Goal: Task Accomplishment & Management: Complete application form

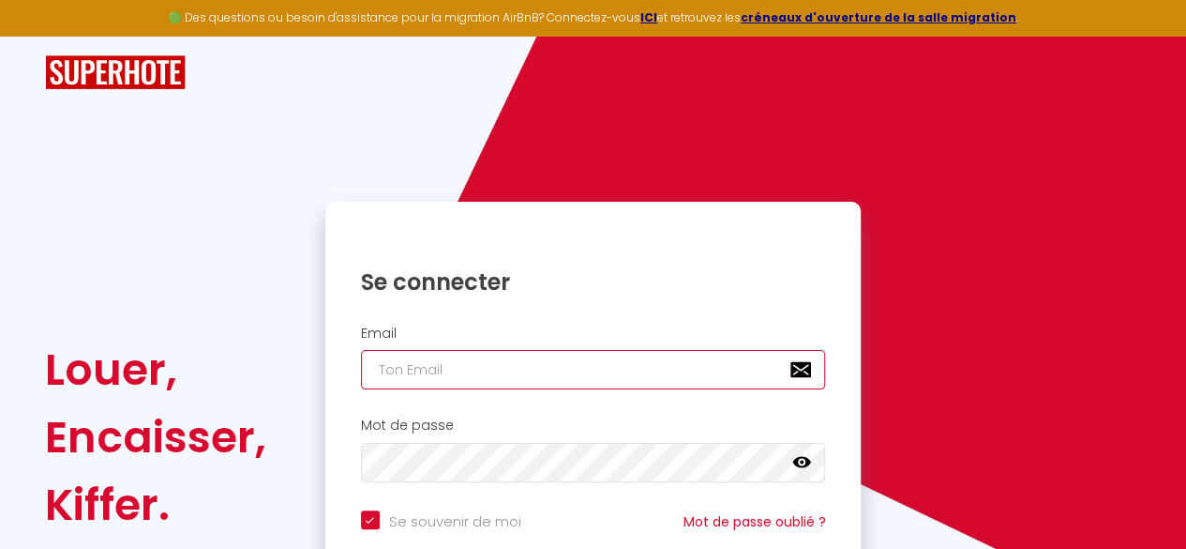
click at [611, 370] on input "email" at bounding box center [593, 369] width 465 height 39
type input "[EMAIL_ADDRESS][DOMAIN_NAME]"
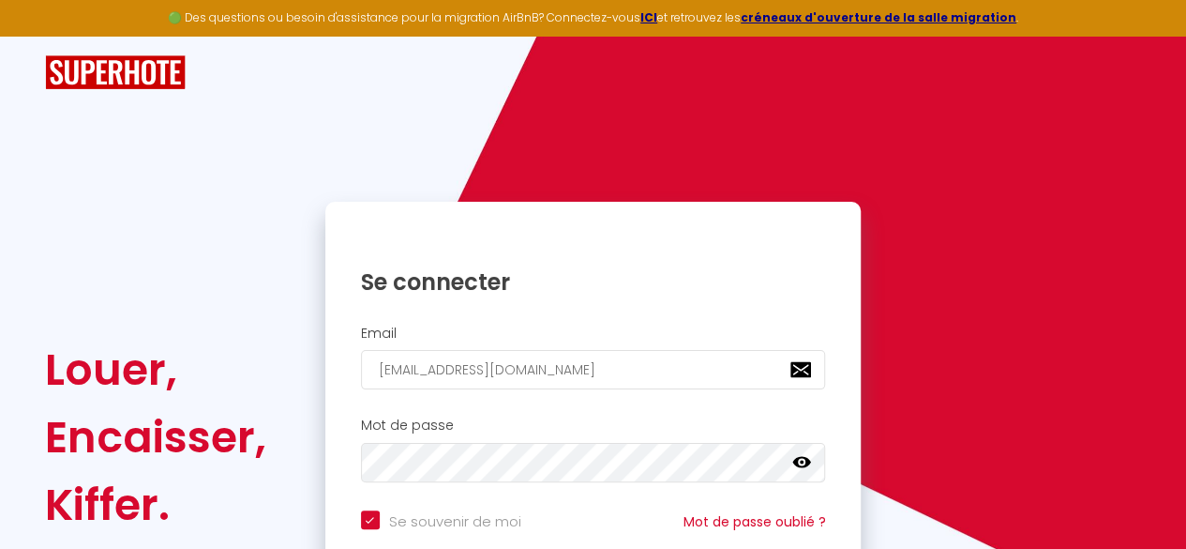
scroll to position [178, 0]
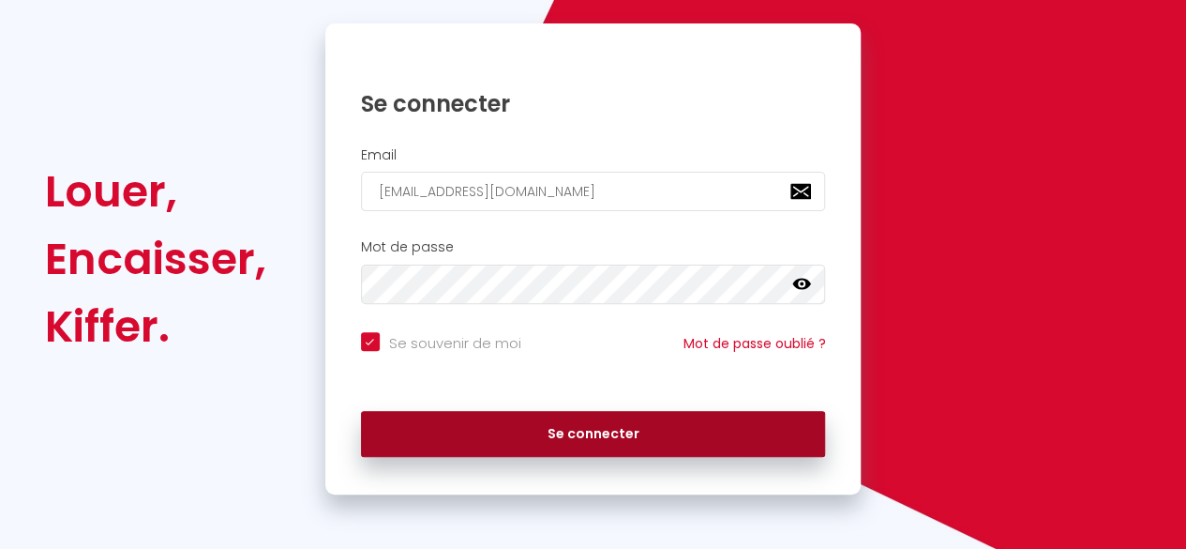
click at [583, 427] on button "Se connecter" at bounding box center [593, 434] width 465 height 47
checkbox input "true"
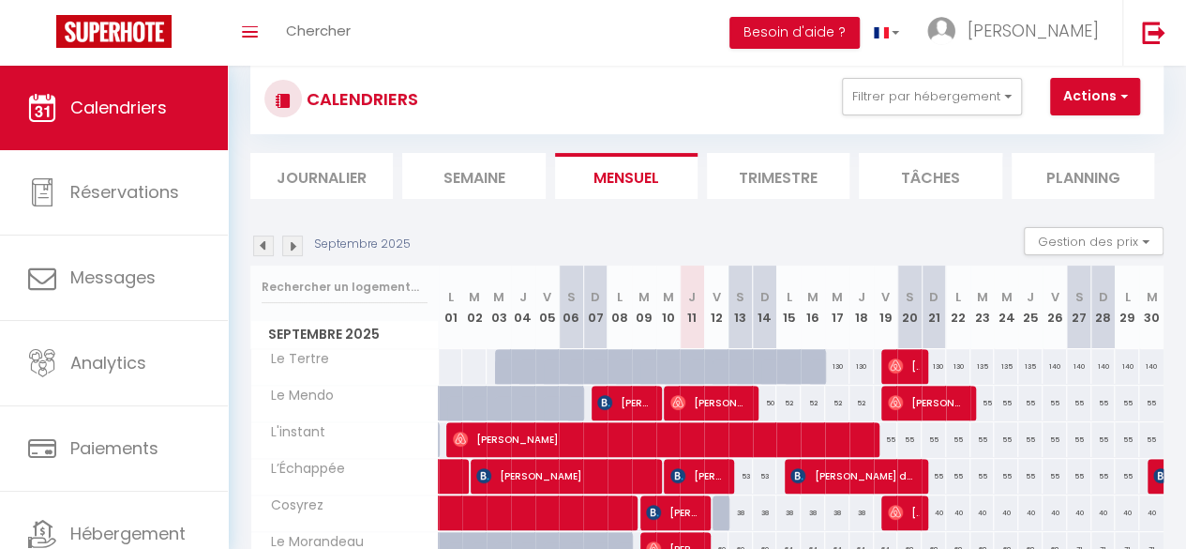
scroll to position [123, 0]
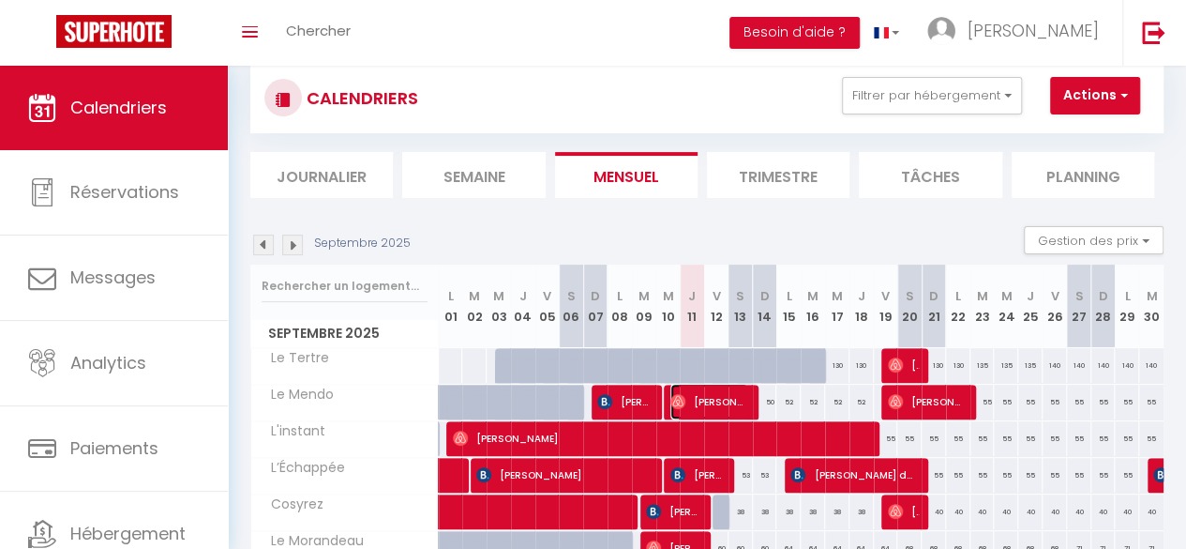
click at [723, 399] on span "[PERSON_NAME]" at bounding box center [710, 402] width 78 height 36
select select "OK"
select select "0"
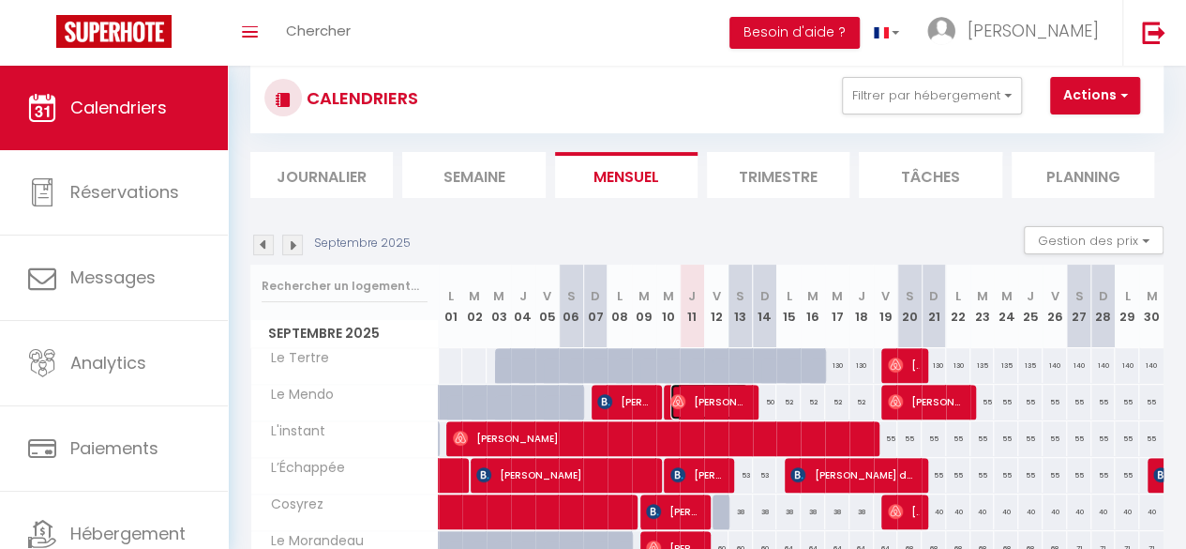
select select "1"
select select
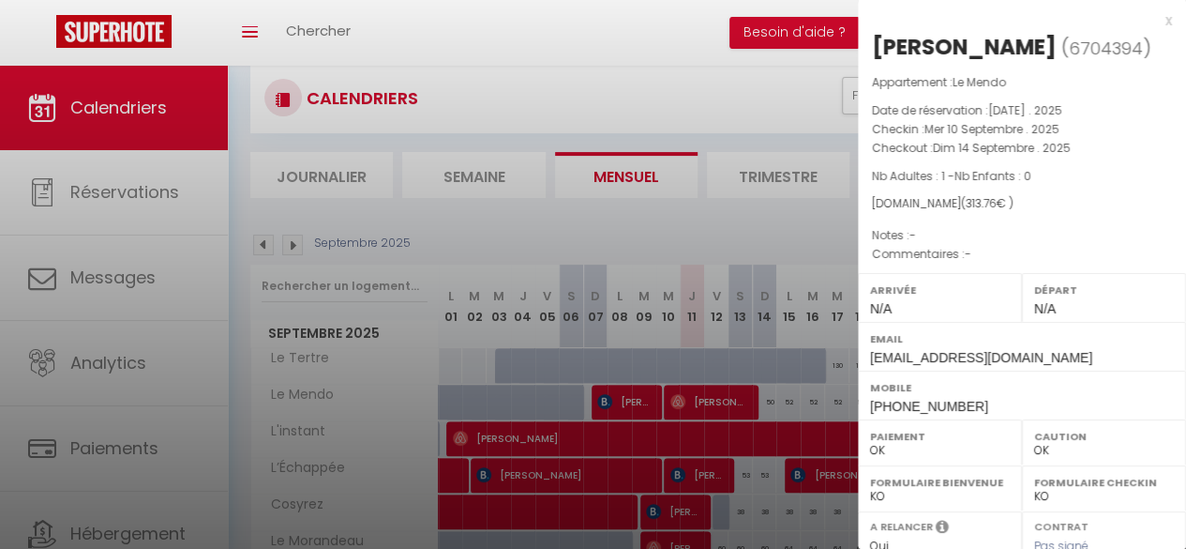
click at [1154, 24] on div "x" at bounding box center [1015, 20] width 314 height 23
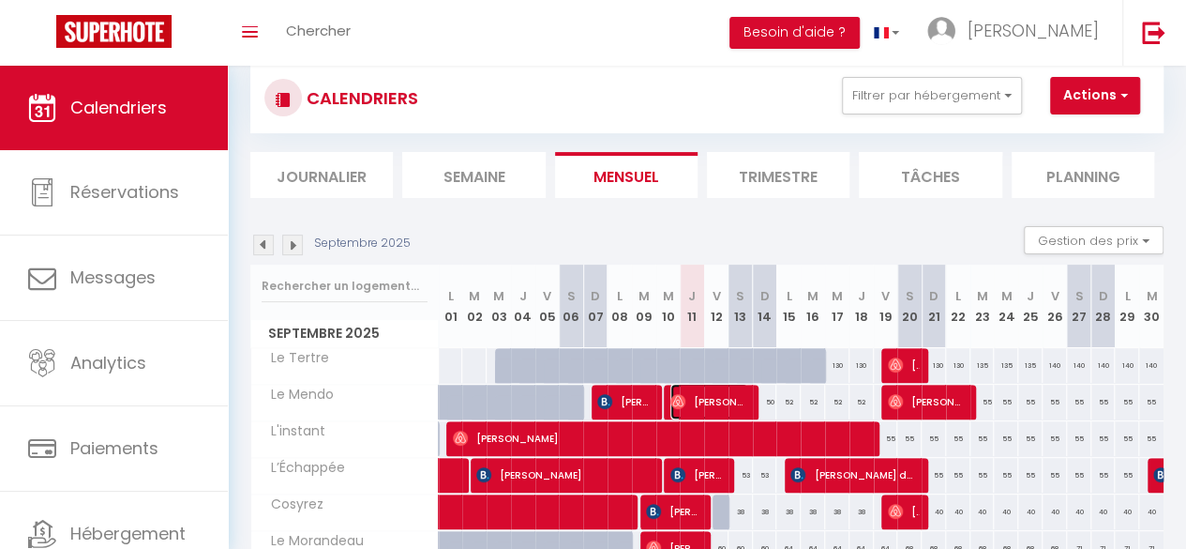
click at [716, 397] on span "[PERSON_NAME]" at bounding box center [710, 402] width 78 height 36
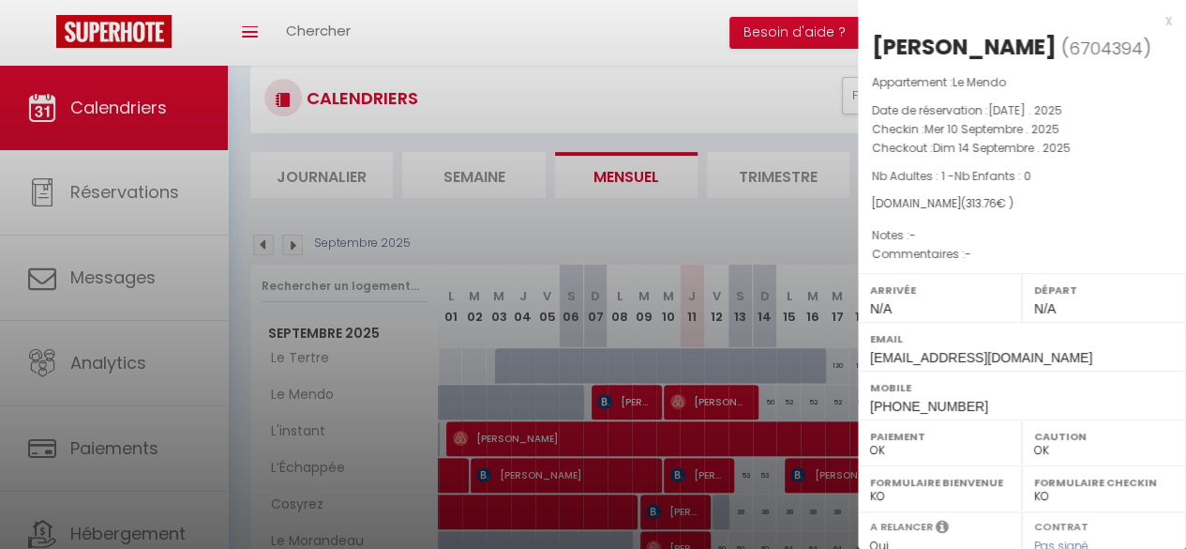
click at [1152, 22] on div "x" at bounding box center [1015, 20] width 314 height 23
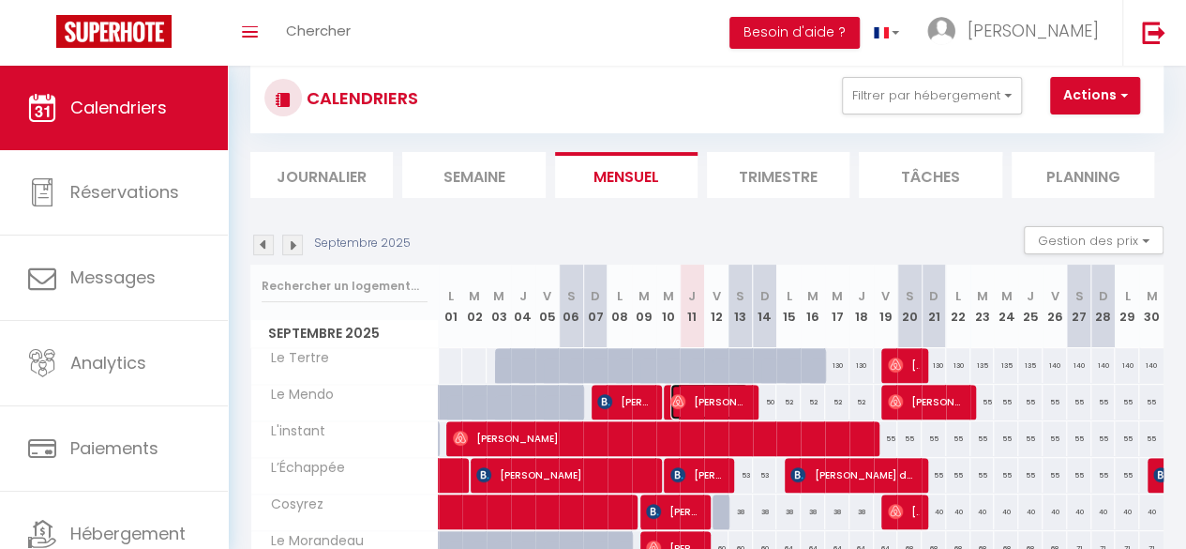
click at [742, 399] on span "[PERSON_NAME]" at bounding box center [710, 402] width 78 height 36
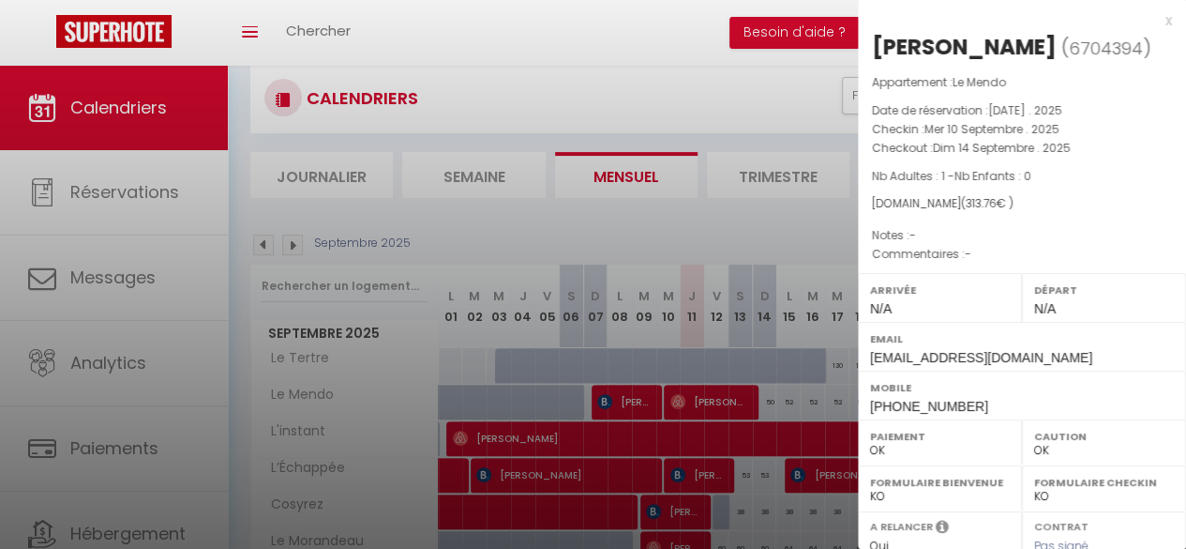
click at [1154, 18] on div "x" at bounding box center [1015, 20] width 314 height 23
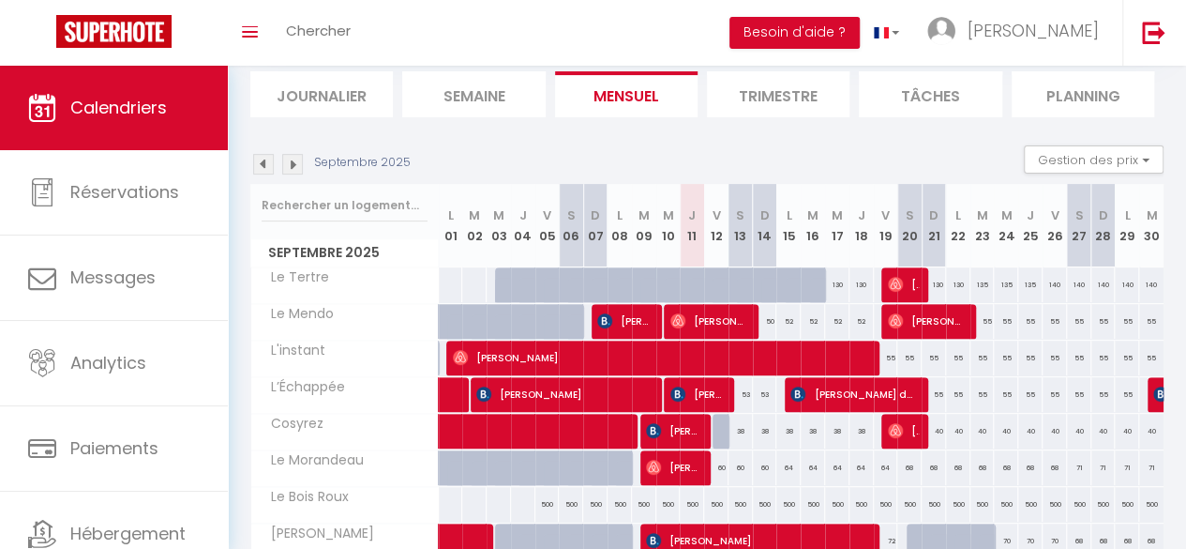
scroll to position [204, 0]
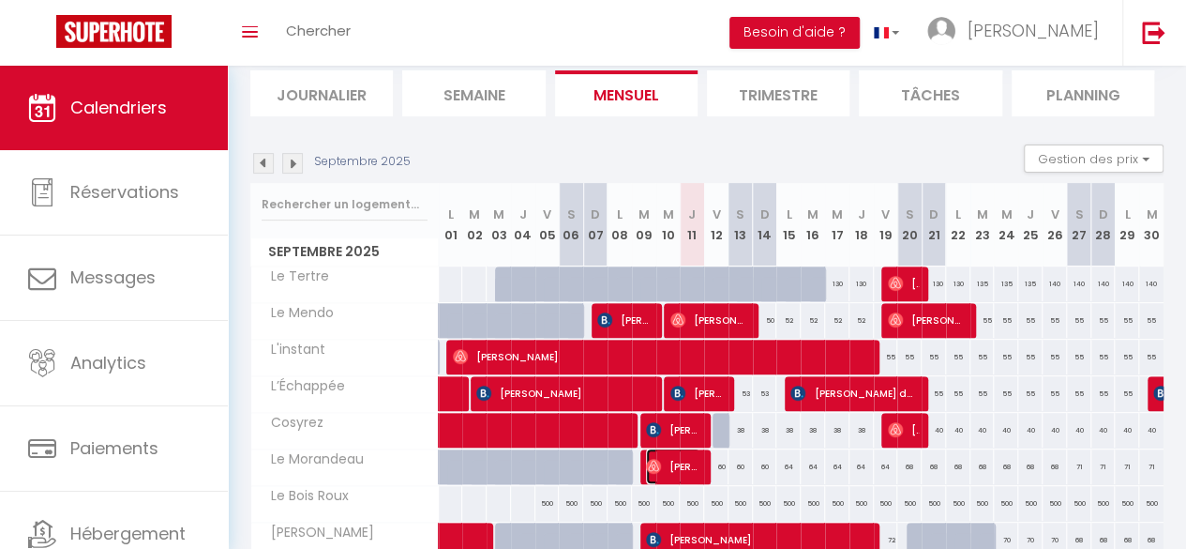
click at [679, 462] on span "[PERSON_NAME]" at bounding box center [673, 466] width 54 height 36
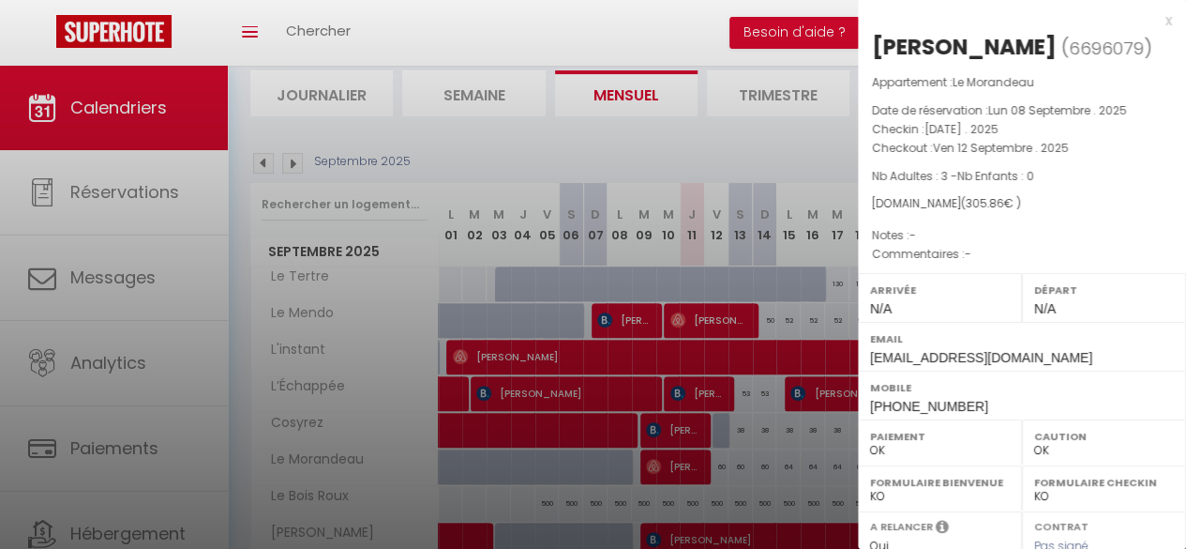
click at [1153, 21] on div "x" at bounding box center [1015, 20] width 314 height 23
click at [1153, 21] on body "🟢 Des questions ou besoin d'assistance pour la migration AirBnB? Connectez-vous…" at bounding box center [593, 491] width 1186 height 1260
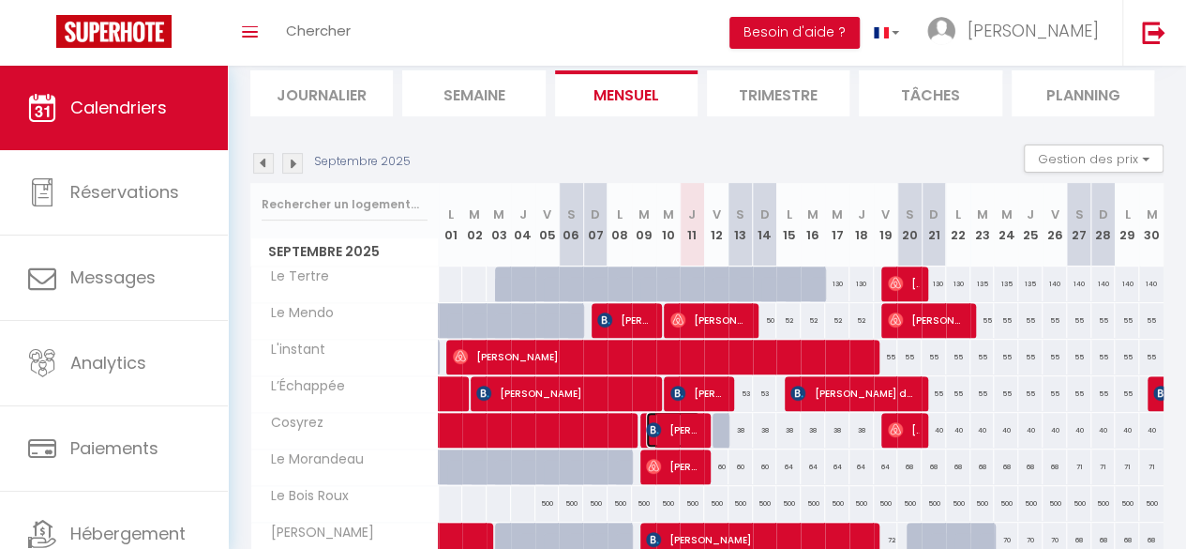
click at [681, 432] on span "[PERSON_NAME]" at bounding box center [673, 430] width 54 height 36
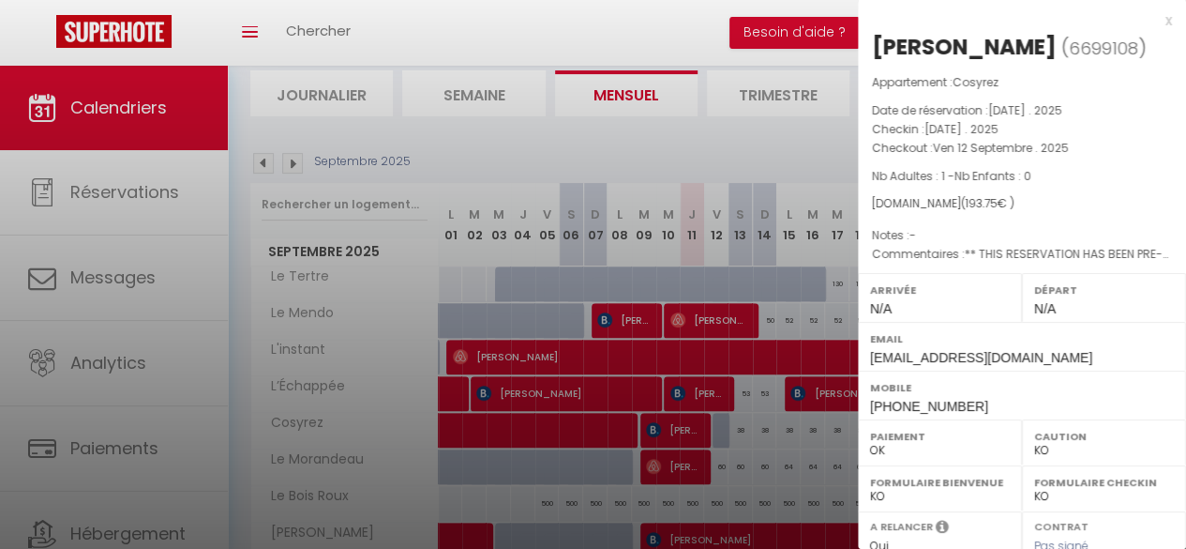
click at [1156, 20] on div "x" at bounding box center [1015, 20] width 314 height 23
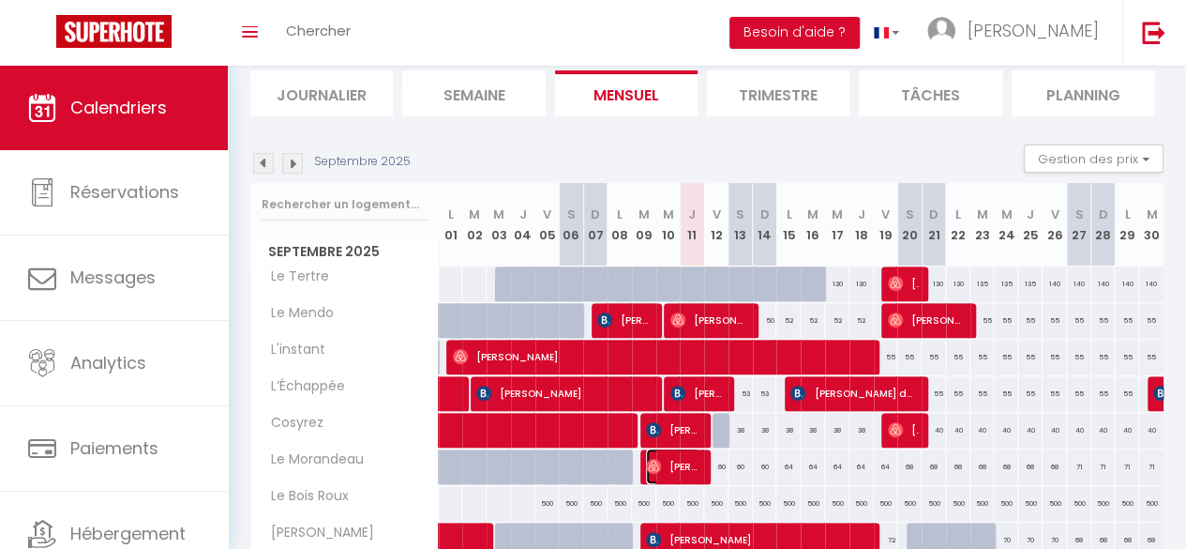
click at [670, 455] on span "[PERSON_NAME]" at bounding box center [673, 466] width 54 height 36
select select "OK"
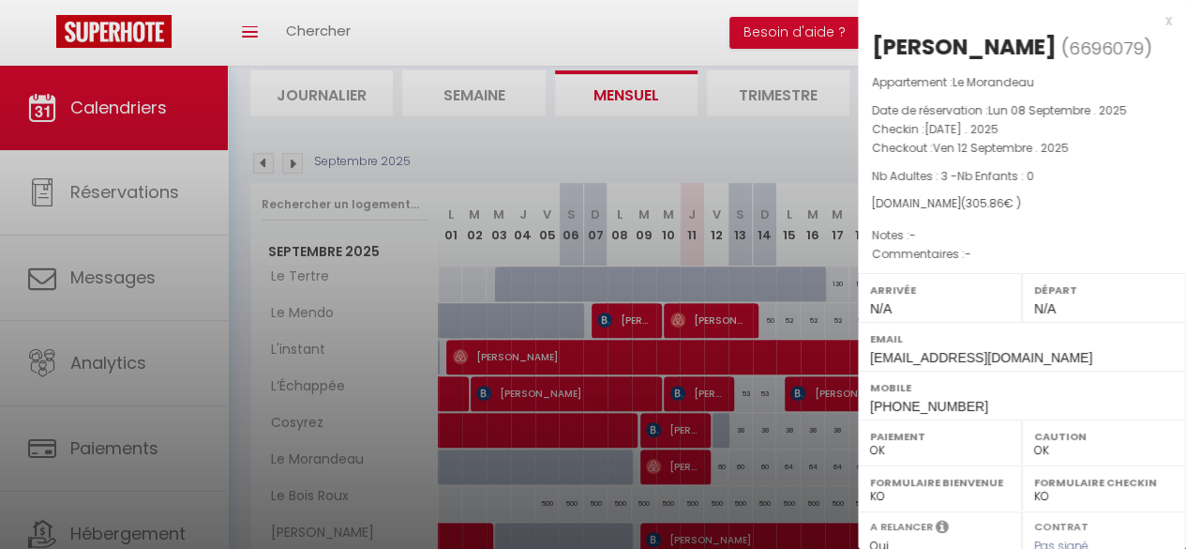
click at [1153, 14] on div "x" at bounding box center [1015, 20] width 314 height 23
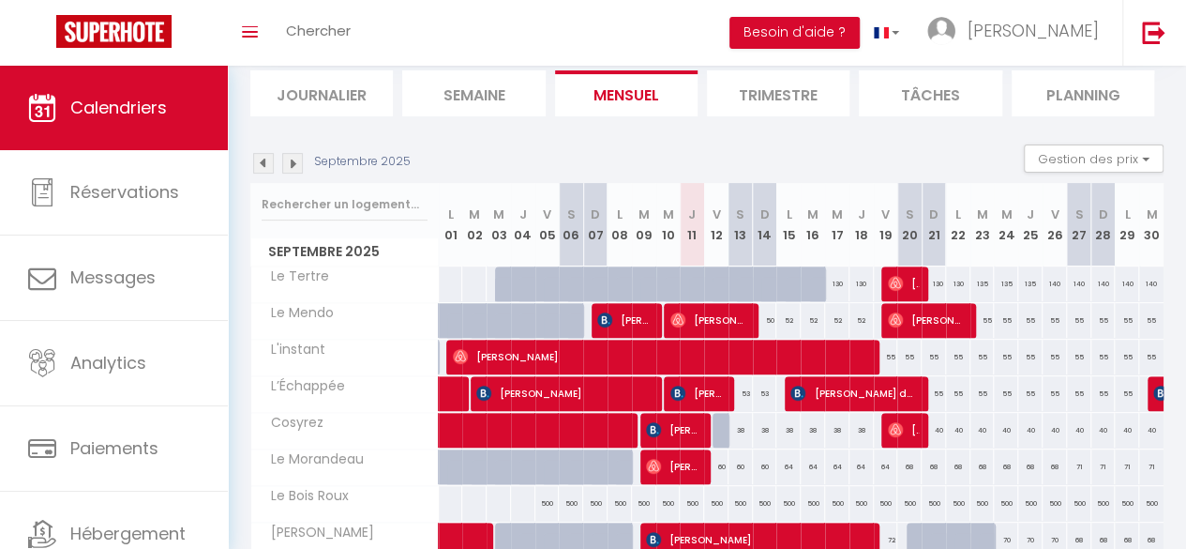
click at [783, 462] on div "64" at bounding box center [789, 466] width 24 height 35
type input "64"
type input "Lun 15 Septembre 2025"
type input "Mar 16 Septembre 2025"
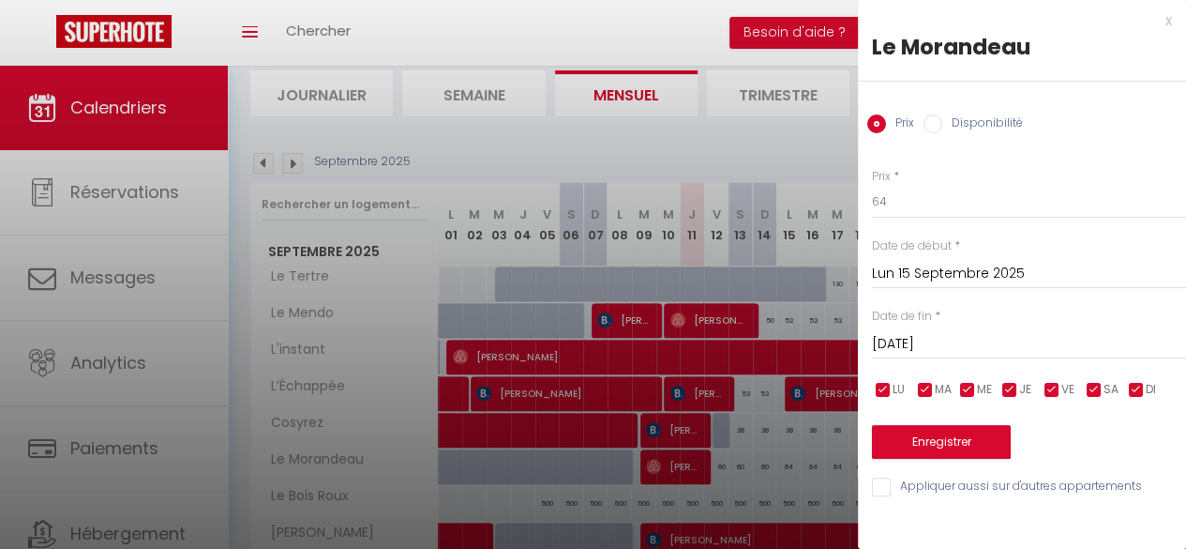
click at [1164, 23] on div "x" at bounding box center [1015, 20] width 314 height 23
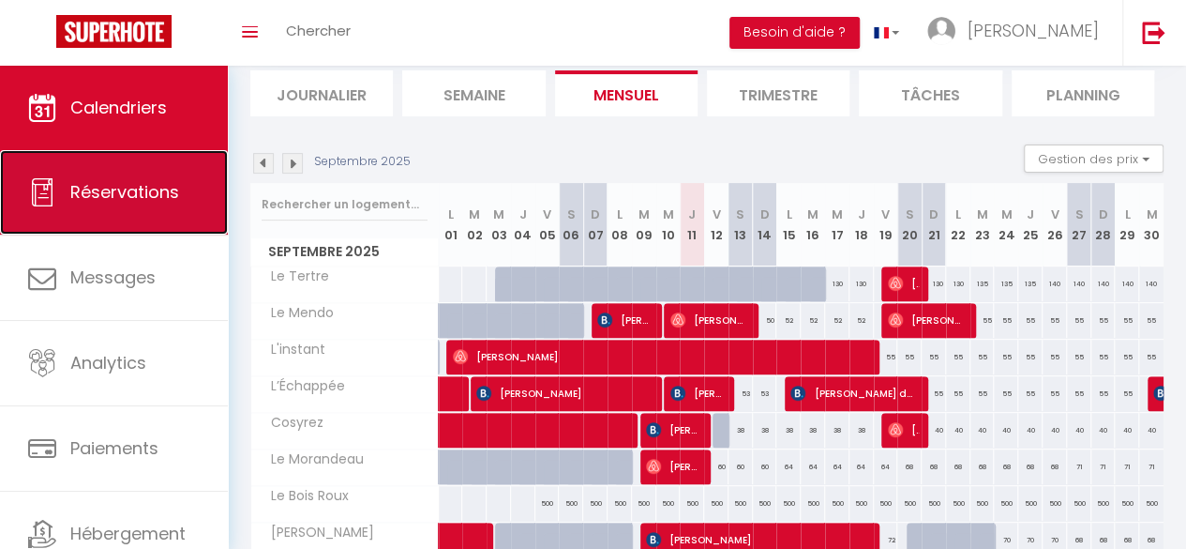
click at [144, 186] on span "Réservations" at bounding box center [124, 191] width 109 height 23
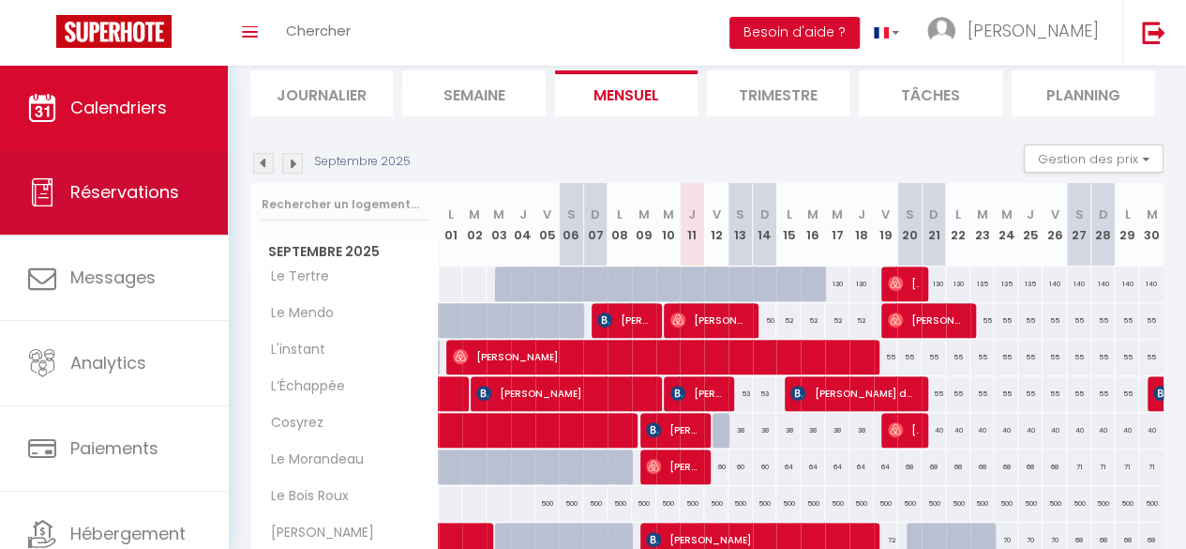
select select "not_cancelled"
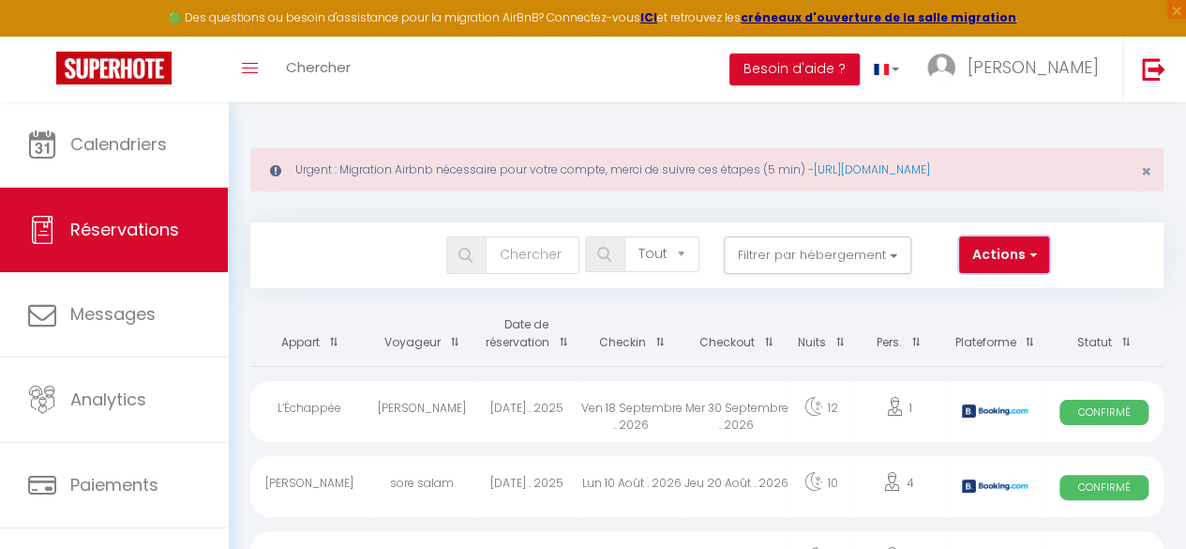
click at [1043, 252] on button "Actions" at bounding box center [1004, 255] width 90 height 38
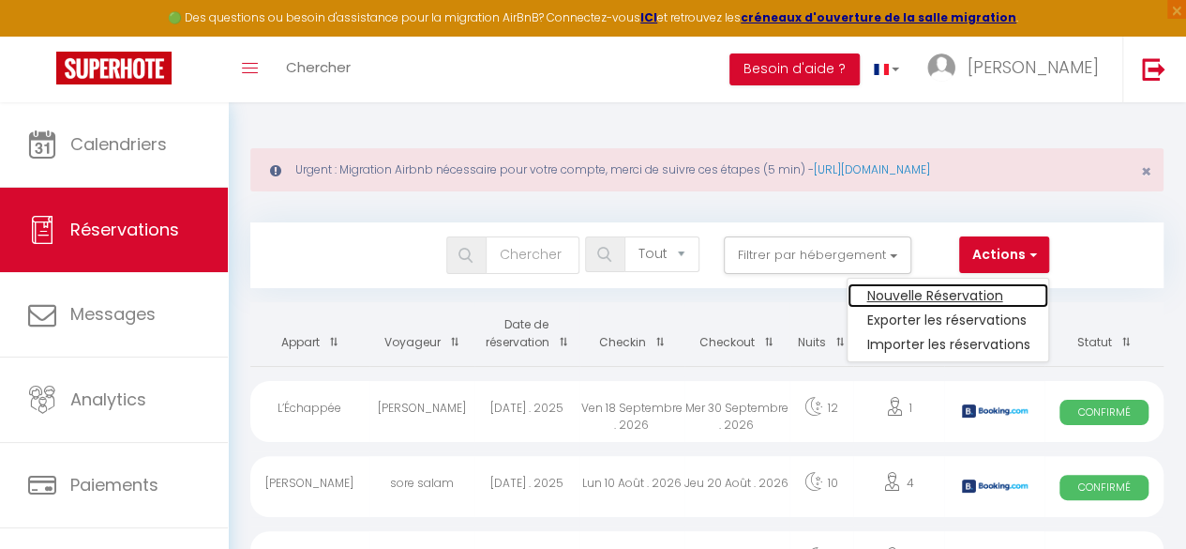
click at [942, 288] on link "Nouvelle Réservation" at bounding box center [948, 295] width 201 height 24
select select
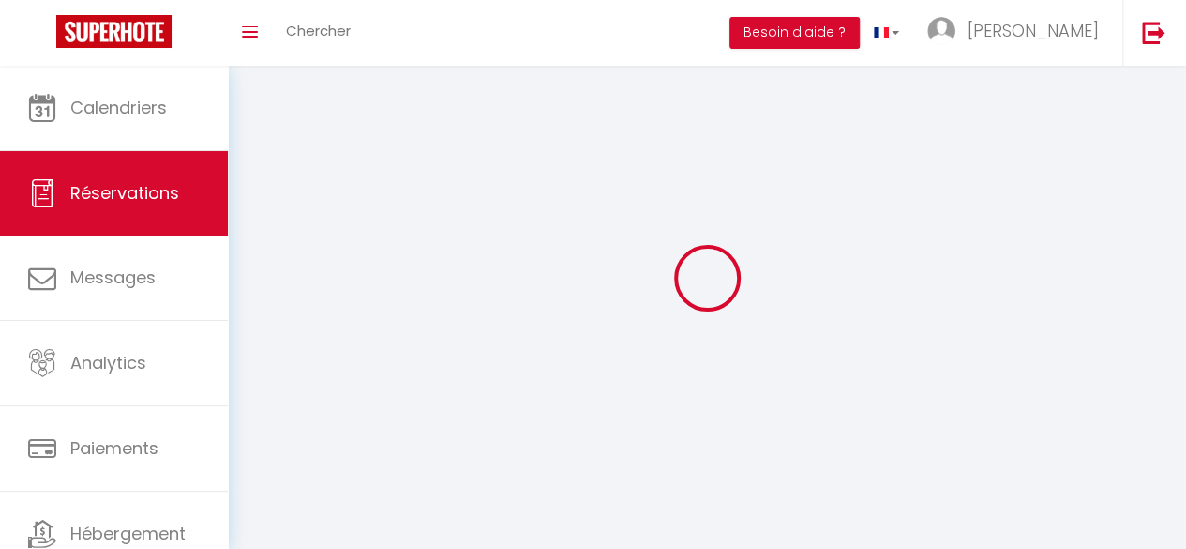
select select
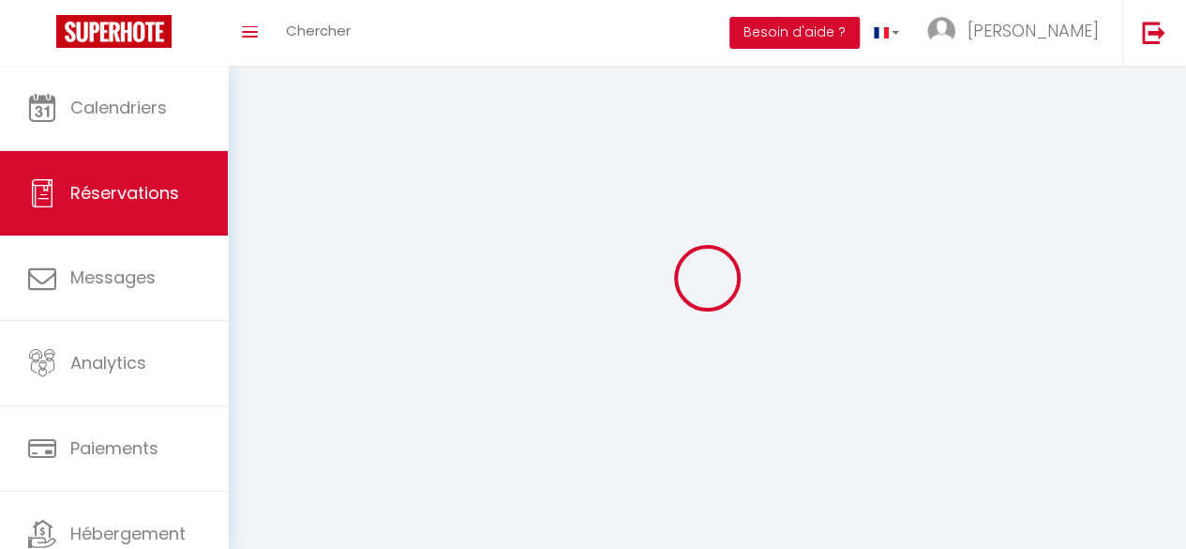
select select
checkbox input "false"
select select
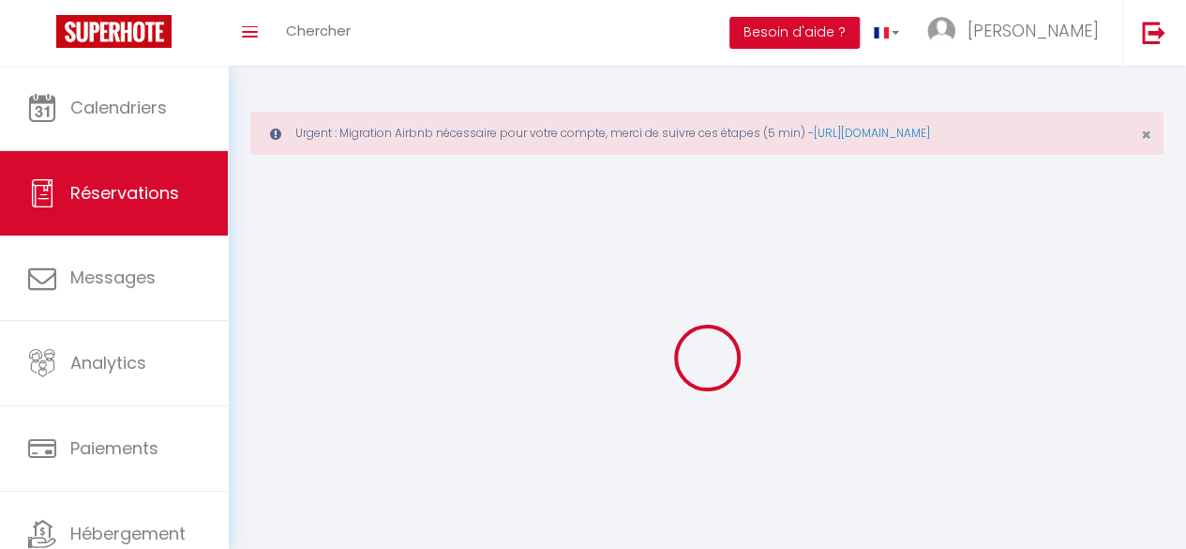
select select
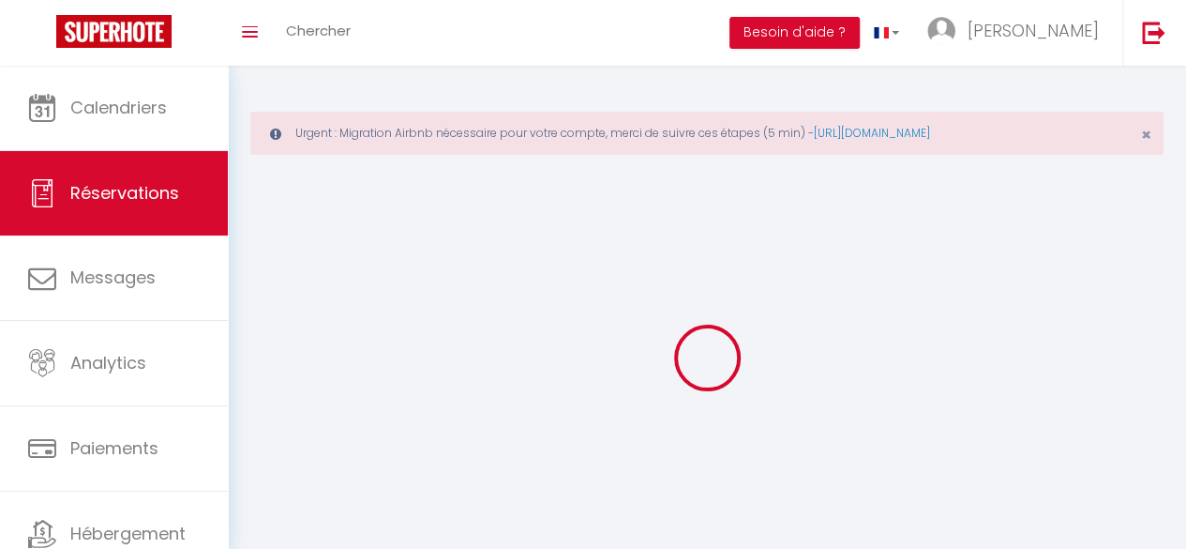
select select
checkbox input "false"
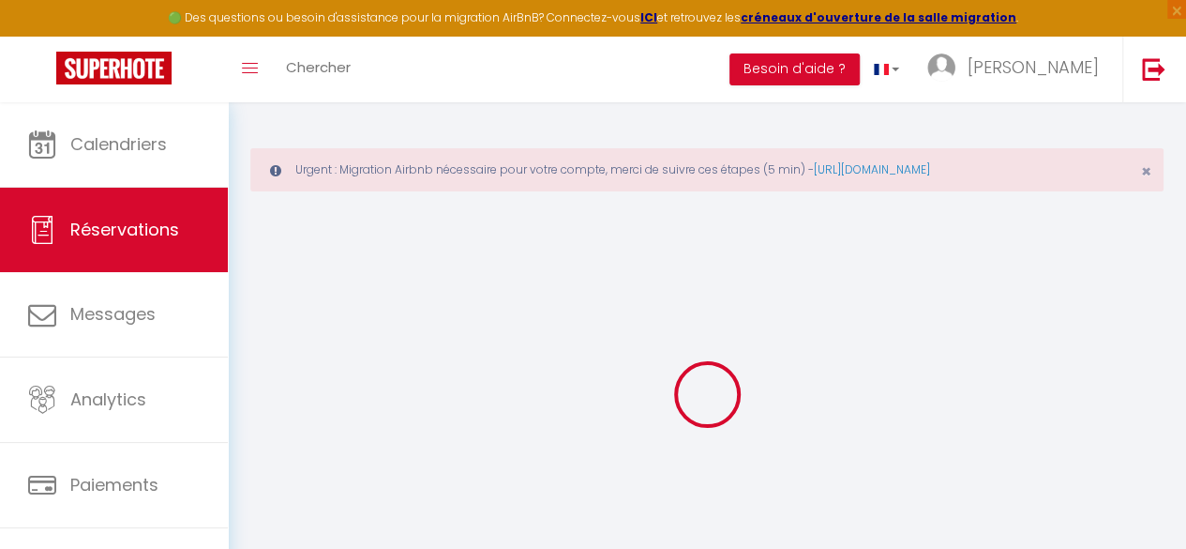
select select
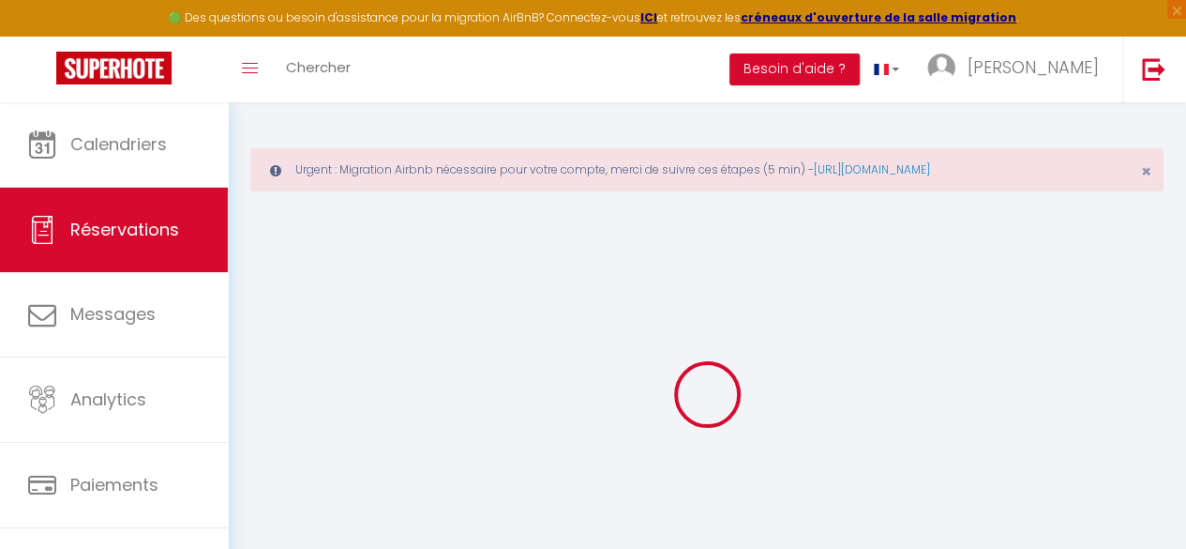
select select
checkbox input "false"
select select
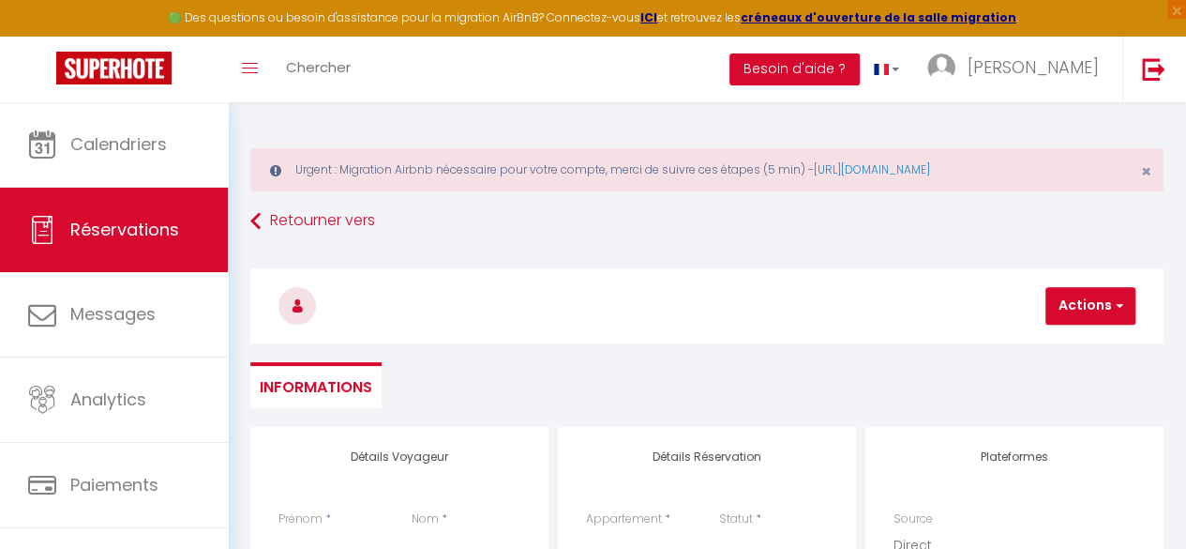
select select
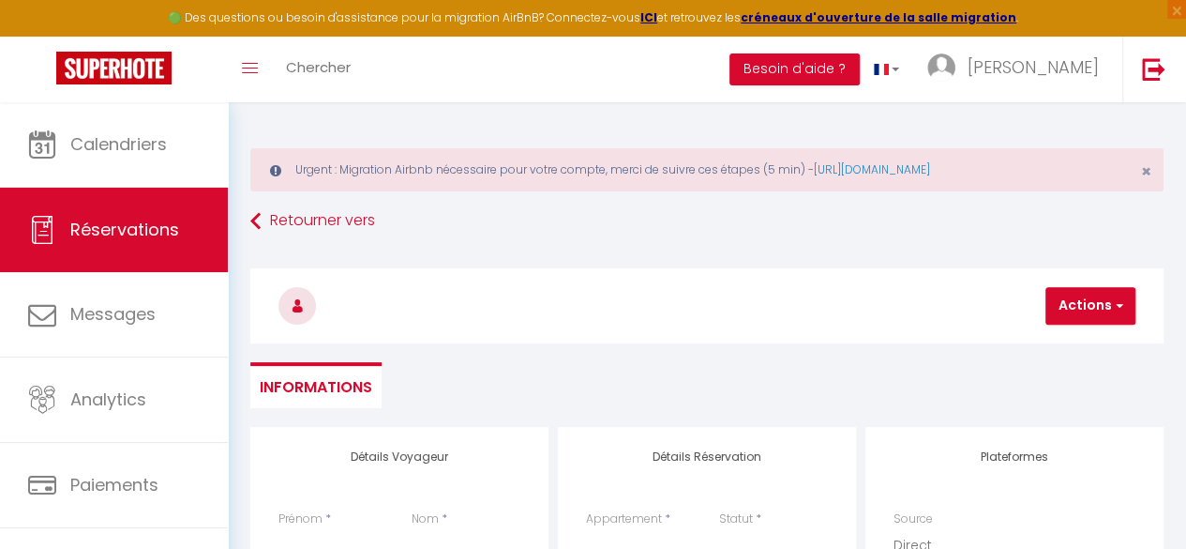
checkbox input "false"
select select
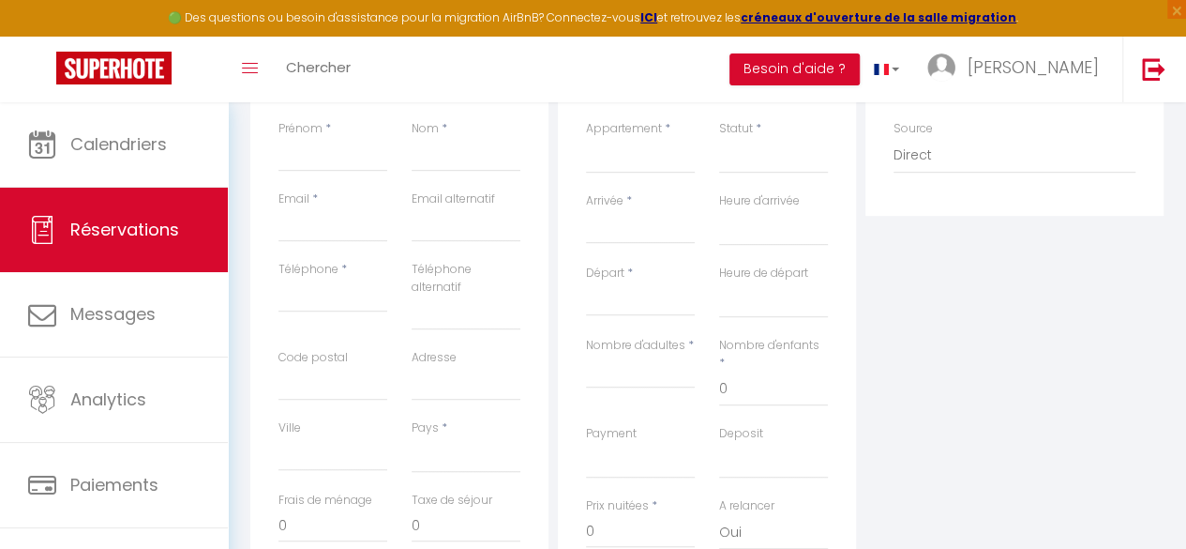
scroll to position [381, 0]
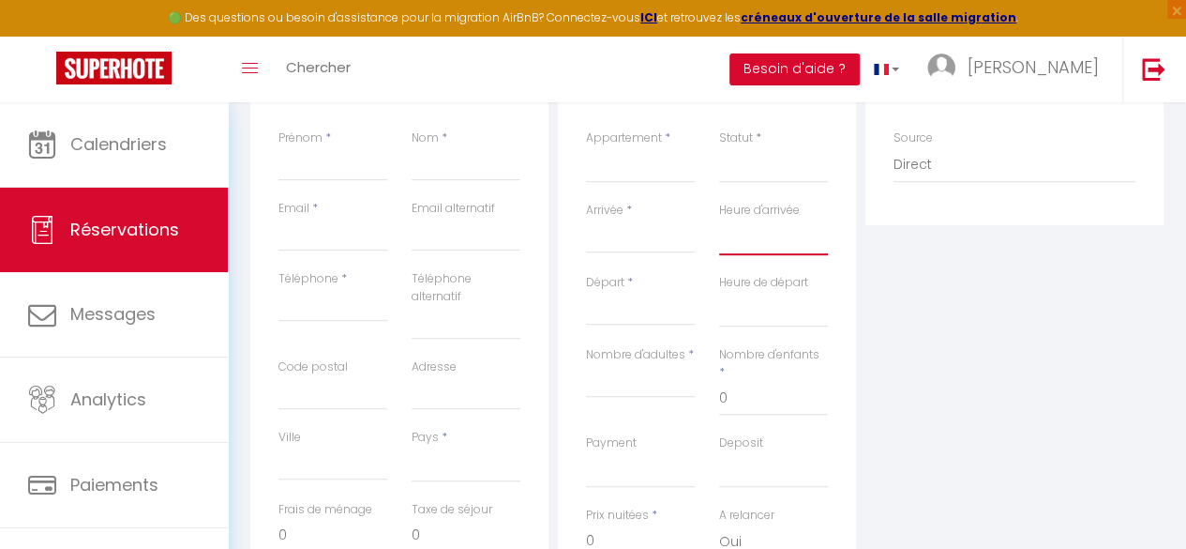
click at [761, 242] on select "00:00 00:30 01:00 01:30 02:00 02:30 03:00 03:30 04:00 04:30 05:00 05:30 06:00 0…" at bounding box center [773, 237] width 109 height 36
click at [640, 228] on input "Arrivée" at bounding box center [640, 238] width 109 height 24
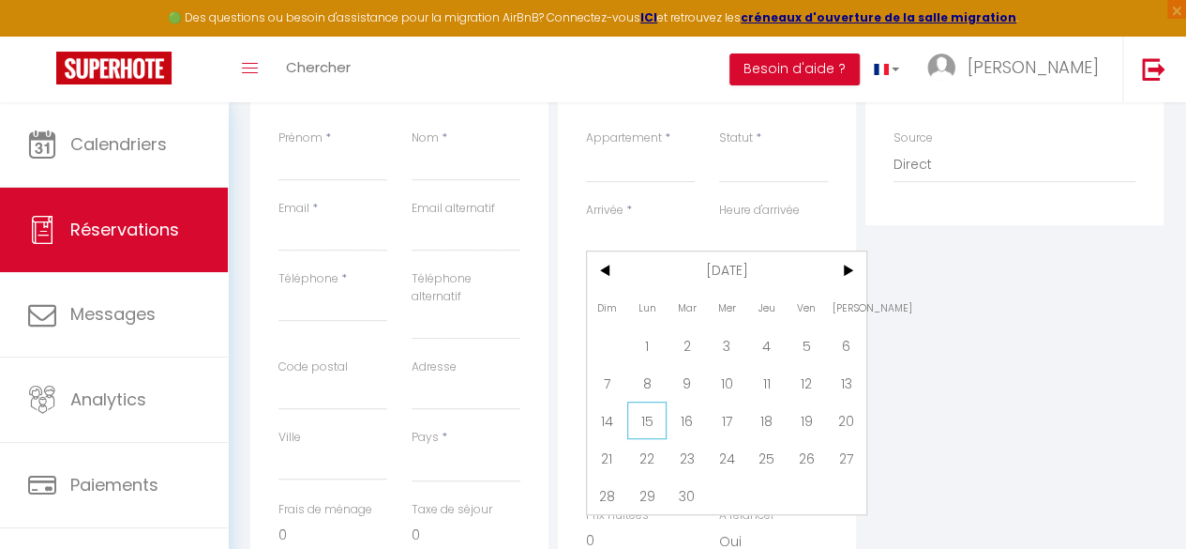
click at [648, 412] on span "15" at bounding box center [647, 420] width 40 height 38
select select
type input "Lun 15 Septembre 2025"
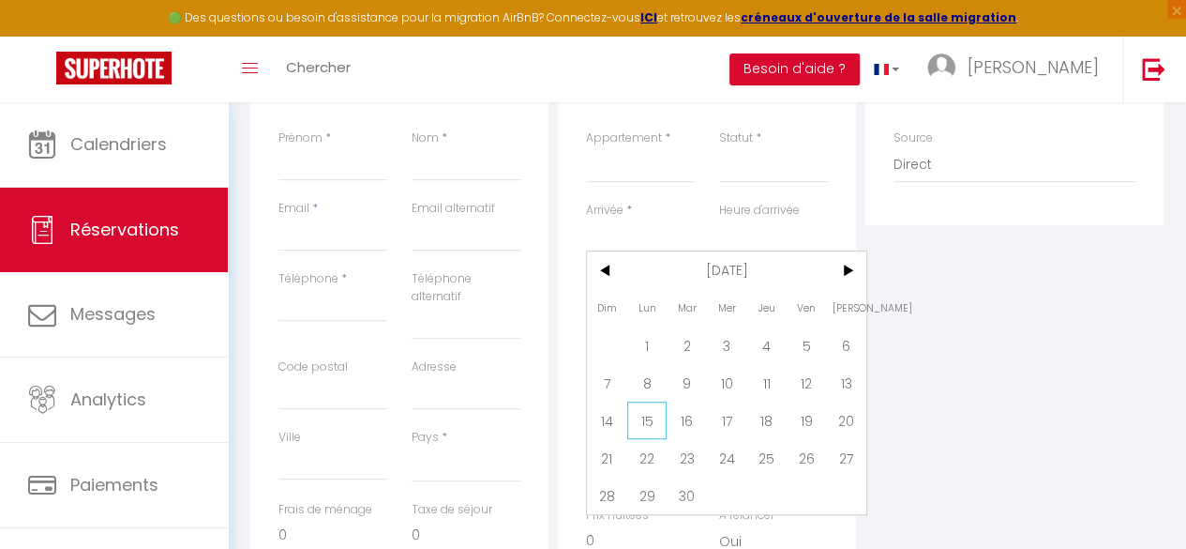
select select
type input "Mar 16 Septembre 2025"
select select
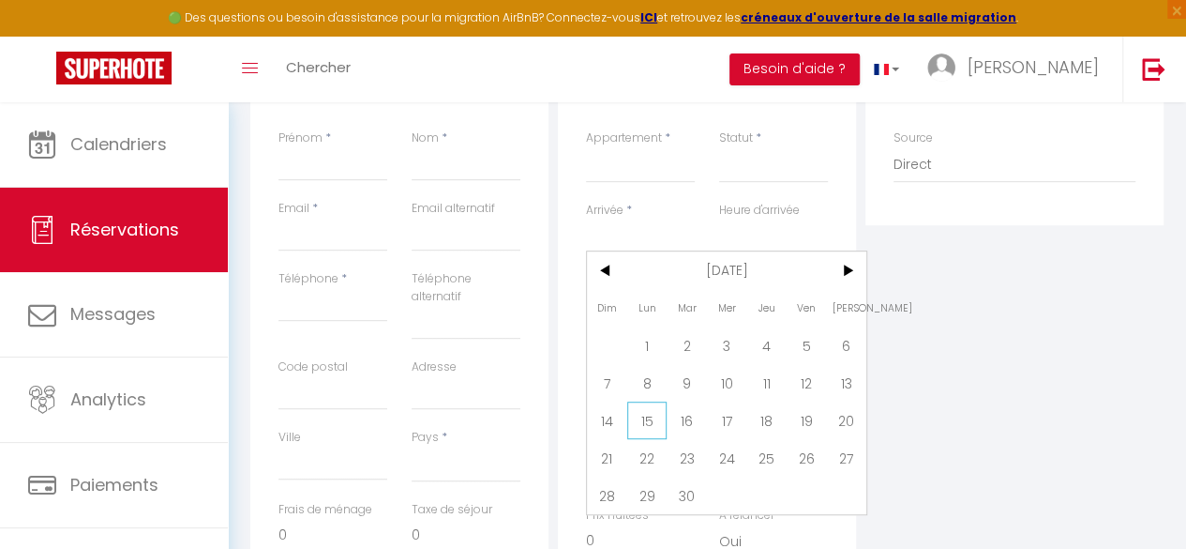
checkbox input "false"
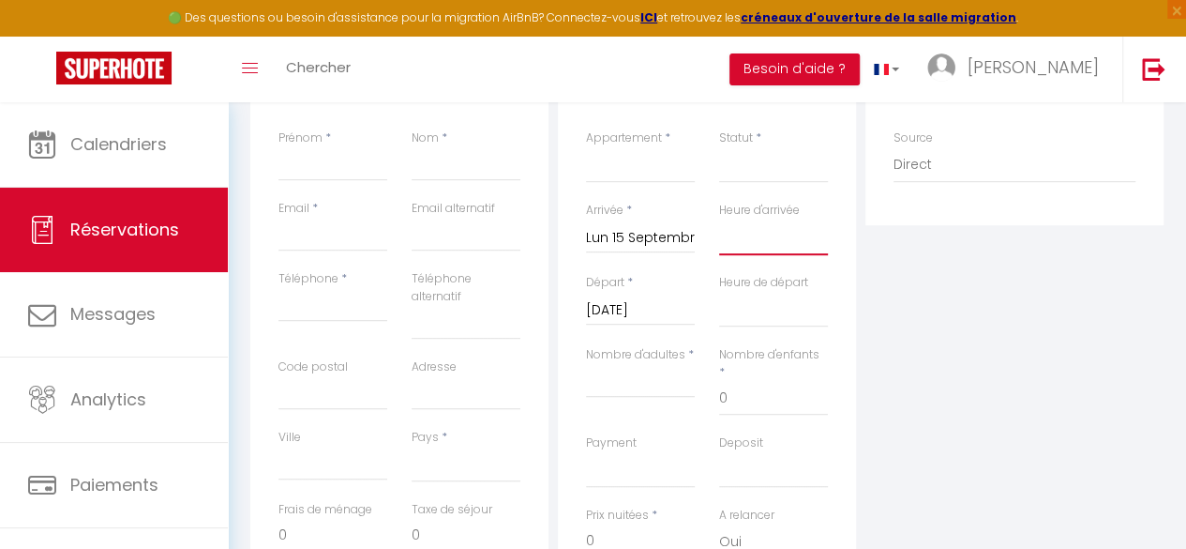
click at [745, 252] on select "00:00 00:30 01:00 01:30 02:00 02:30 03:00 03:30 04:00 04:30 05:00 05:30 06:00 0…" at bounding box center [773, 237] width 109 height 36
select select "16:00"
click at [719, 219] on select "00:00 00:30 01:00 01:30 02:00 02:30 03:00 03:30 04:00 04:30 05:00 05:30 06:00 0…" at bounding box center [773, 237] width 109 height 36
select select
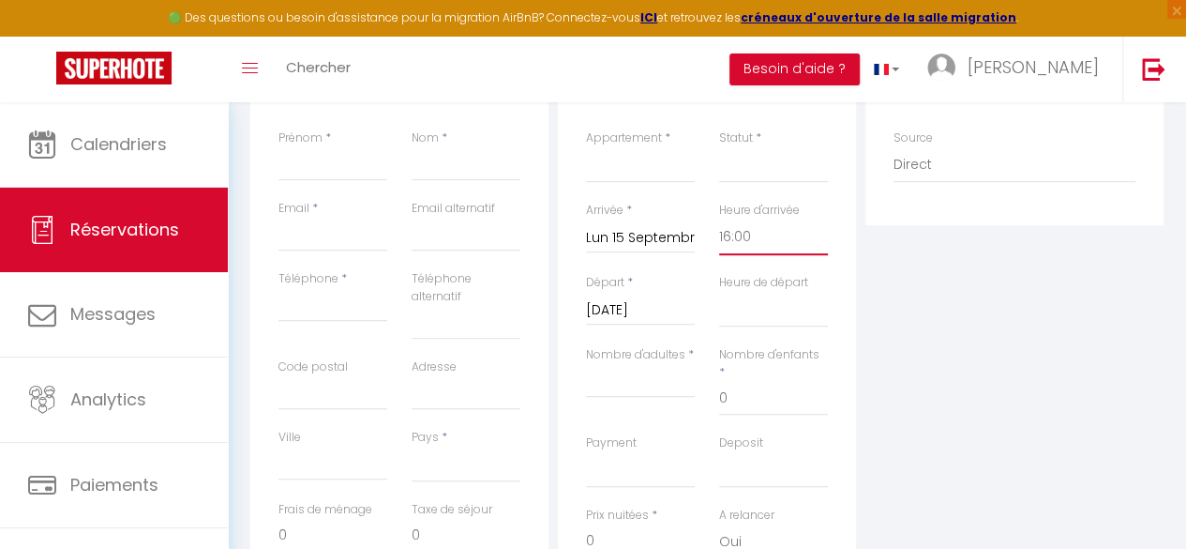
select select
checkbox input "false"
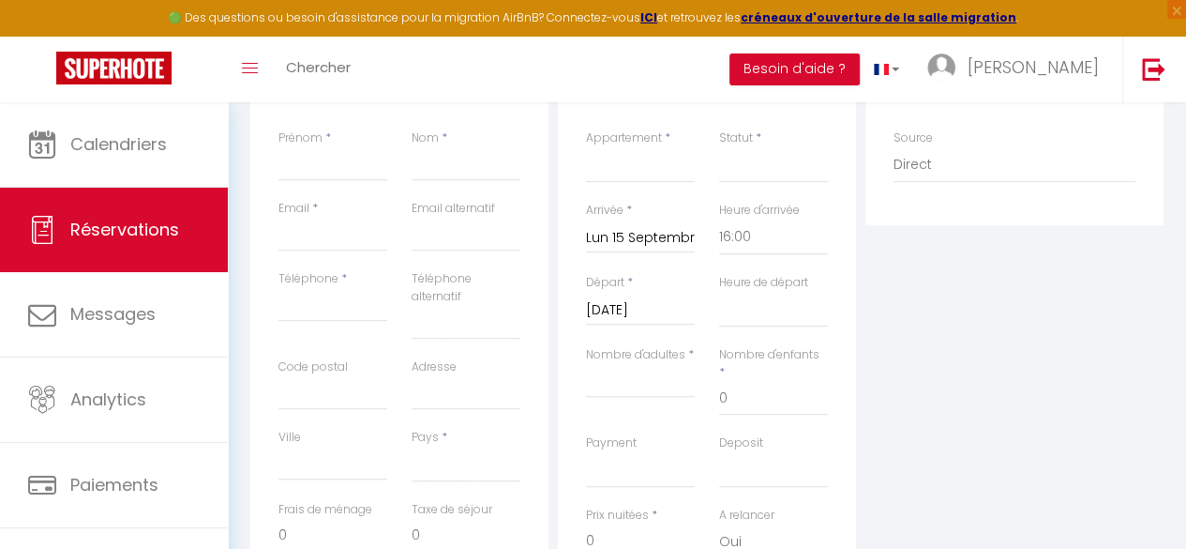
click at [865, 256] on div "Plateformes Source Direct Airbnb.com Booking.com Chalet montagne Expedia Gite d…" at bounding box center [1015, 390] width 308 height 688
click at [648, 308] on input "Mar 16 Septembre 2025" at bounding box center [640, 310] width 109 height 24
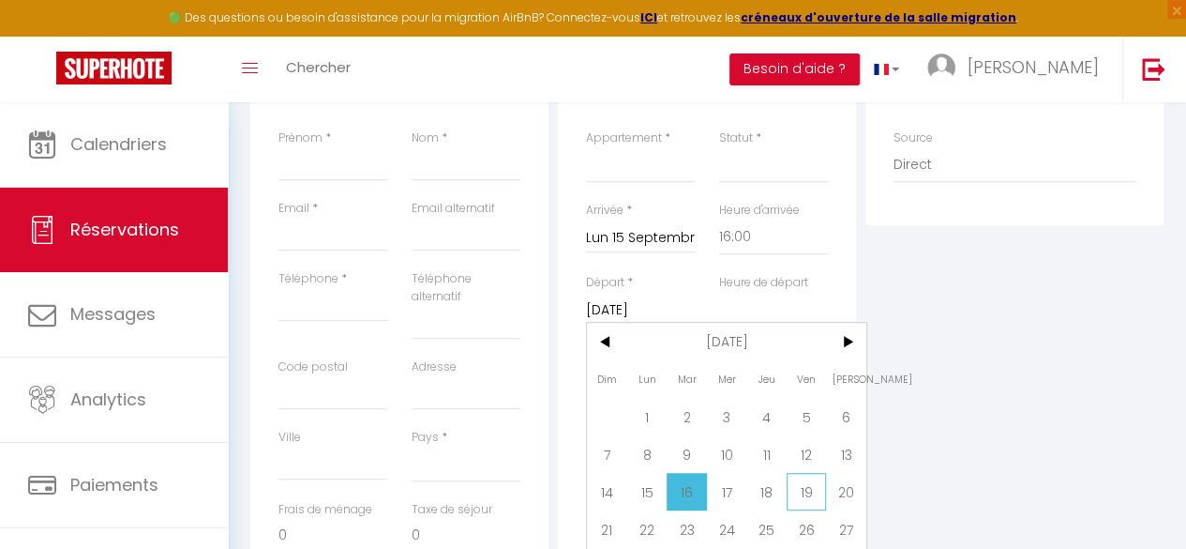
click at [809, 497] on span "19" at bounding box center [807, 492] width 40 height 38
select select
type input "Ven 19 Septembre 2025"
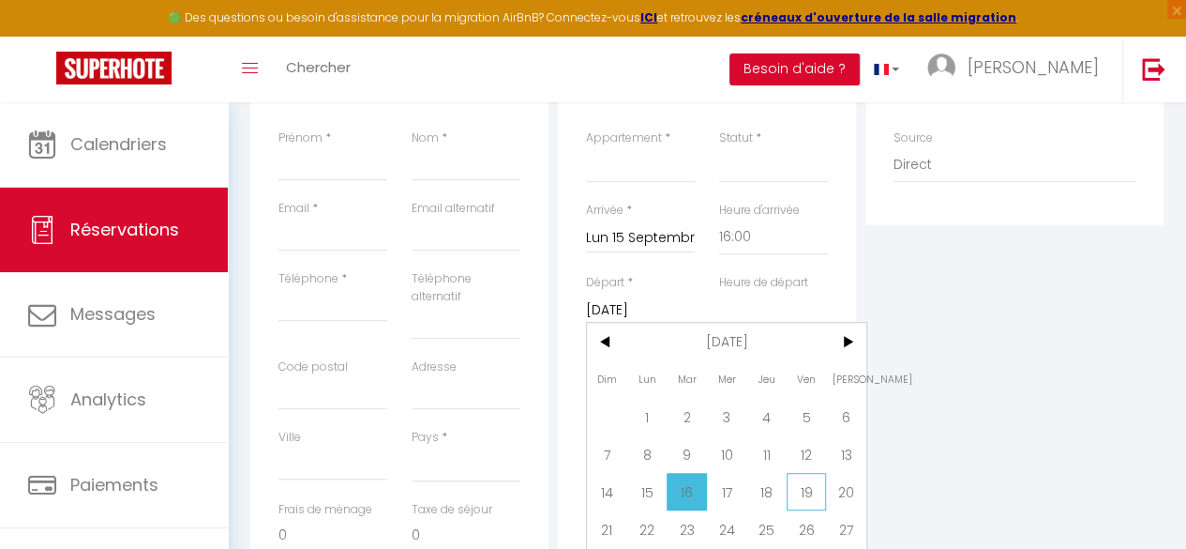
select select
checkbox input "false"
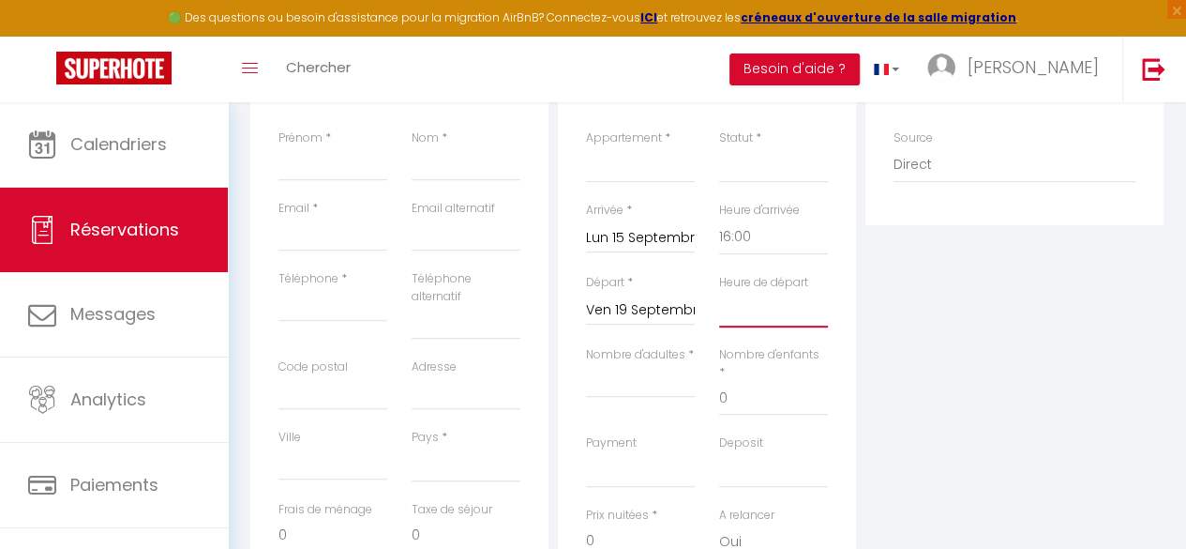
click at [771, 318] on select "00:00 00:30 01:00 01:30 02:00 02:30 03:00 03:30 04:00 04:30 05:00 05:30 06:00 0…" at bounding box center [773, 310] width 109 height 36
select select "10:00"
click at [719, 292] on select "00:00 00:30 01:00 01:30 02:00 02:30 03:00 03:30 04:00 04:30 05:00 05:30 06:00 0…" at bounding box center [773, 310] width 109 height 36
select select
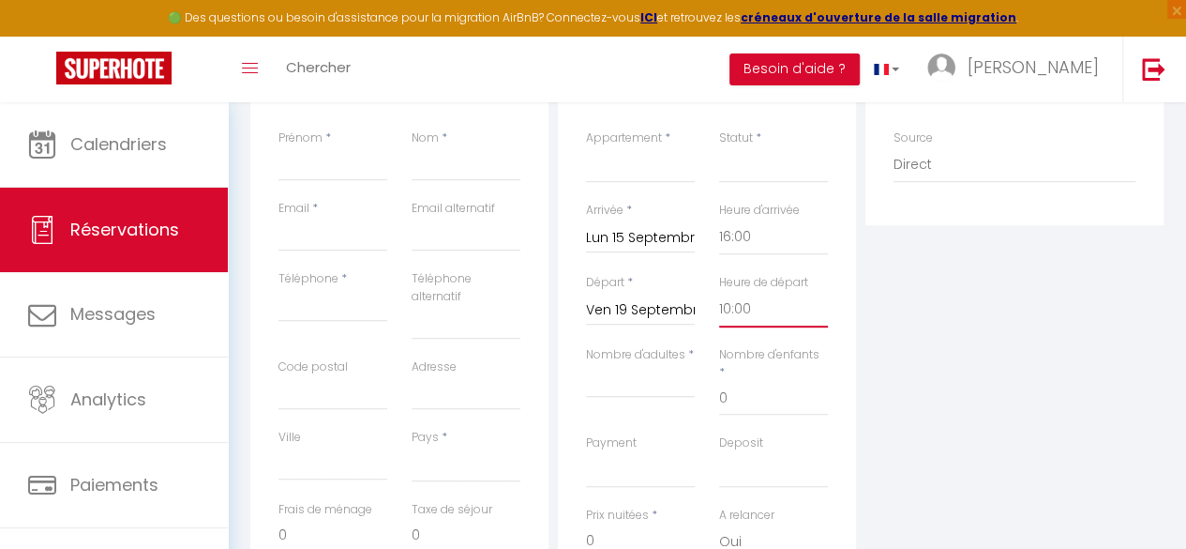
select select
checkbox input "false"
click at [866, 304] on div "Plateformes Source Direct Airbnb.com Booking.com Chalet montagne Expedia Gite d…" at bounding box center [1015, 390] width 308 height 688
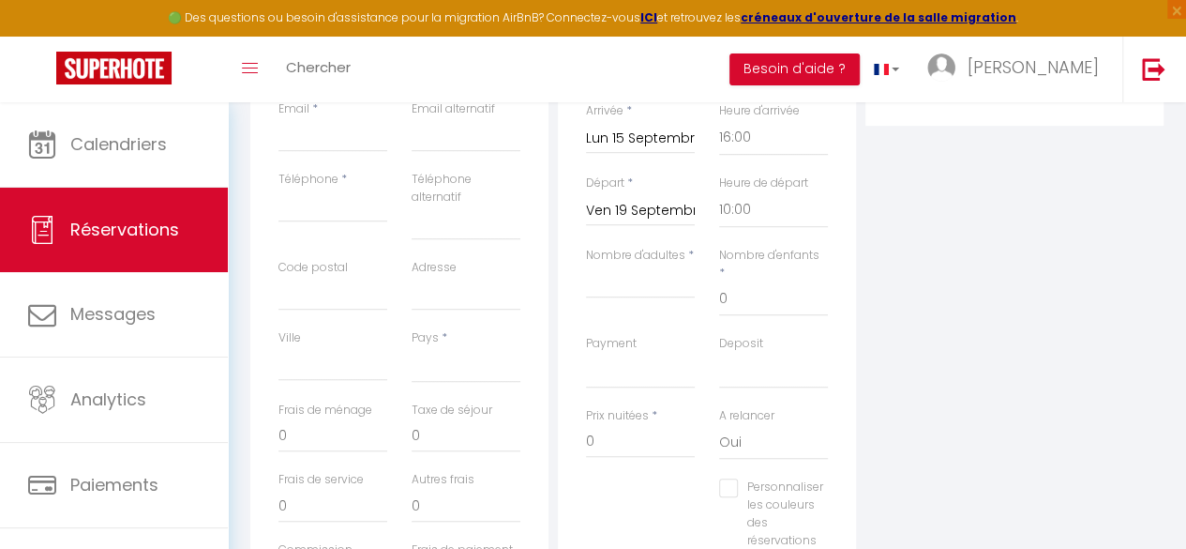
scroll to position [422, 0]
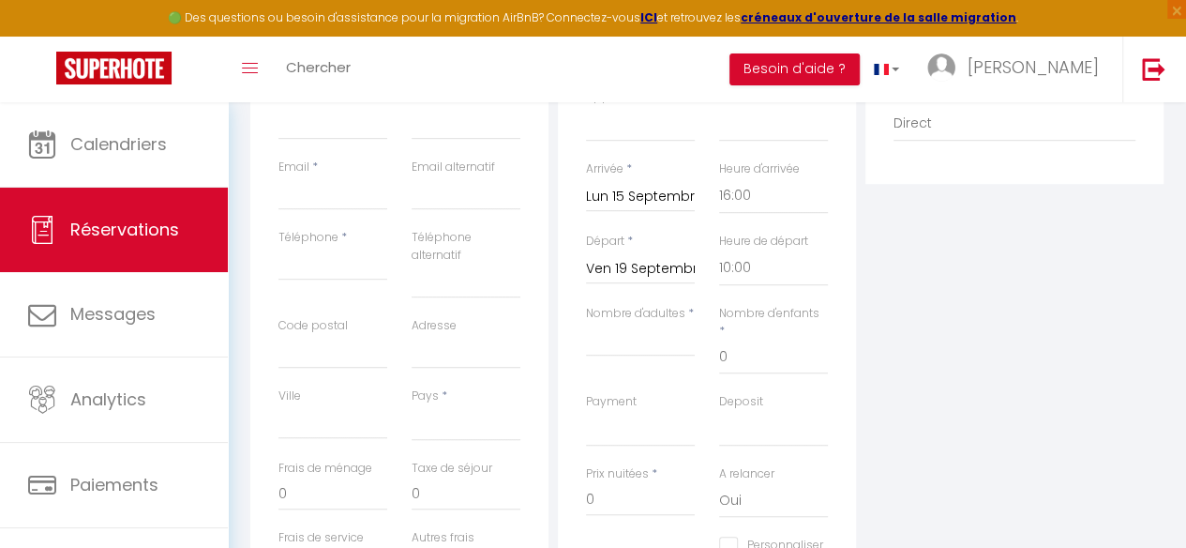
click at [468, 174] on div "Détails Voyageur Prénom * Nom * Email * Email alternatif Téléphone * Téléphone …" at bounding box center [707, 349] width 923 height 688
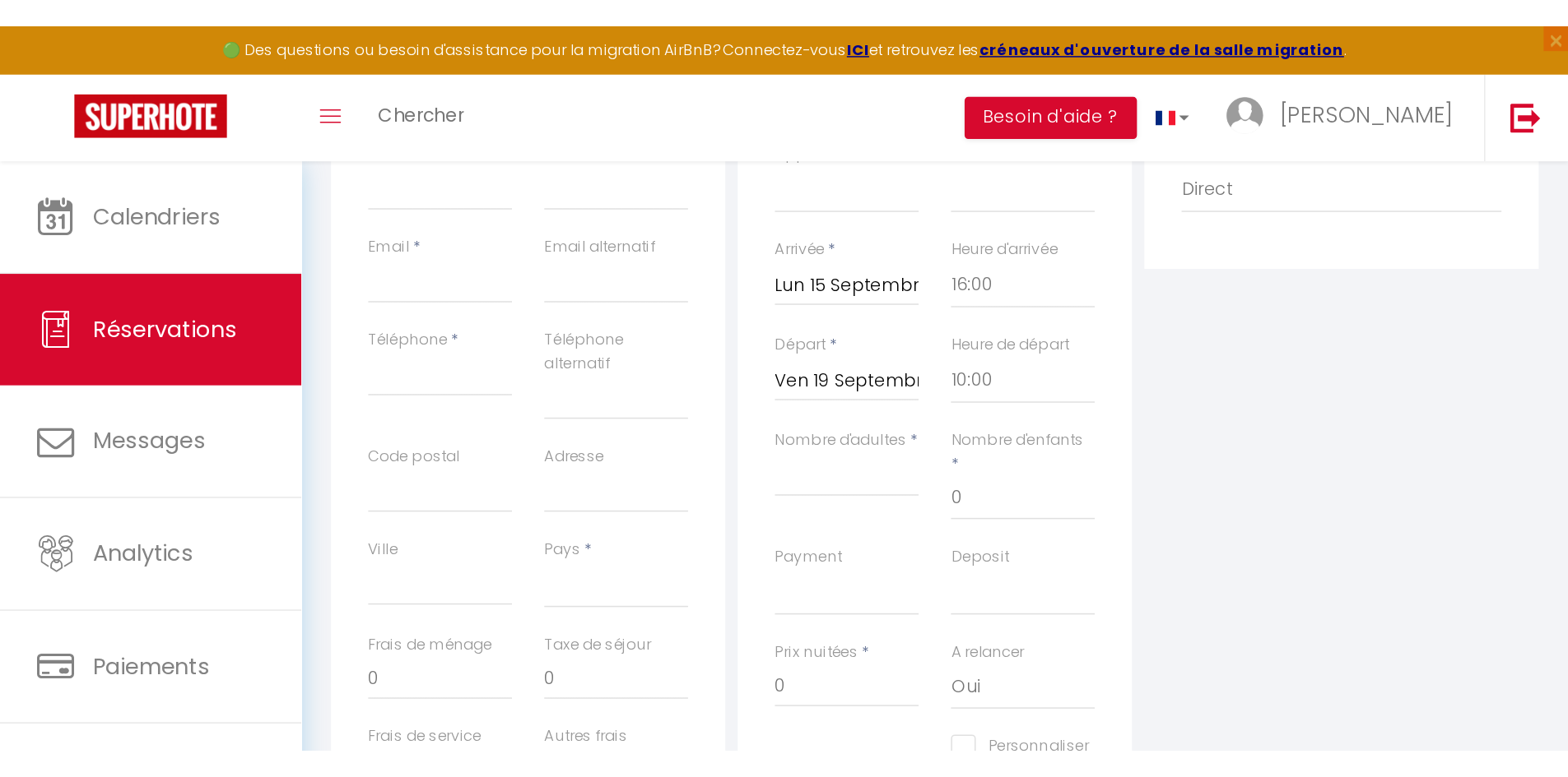
scroll to position [300, 0]
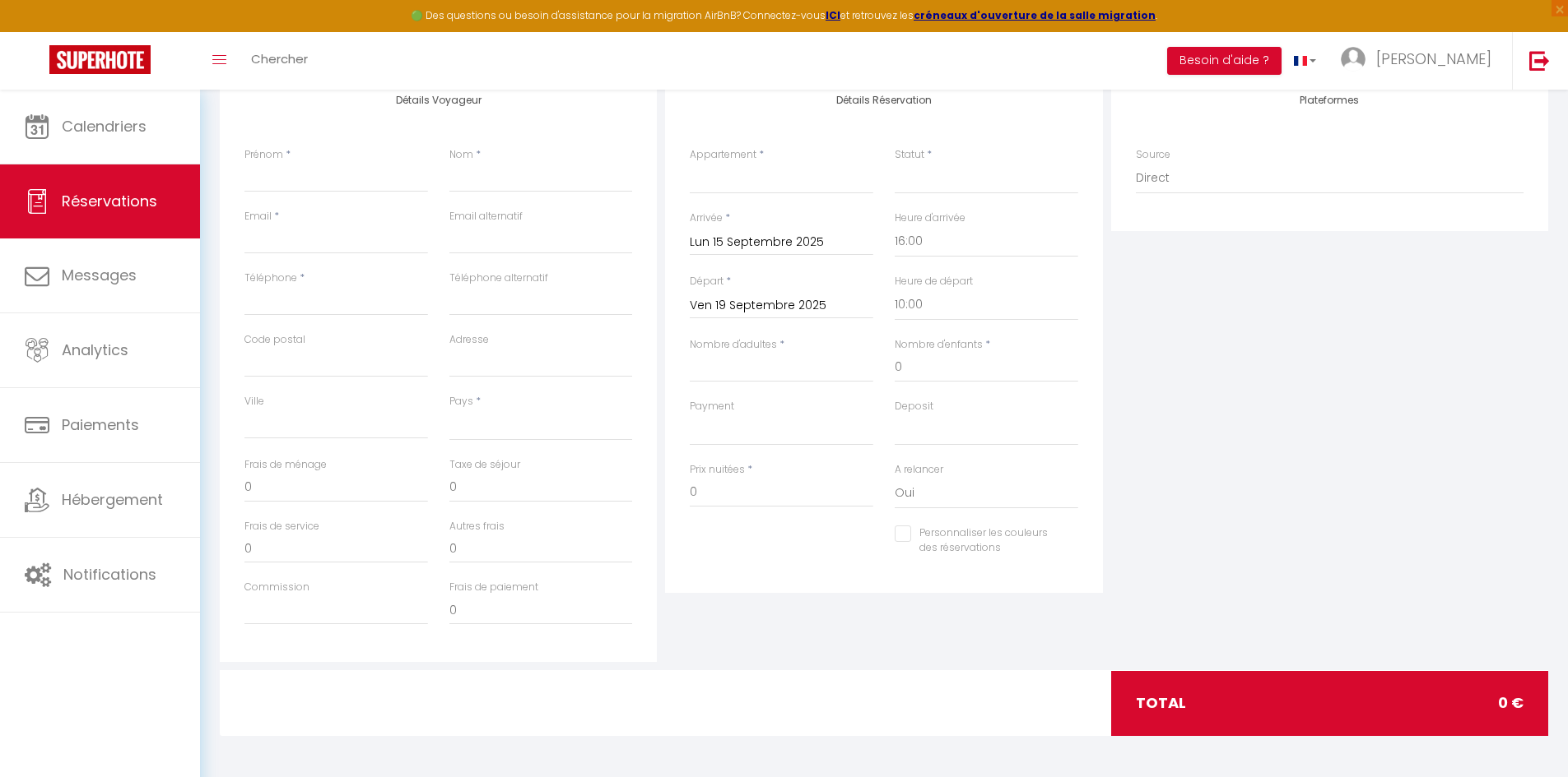
click at [1040, 341] on div "Plateformes Source Direct Airbnb.com Booking.com Chalet montagne Expedia Gite d…" at bounding box center [1328, 367] width 445 height 588
click at [289, 481] on input "0" at bounding box center [336, 488] width 183 height 30
select select
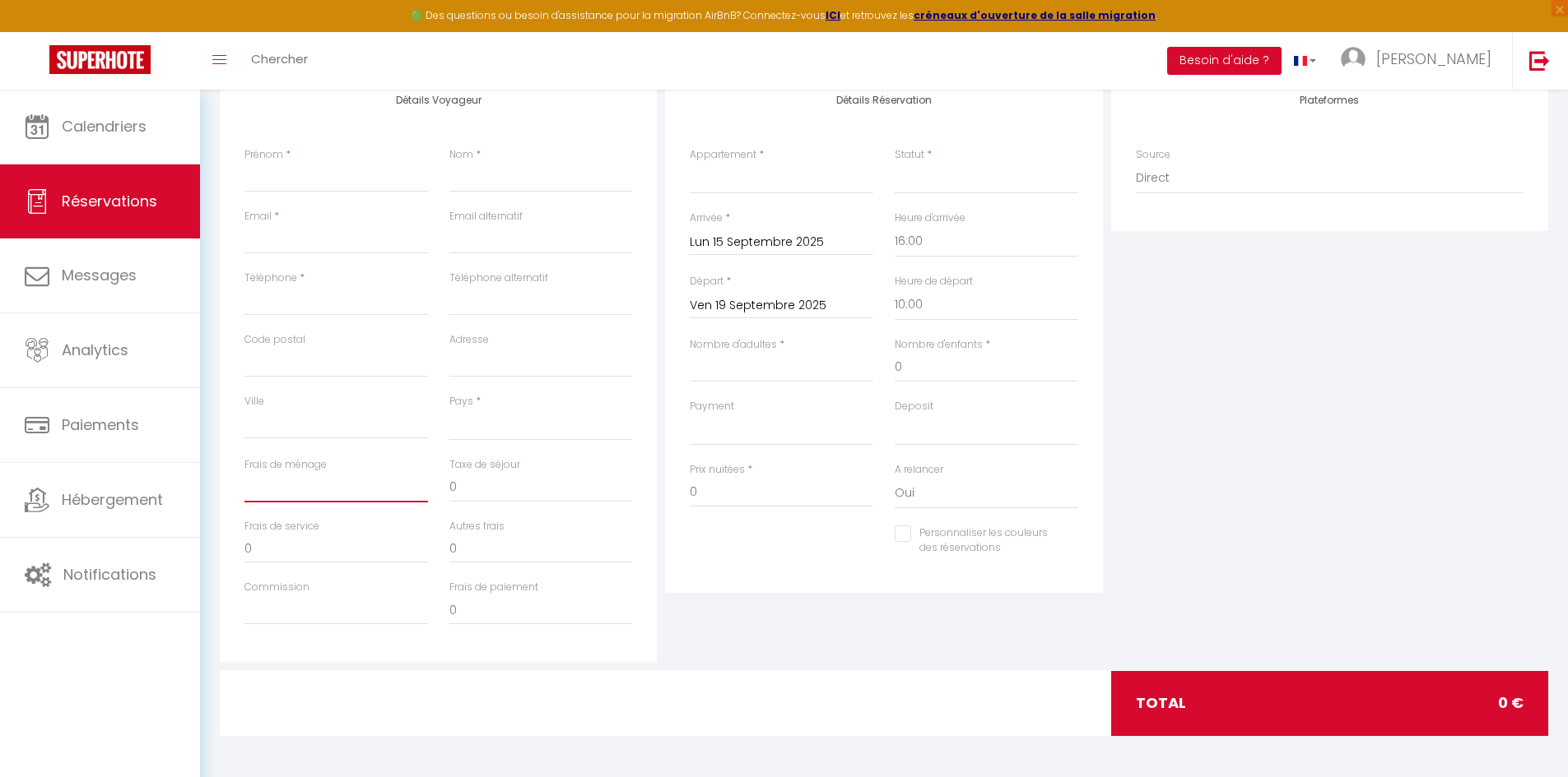
select select
checkbox input "false"
type input "8"
select select
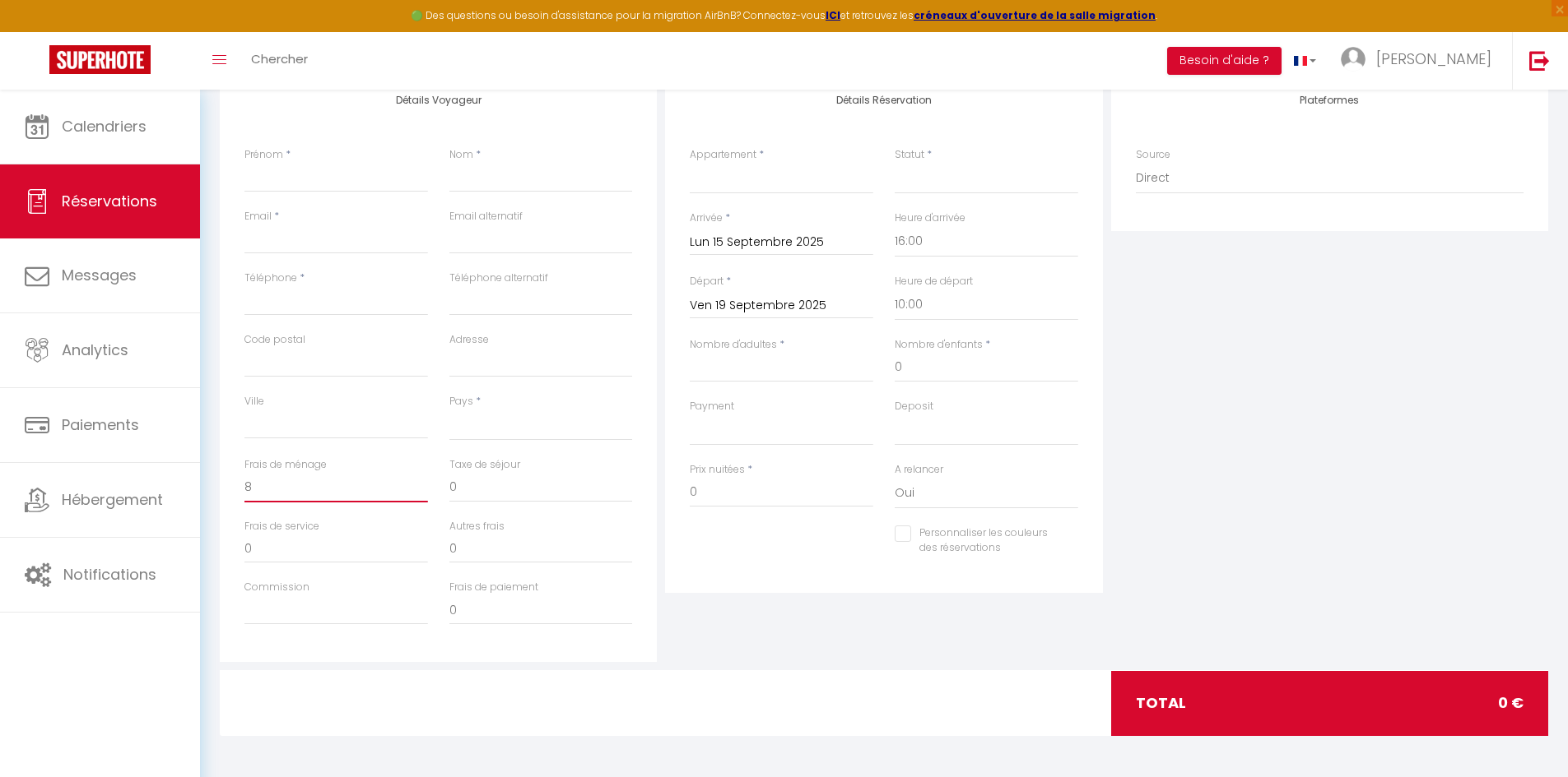
select select
checkbox input "false"
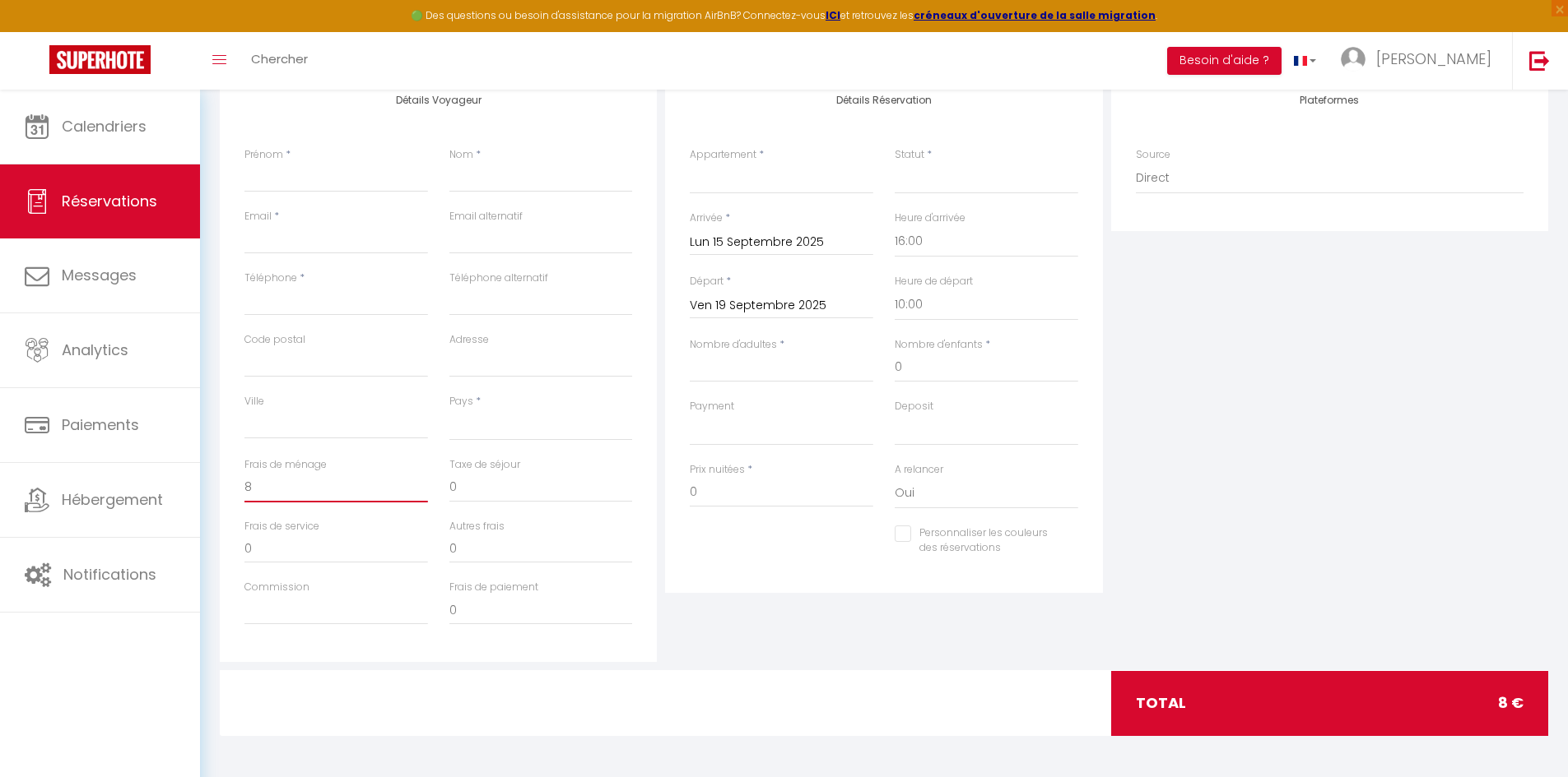
type input "85"
select select
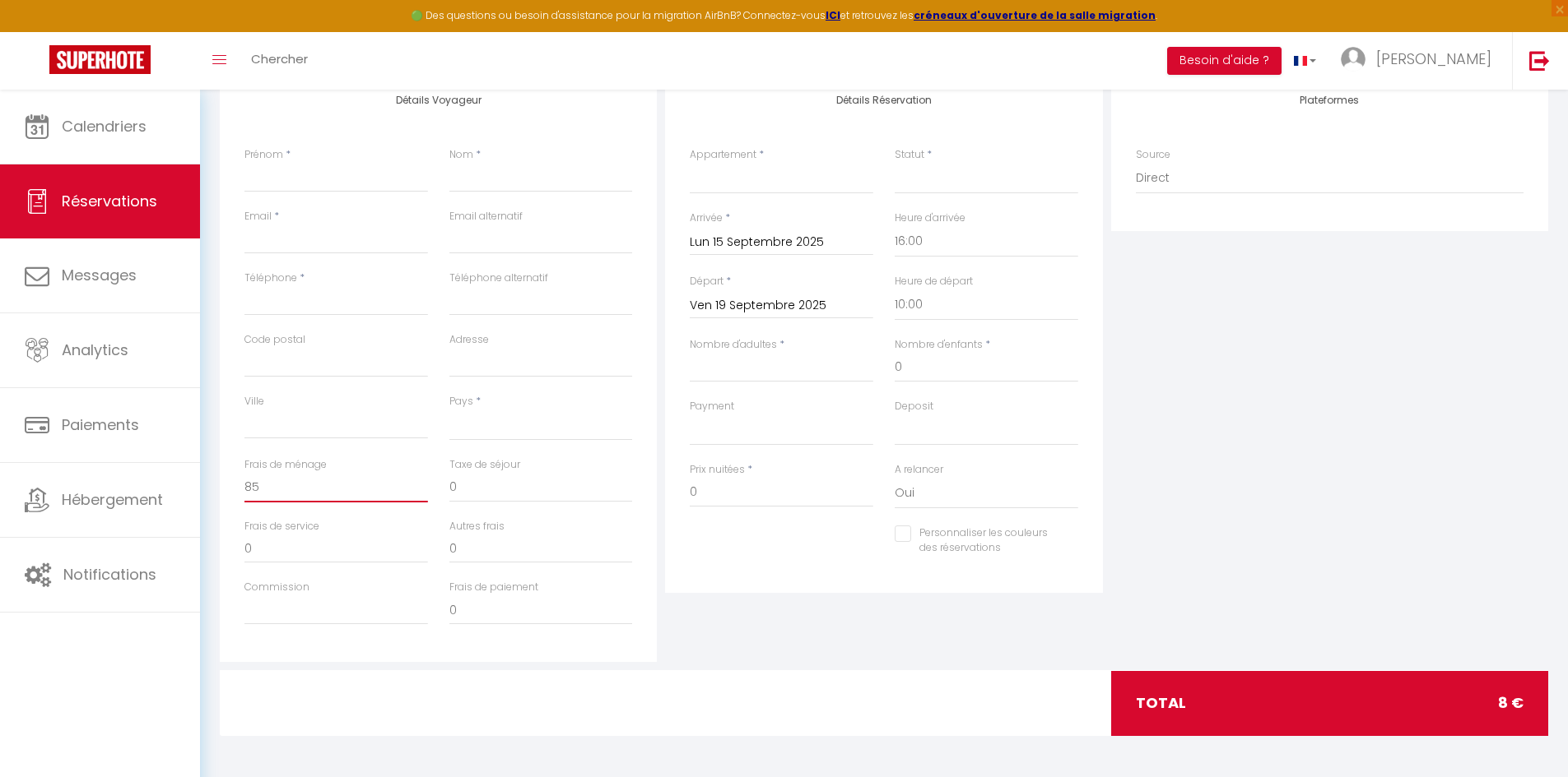
select select
checkbox input "false"
type input "85"
click at [441, 481] on div "Autres frais 0" at bounding box center [541, 550] width 205 height 61
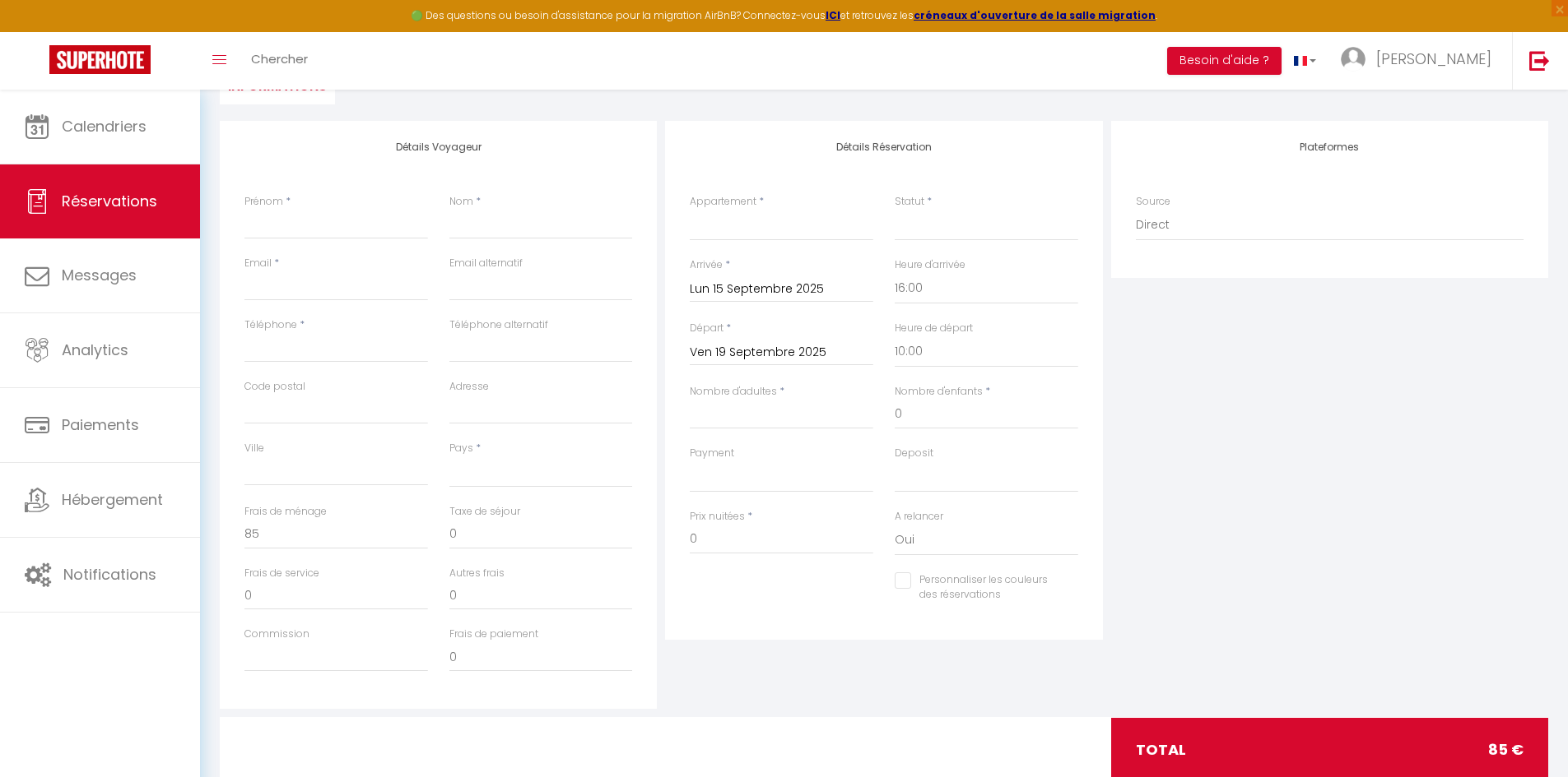
scroll to position [252, 0]
click at [348, 231] on input "Prénom" at bounding box center [336, 226] width 183 height 30
paste input "[PERSON_NAME]"
type input "[PERSON_NAME]"
select select
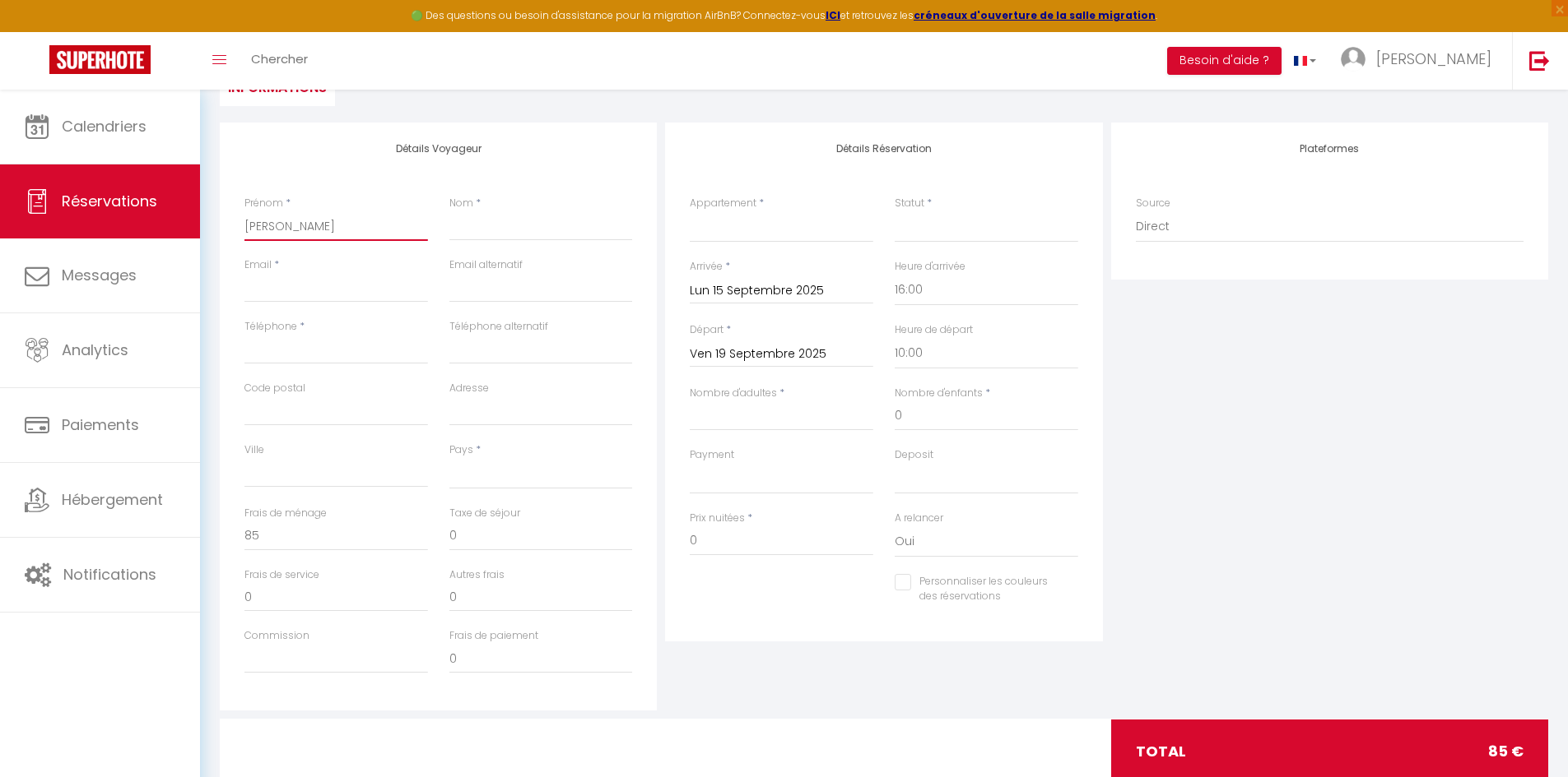
select select
checkbox input "false"
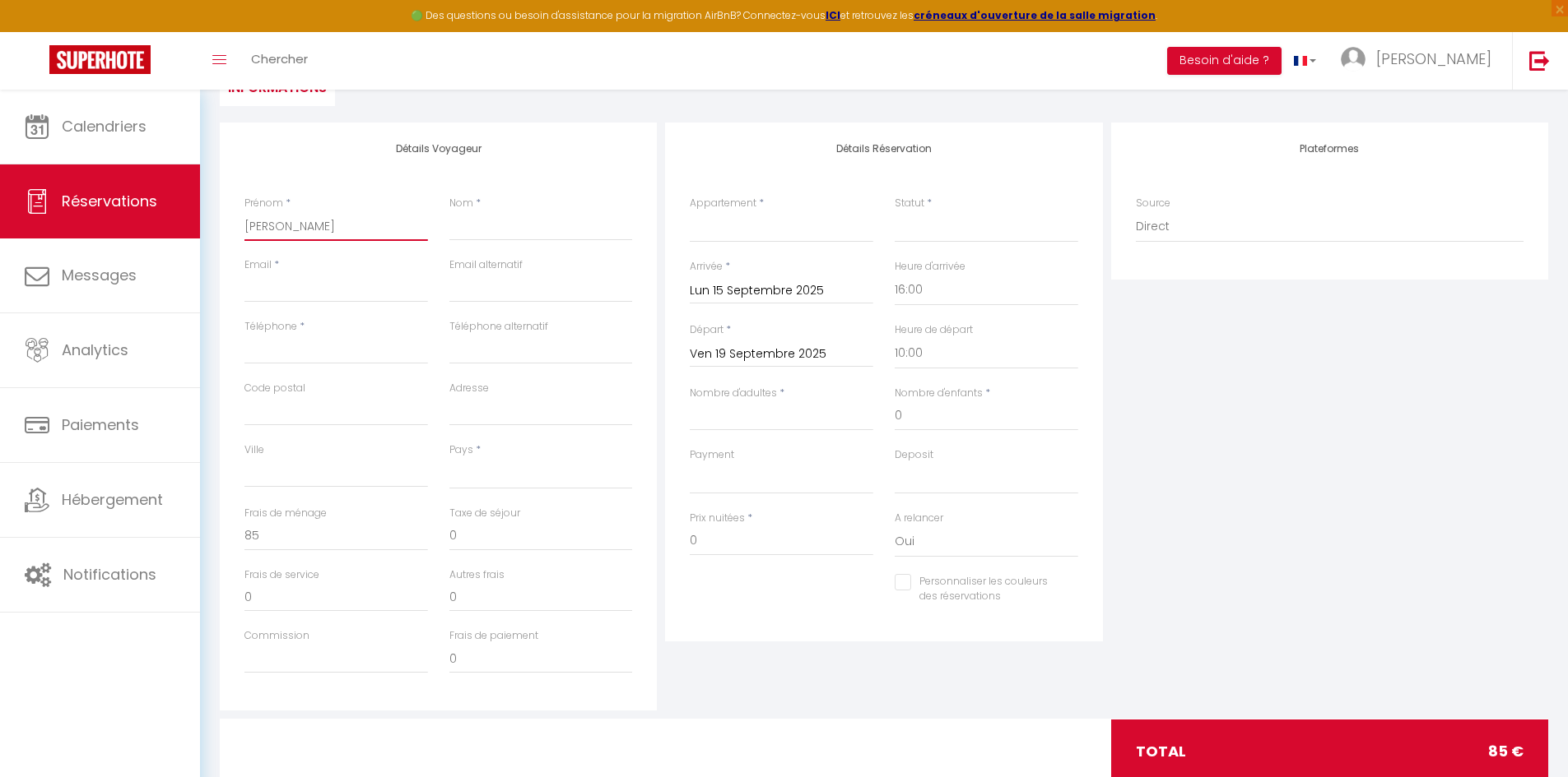
type input "Paulo Marque"
select select
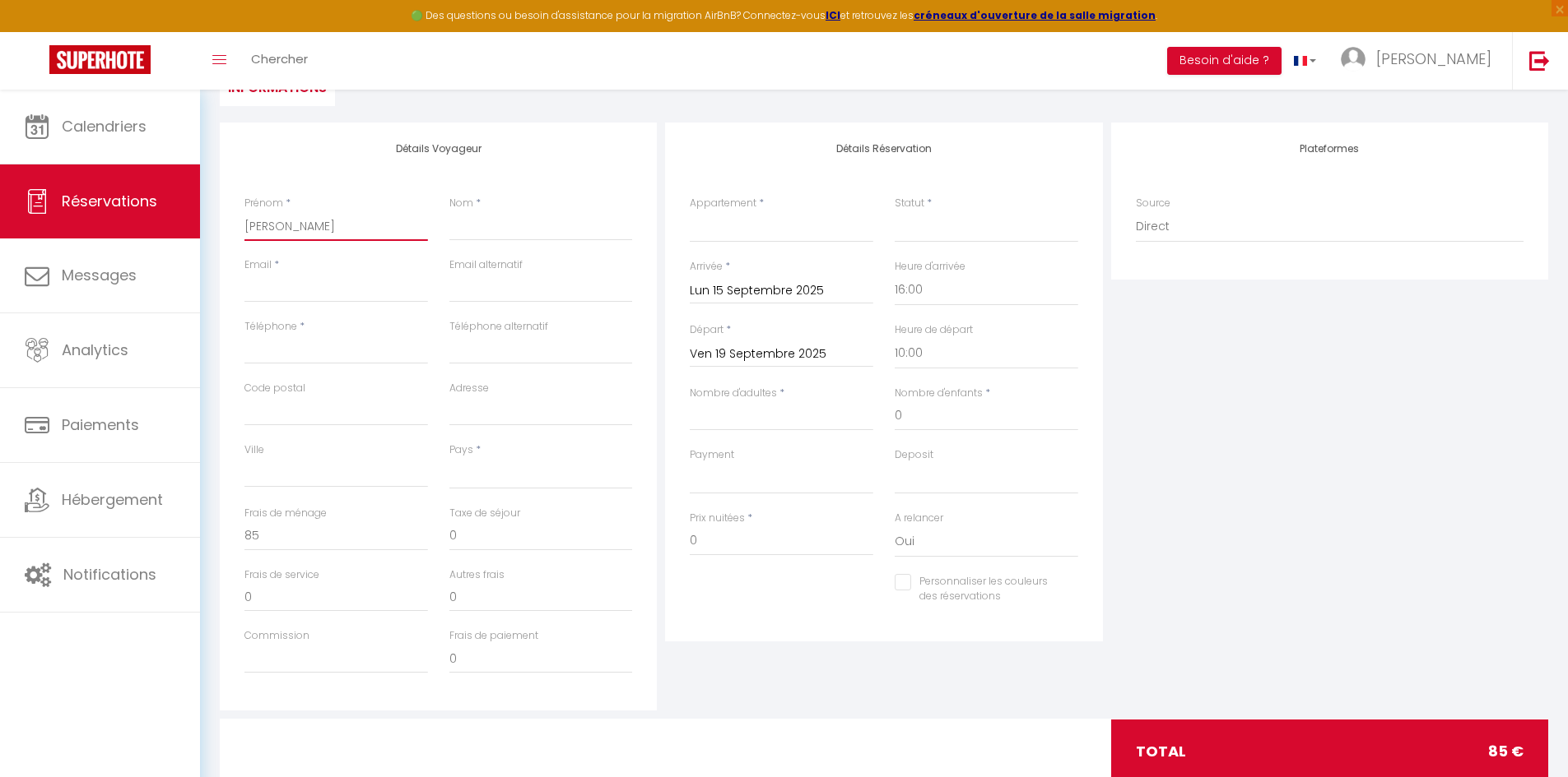
select select
checkbox input "false"
type input "Paulo Marqu"
select select
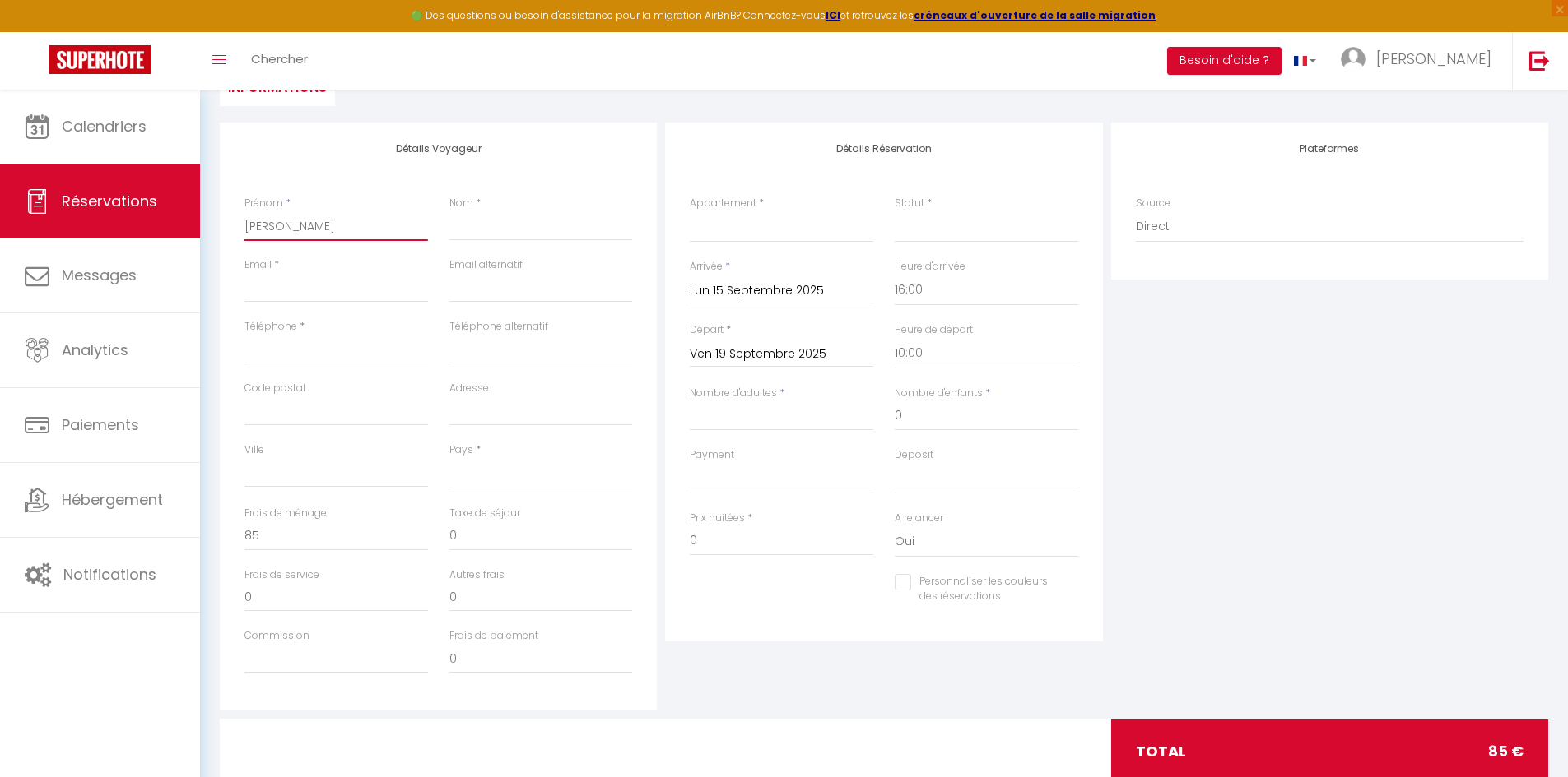
select select
checkbox input "false"
type input "Paulo Marq"
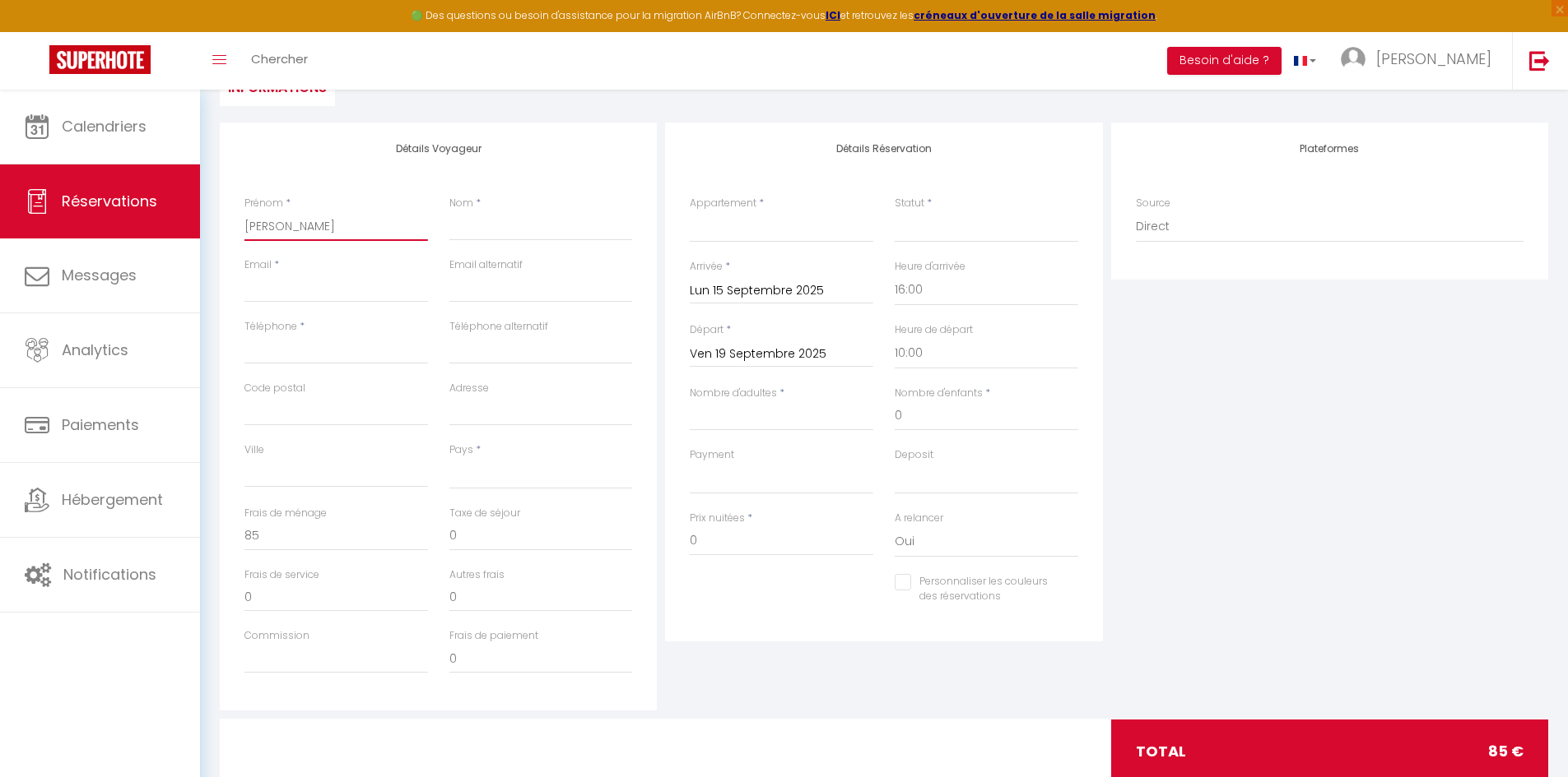
select select
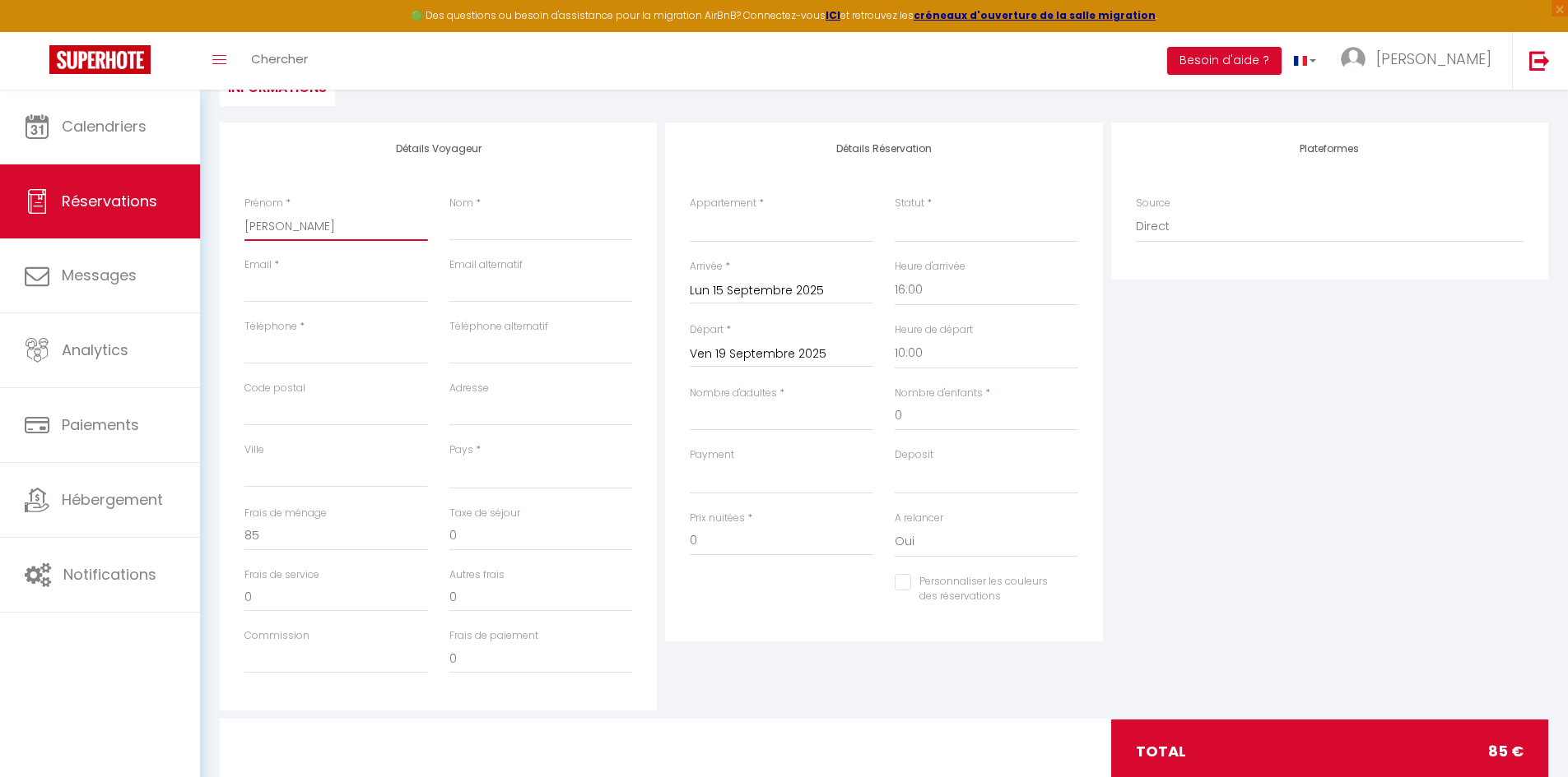
checkbox input "false"
type input "Paulo Mar"
select select
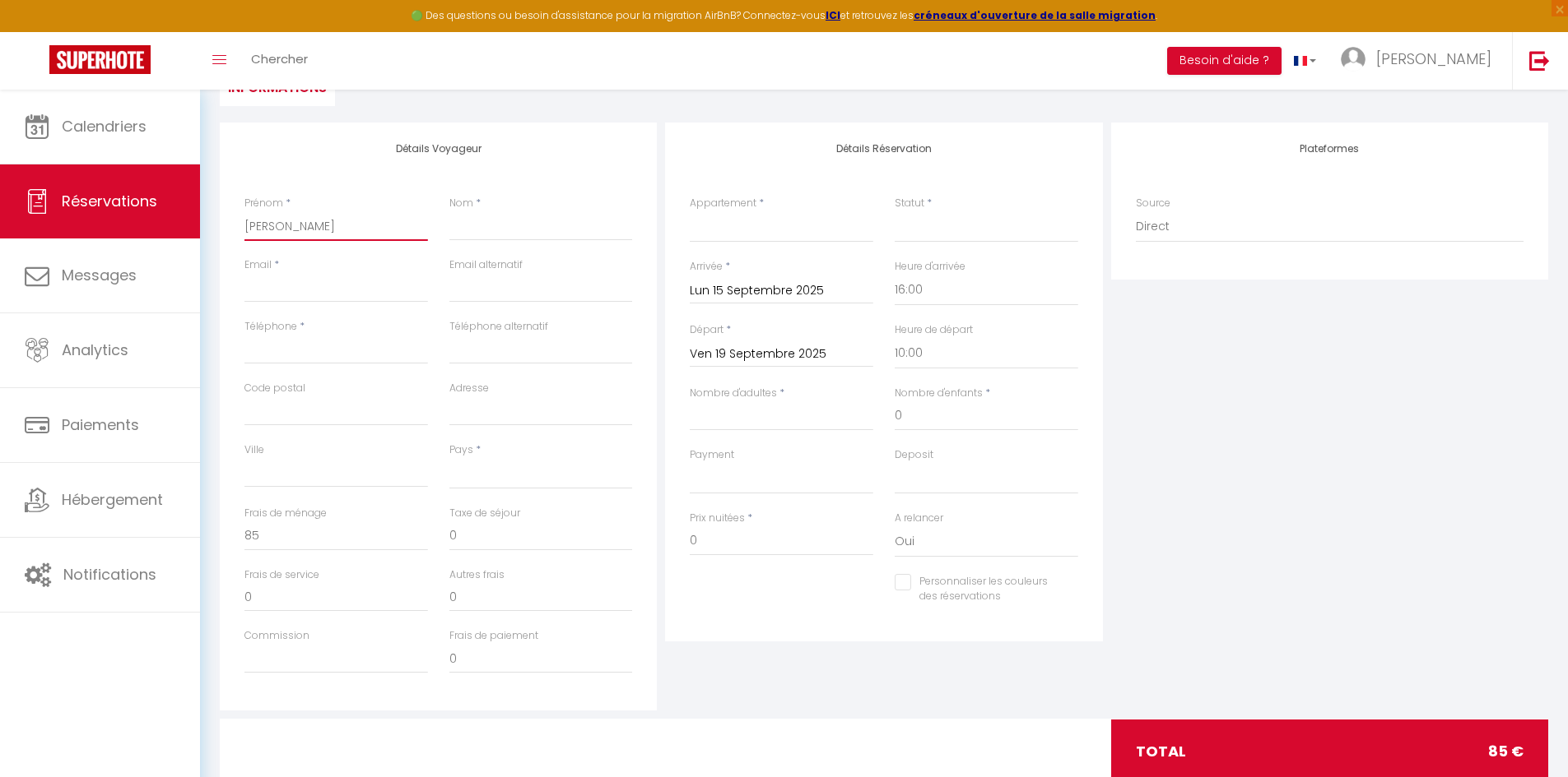
select select
checkbox input "false"
type input "Paulo Ma"
select select
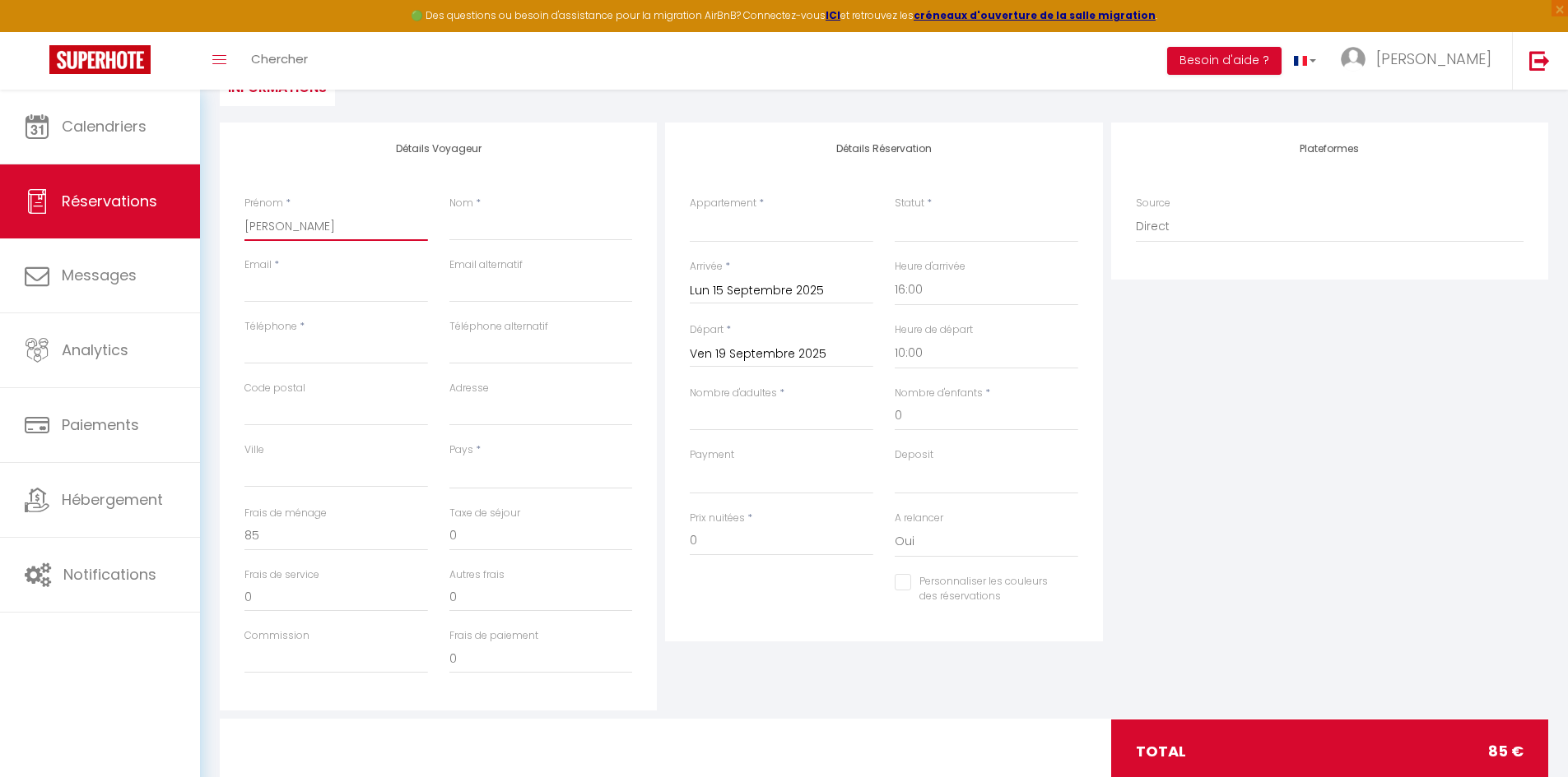
select select
checkbox input "false"
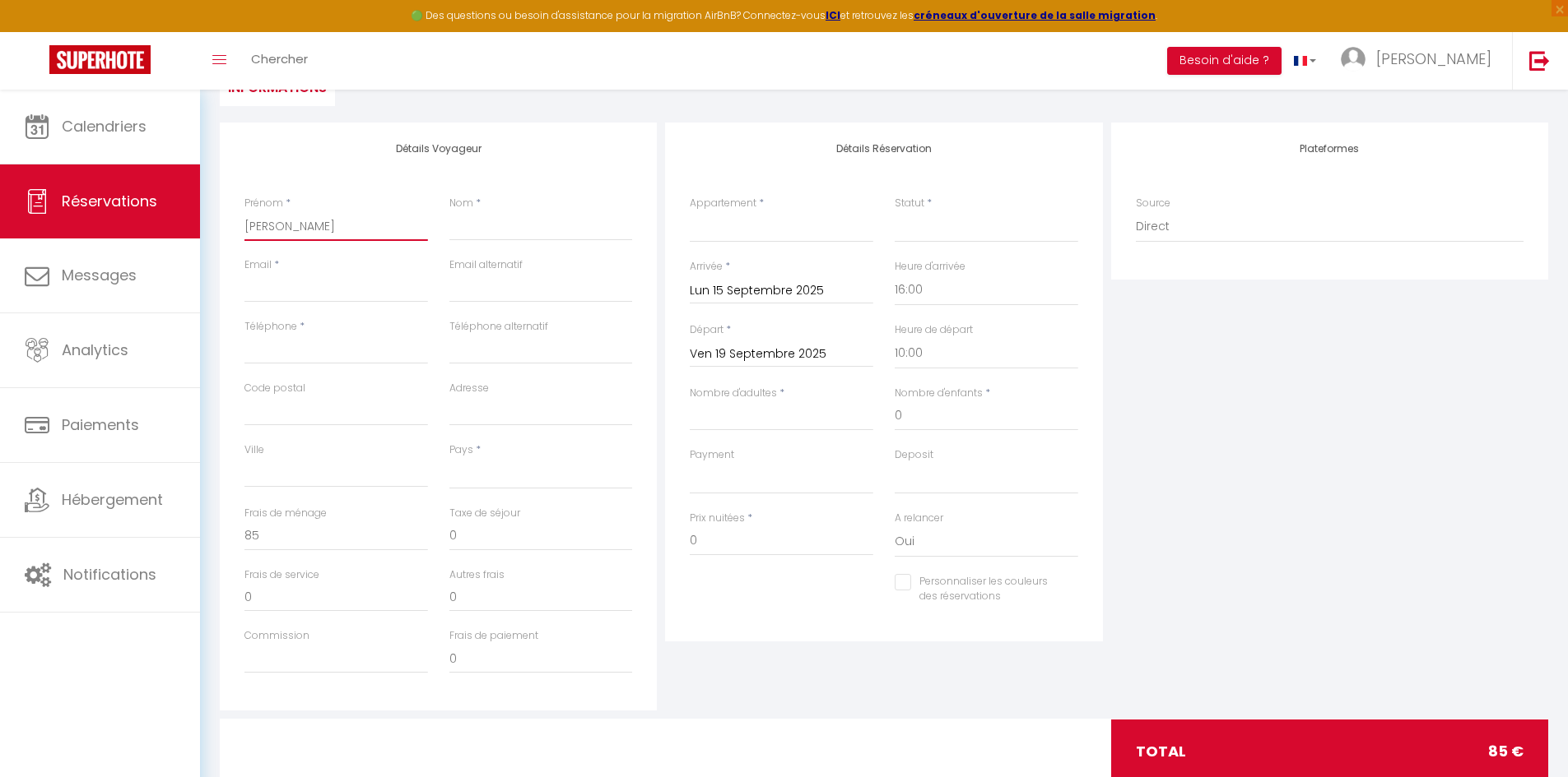
type input "Paulo M"
select select
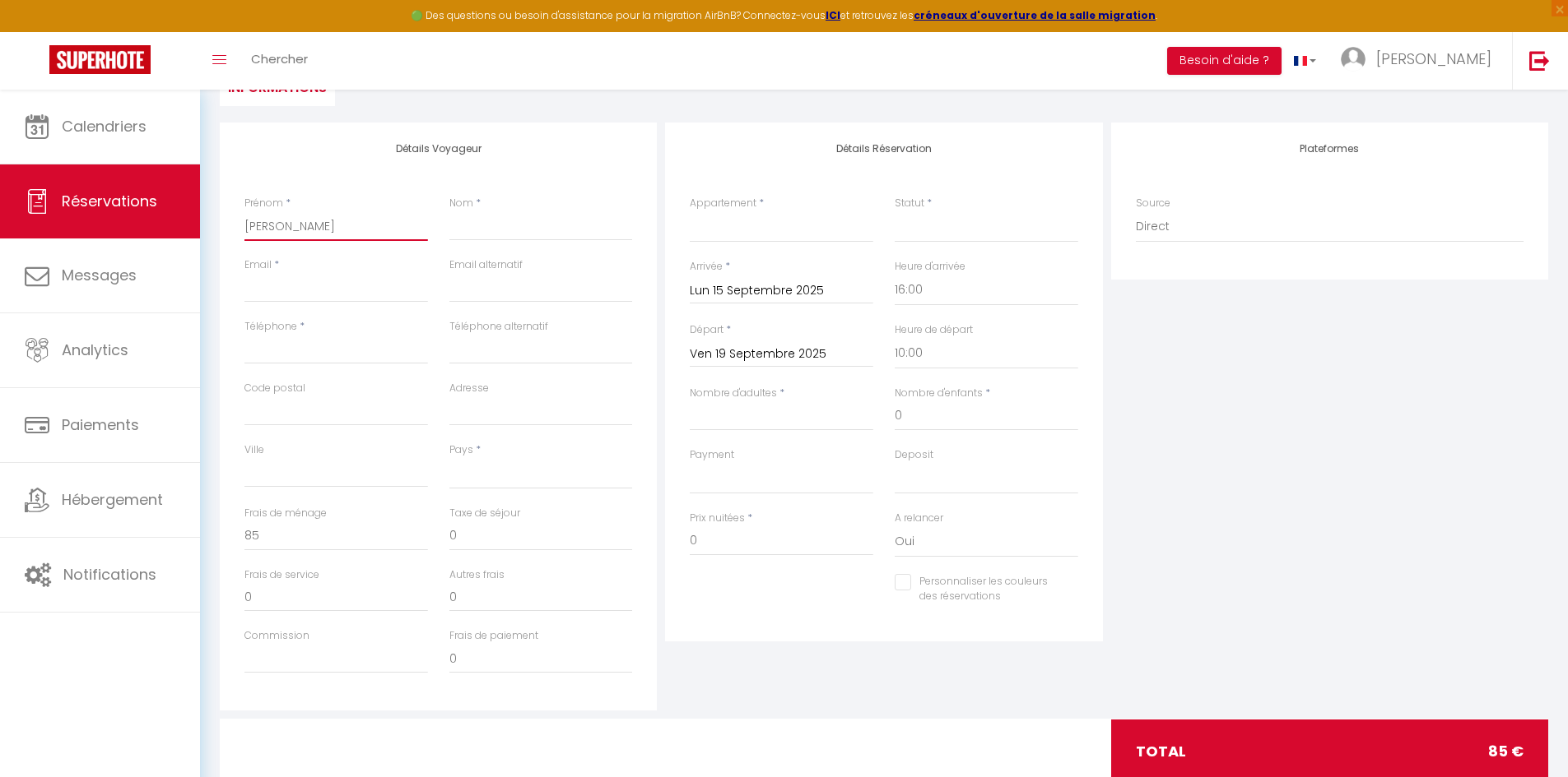
select select
checkbox input "false"
type input "Paulo"
select select
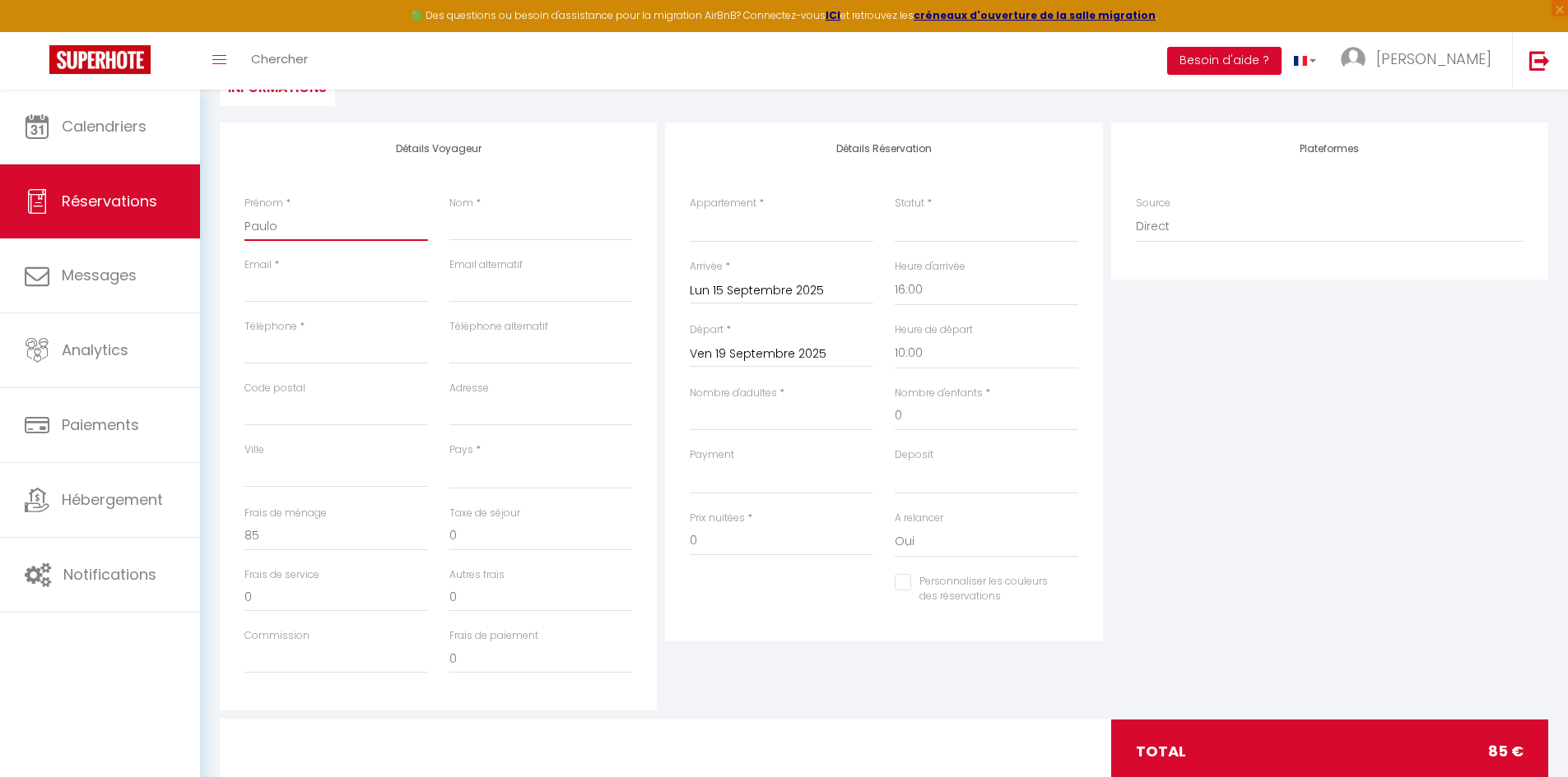
select select
checkbox input "false"
type input "Paulo"
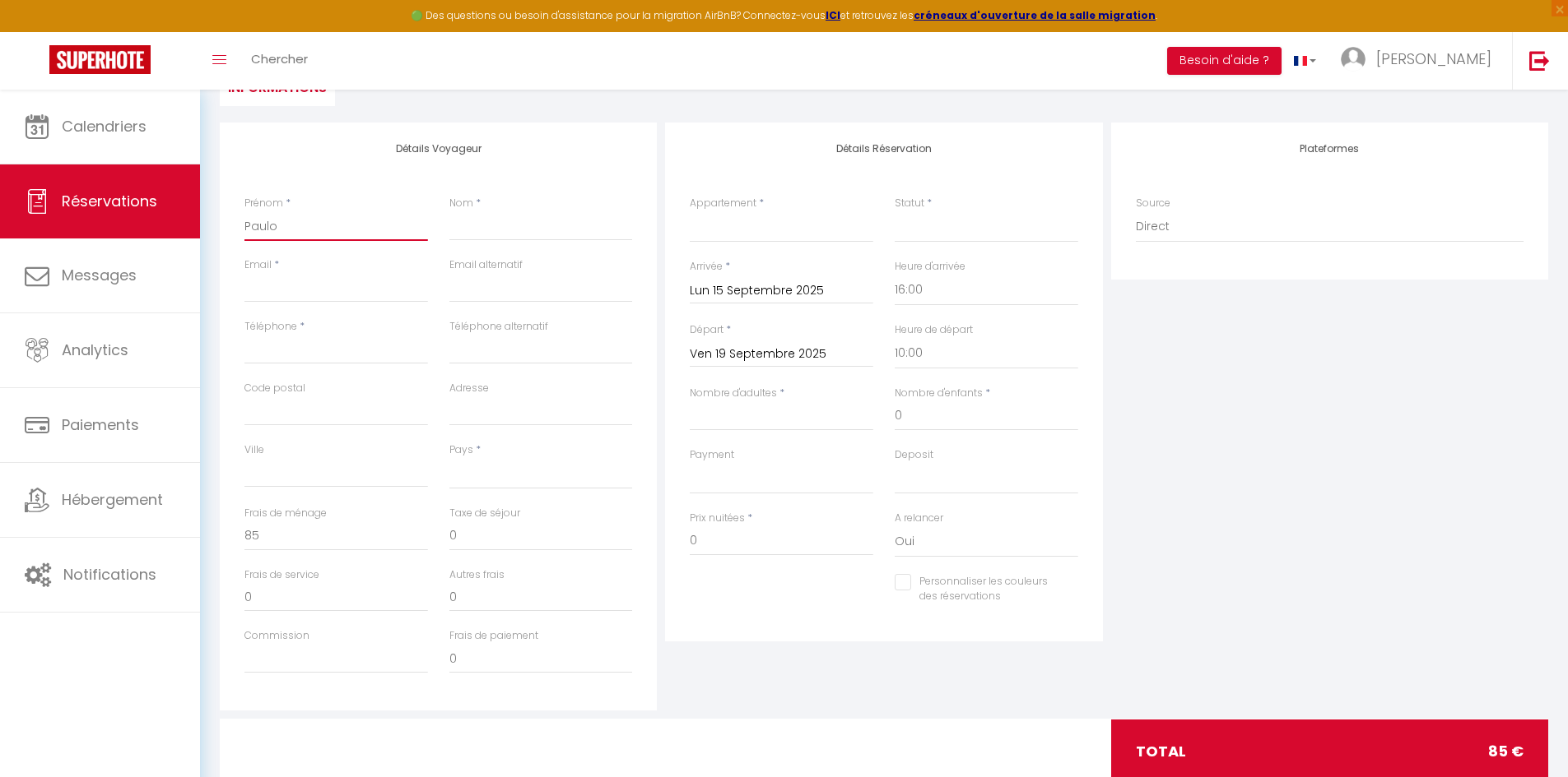
select select
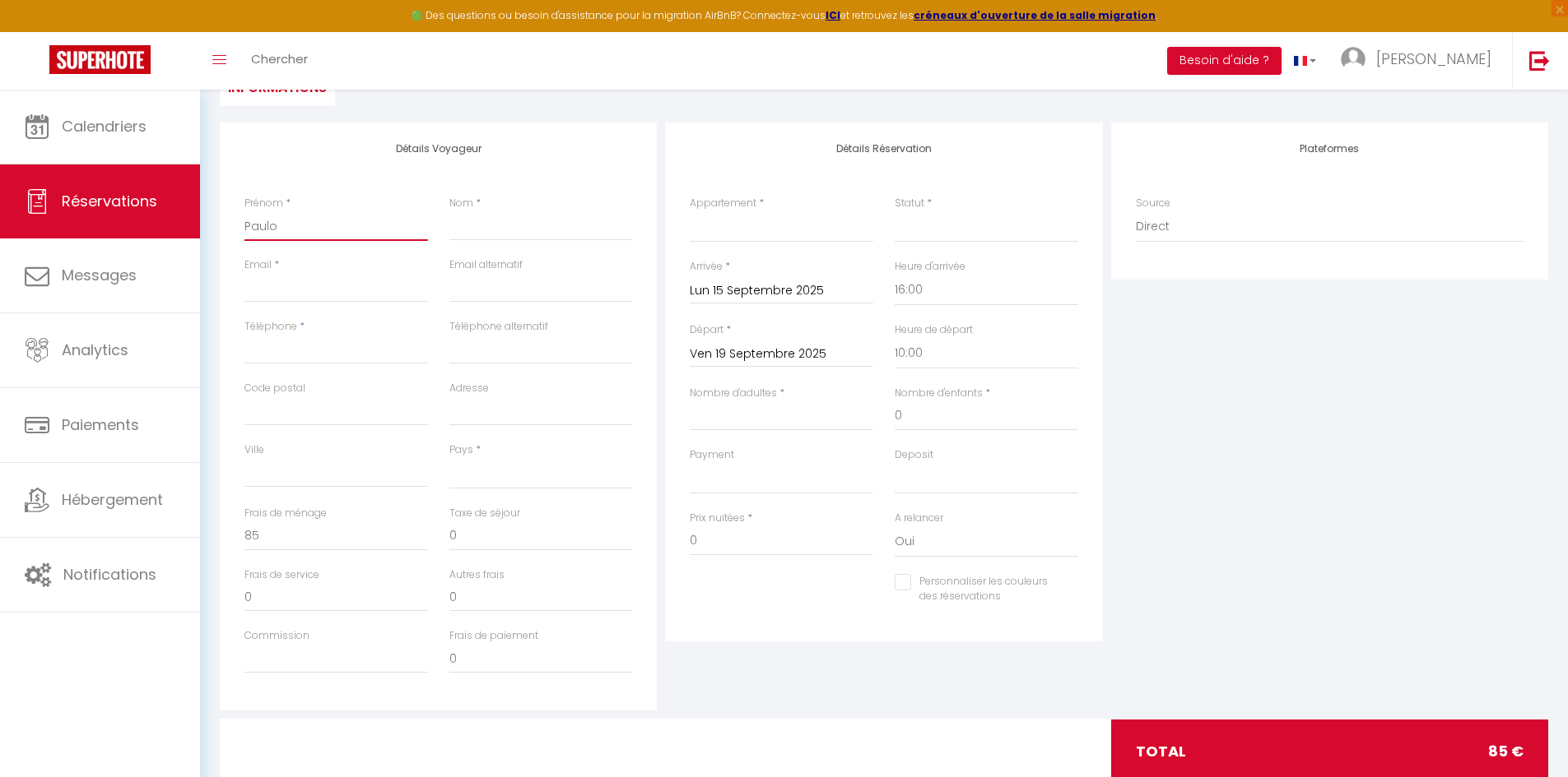
checkbox input "false"
type input "Paulo"
click at [504, 223] on input "Nom" at bounding box center [541, 226] width 183 height 30
paste input "[PERSON_NAME]"
type input "[PERSON_NAME]"
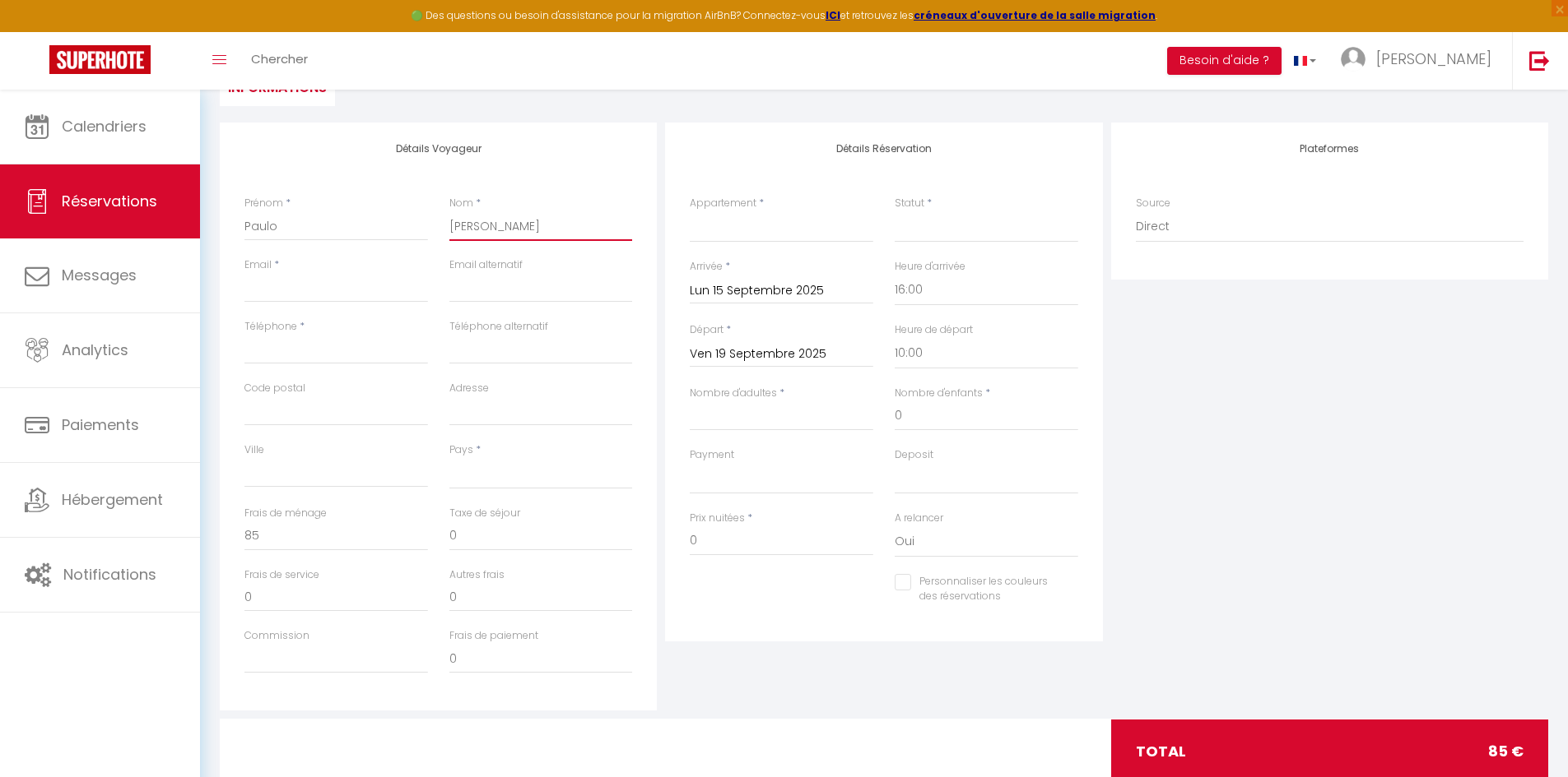
select select
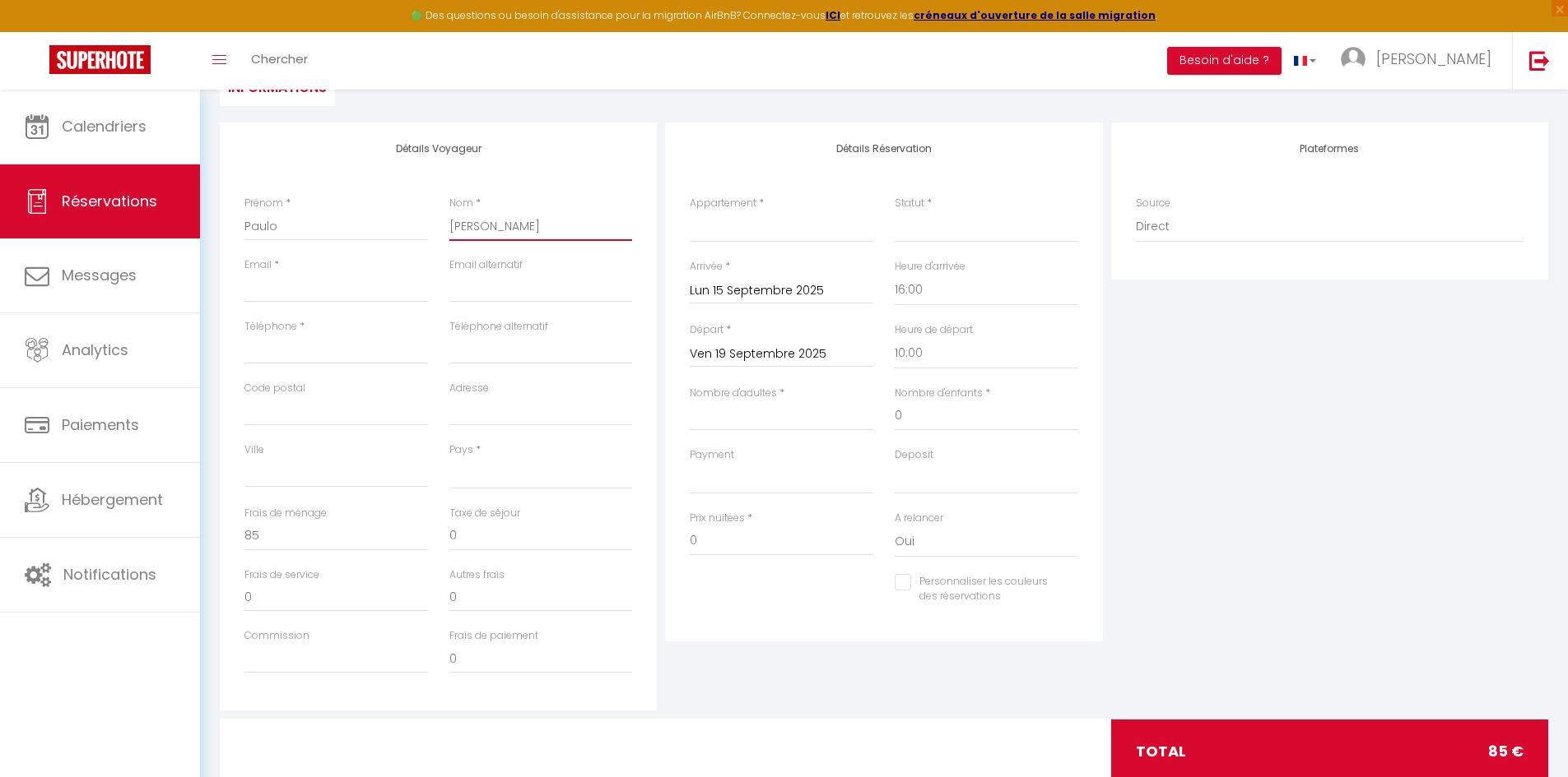
checkbox input "false"
click at [462, 224] on input "[PERSON_NAME]" at bounding box center [541, 226] width 183 height 30
type input "Marques"
select select
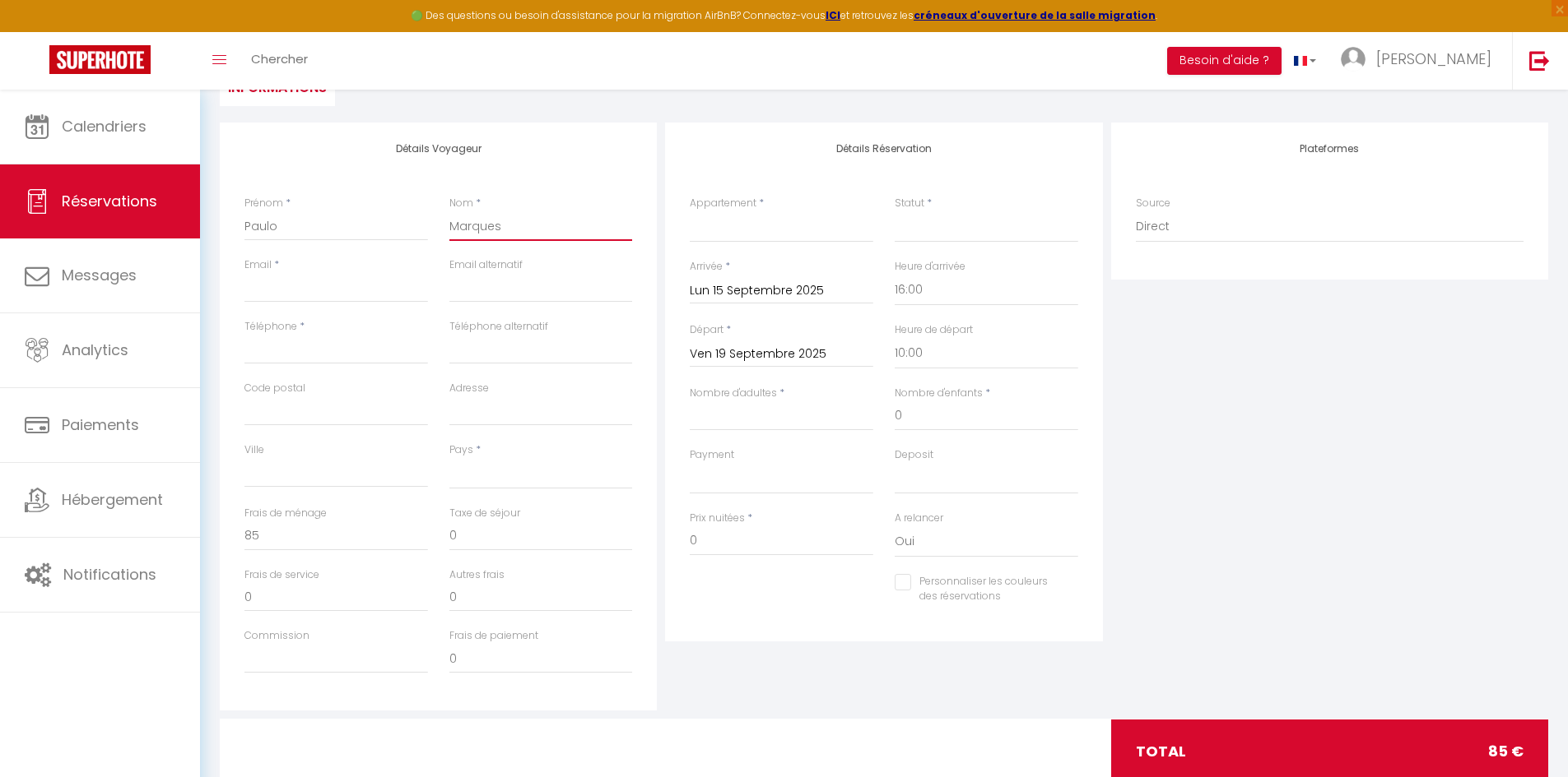
select select
checkbox input "false"
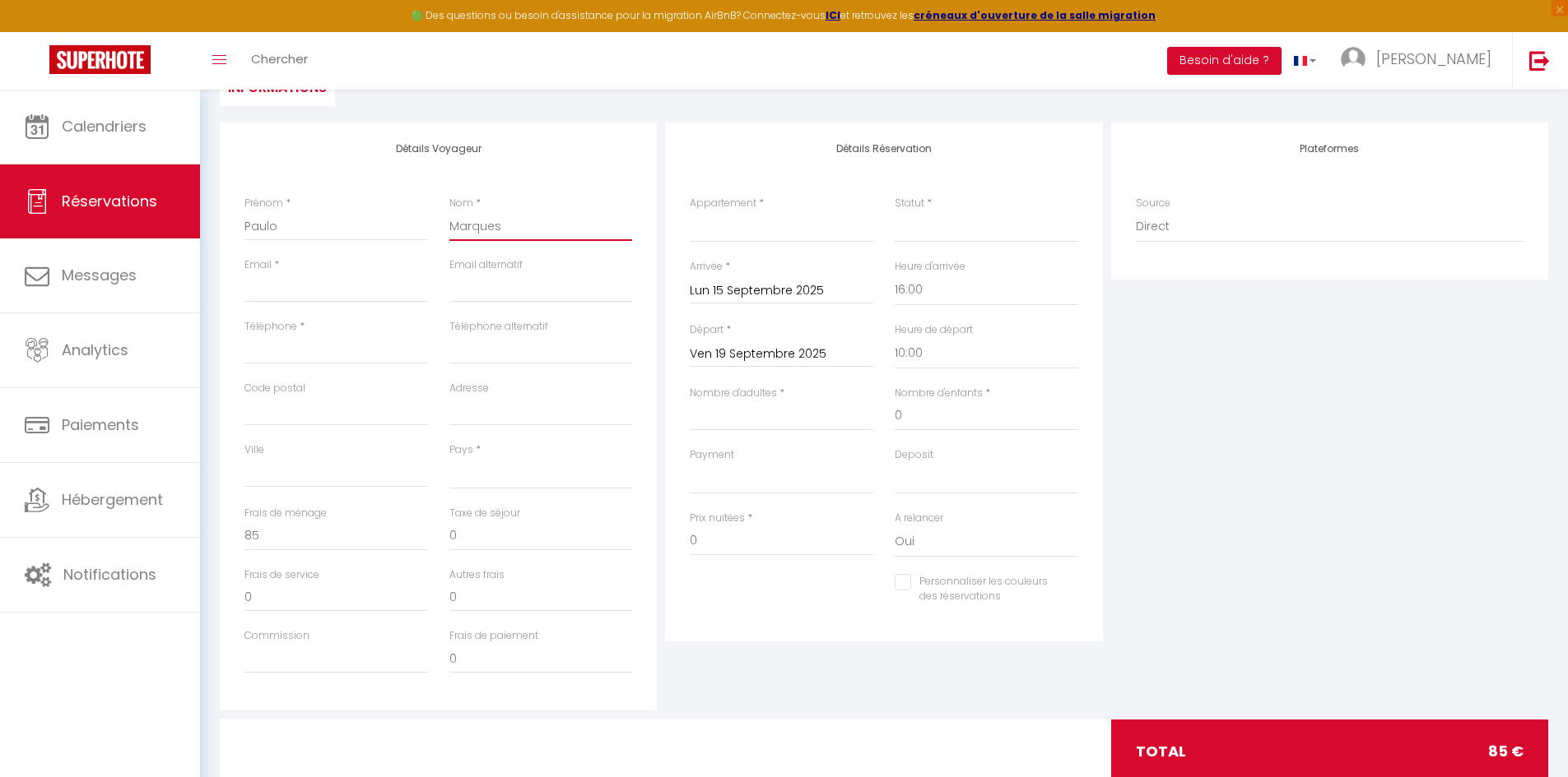
type input "Marques"
click at [277, 285] on input "Email client" at bounding box center [336, 288] width 183 height 30
type input "b"
select select
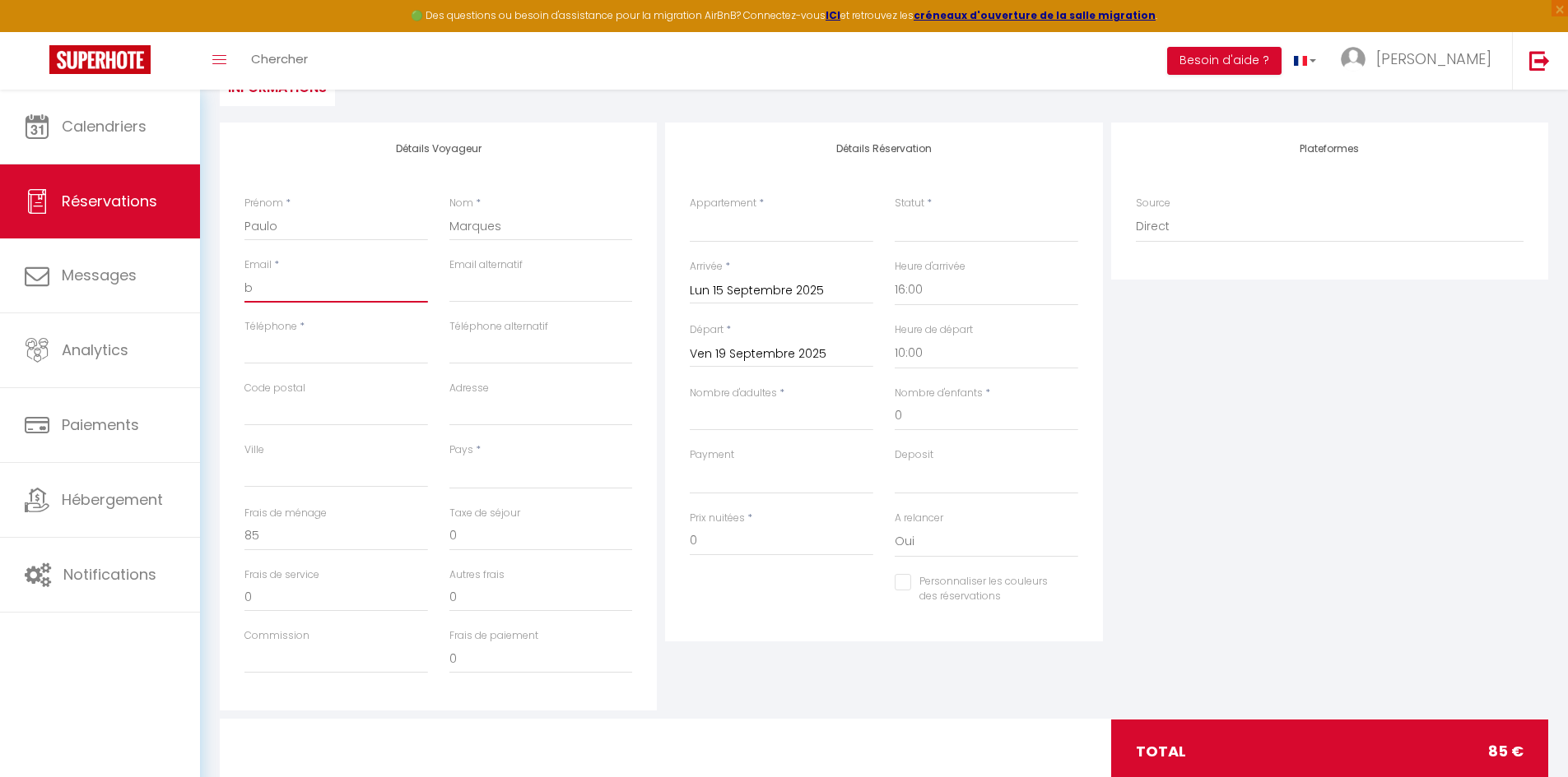
select select
checkbox input "false"
type input "be"
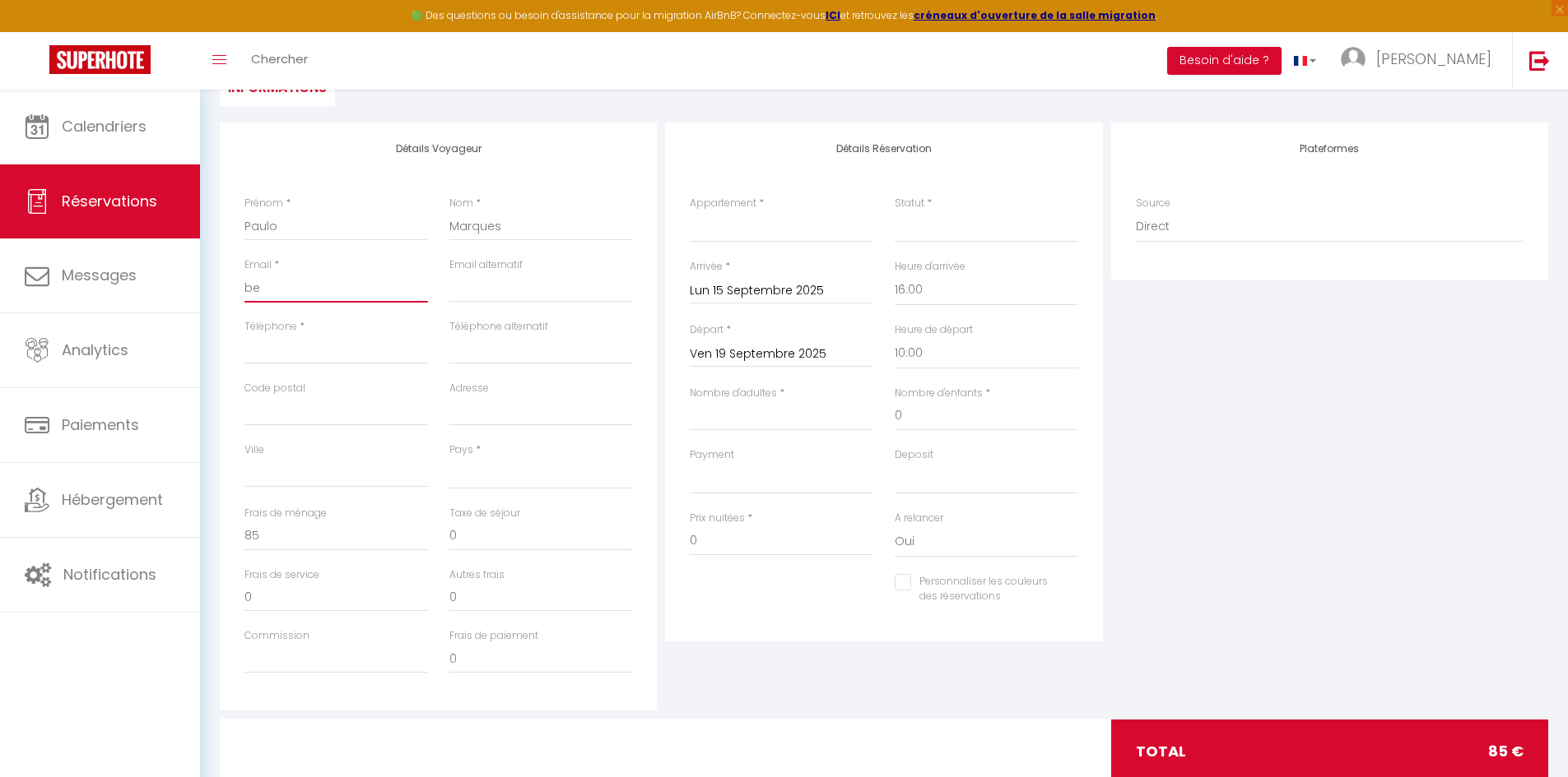
select select
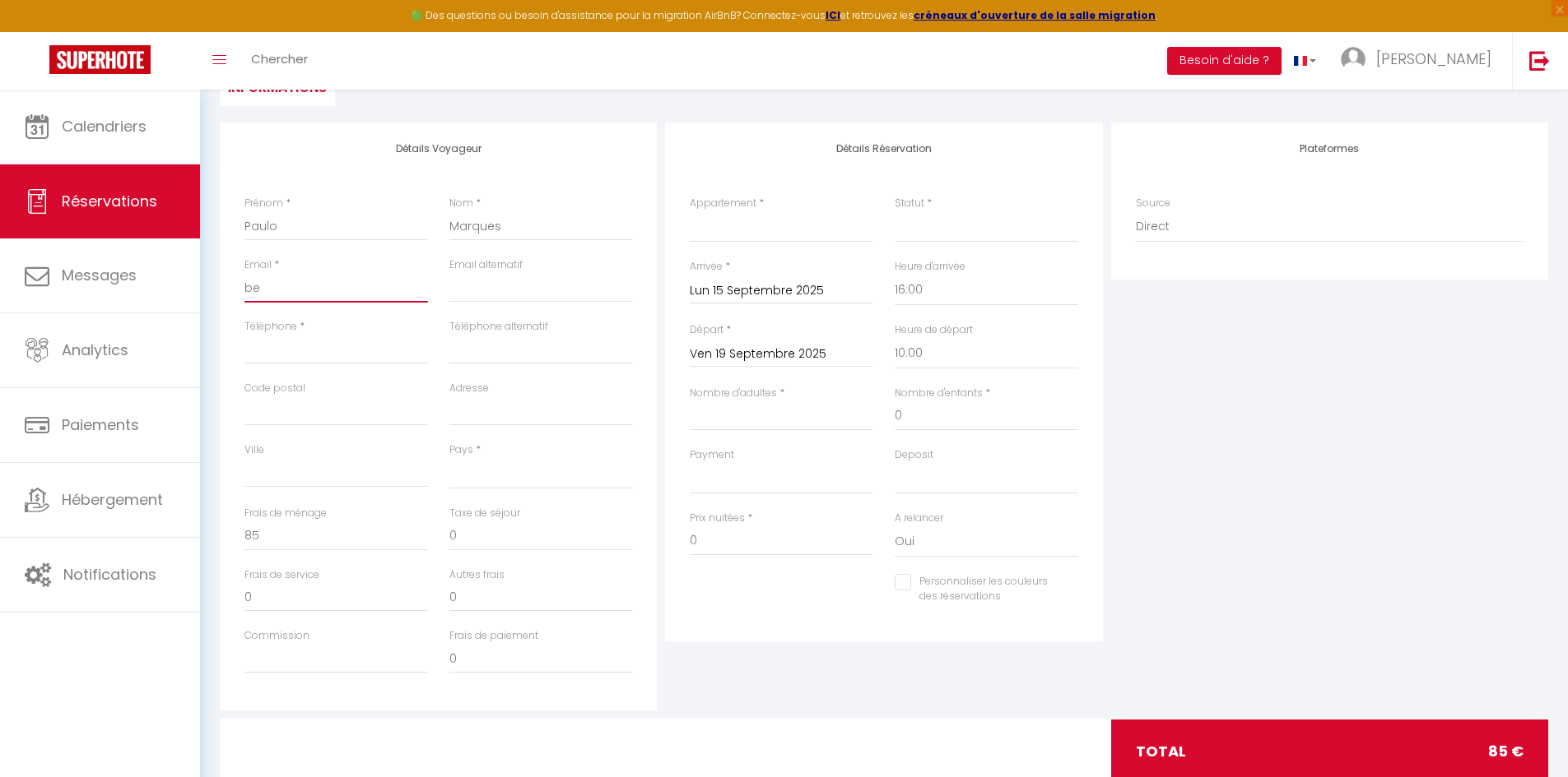
checkbox input "false"
type input "ben"
select select
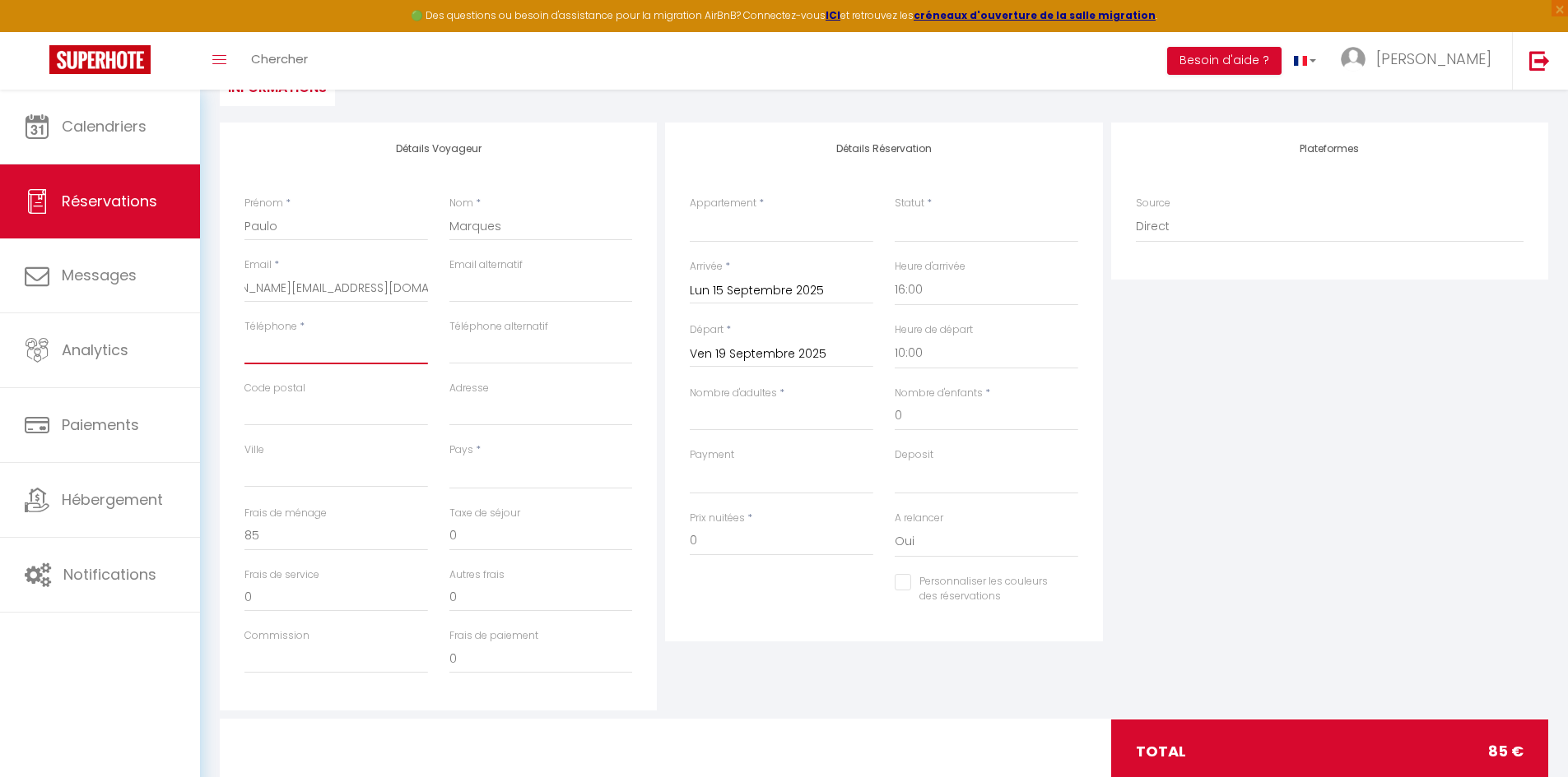
click at [336, 351] on input "Téléphone" at bounding box center [336, 350] width 183 height 30
click at [324, 360] on input "Téléphone" at bounding box center [336, 350] width 183 height 30
paste input "[PHONE_NUMBER]"
click at [677, 403] on div "Détails Réservation Appartement * Le Tertre Le Mendo L'instant L’Échappée Cosyr…" at bounding box center [884, 382] width 437 height 519
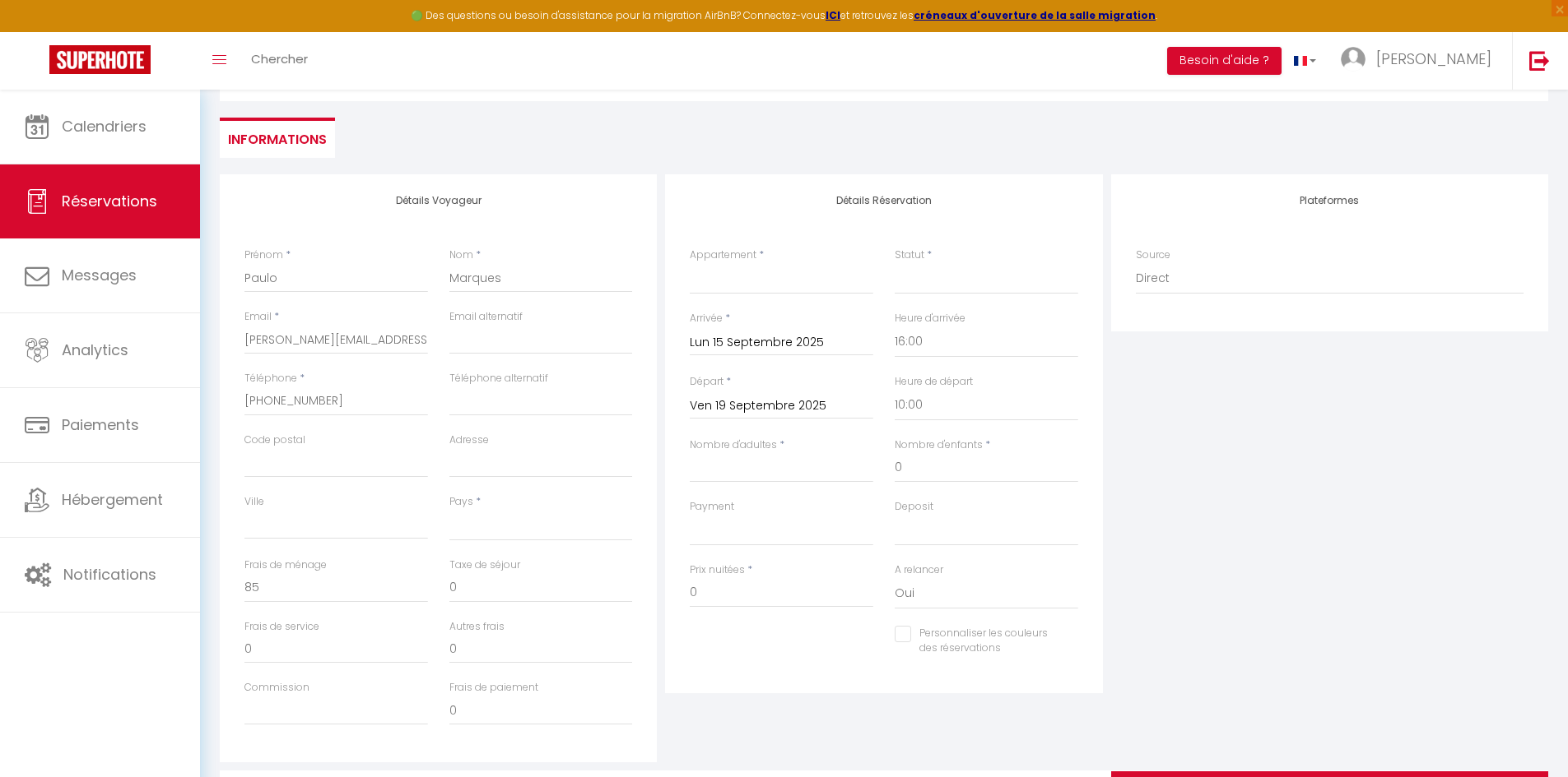
scroll to position [198, 0]
click at [746, 470] on input "Nombre d'adultes" at bounding box center [781, 470] width 183 height 30
click at [668, 481] on div "Détails Réservation Appartement * Le Tertre Le Mendo L'instant L’Échappée Cosyr…" at bounding box center [884, 436] width 437 height 519
click at [739, 277] on select "Le Tertre Le Mendo L'instant L’Échappée Cosyrez Le Morandeau Le Bois Roux Azur …" at bounding box center [781, 281] width 183 height 32
click at [690, 265] on select "Le Tertre Le Mendo L'instant L’Échappée Cosyrez Le Morandeau Le Bois Roux Azur …" at bounding box center [781, 281] width 183 height 32
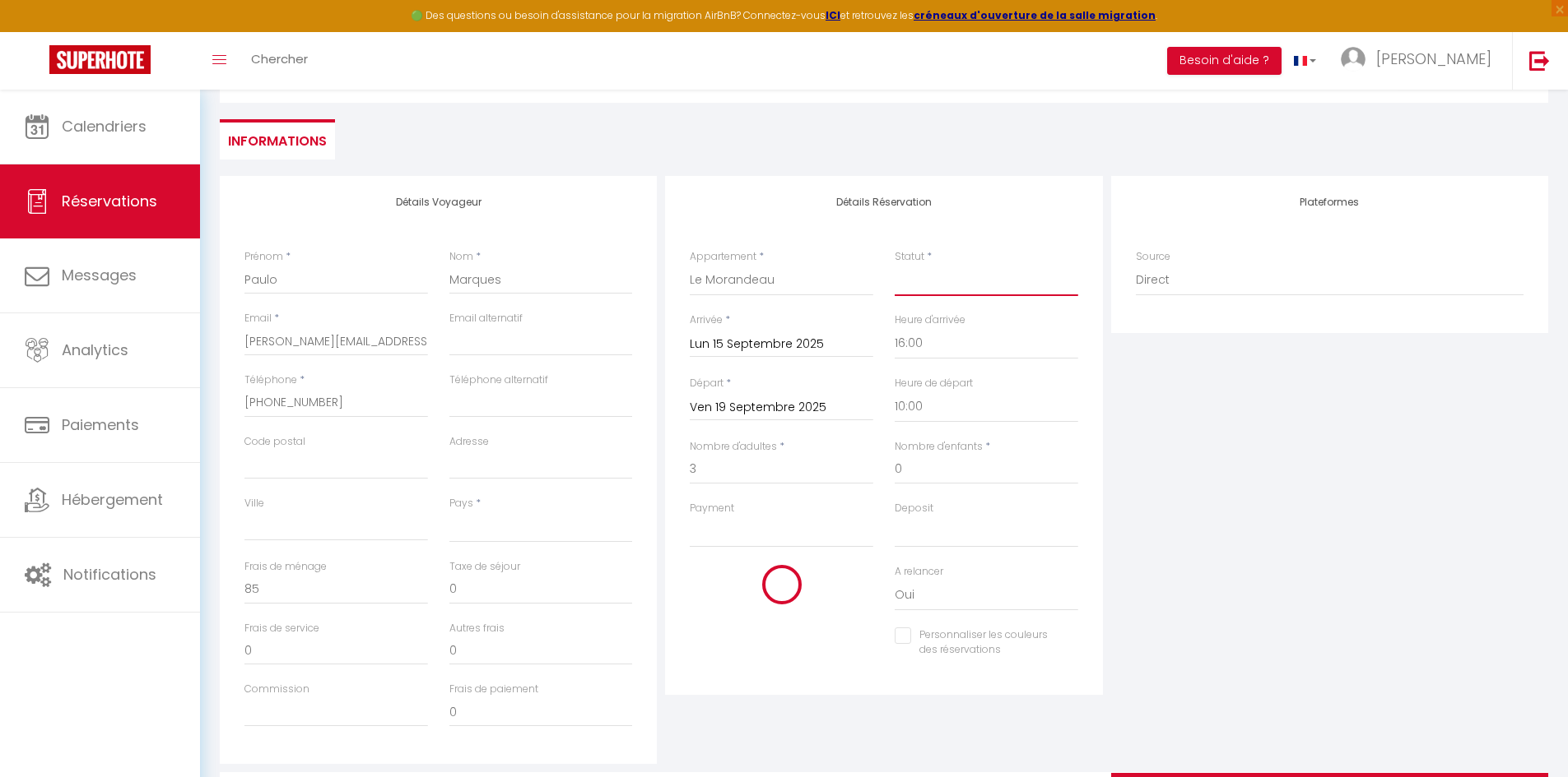
click at [929, 284] on select "Confirmé Non Confirmé Annulé Annulé par le voyageur No Show Request" at bounding box center [985, 281] width 183 height 32
click at [956, 290] on select "Confirmé Non Confirmé Annulé Annulé par le voyageur No Show Request" at bounding box center [985, 281] width 183 height 32
click at [894, 265] on select "Confirmé Non Confirmé Annulé Annulé par le voyageur No Show Request" at bounding box center [985, 281] width 183 height 32
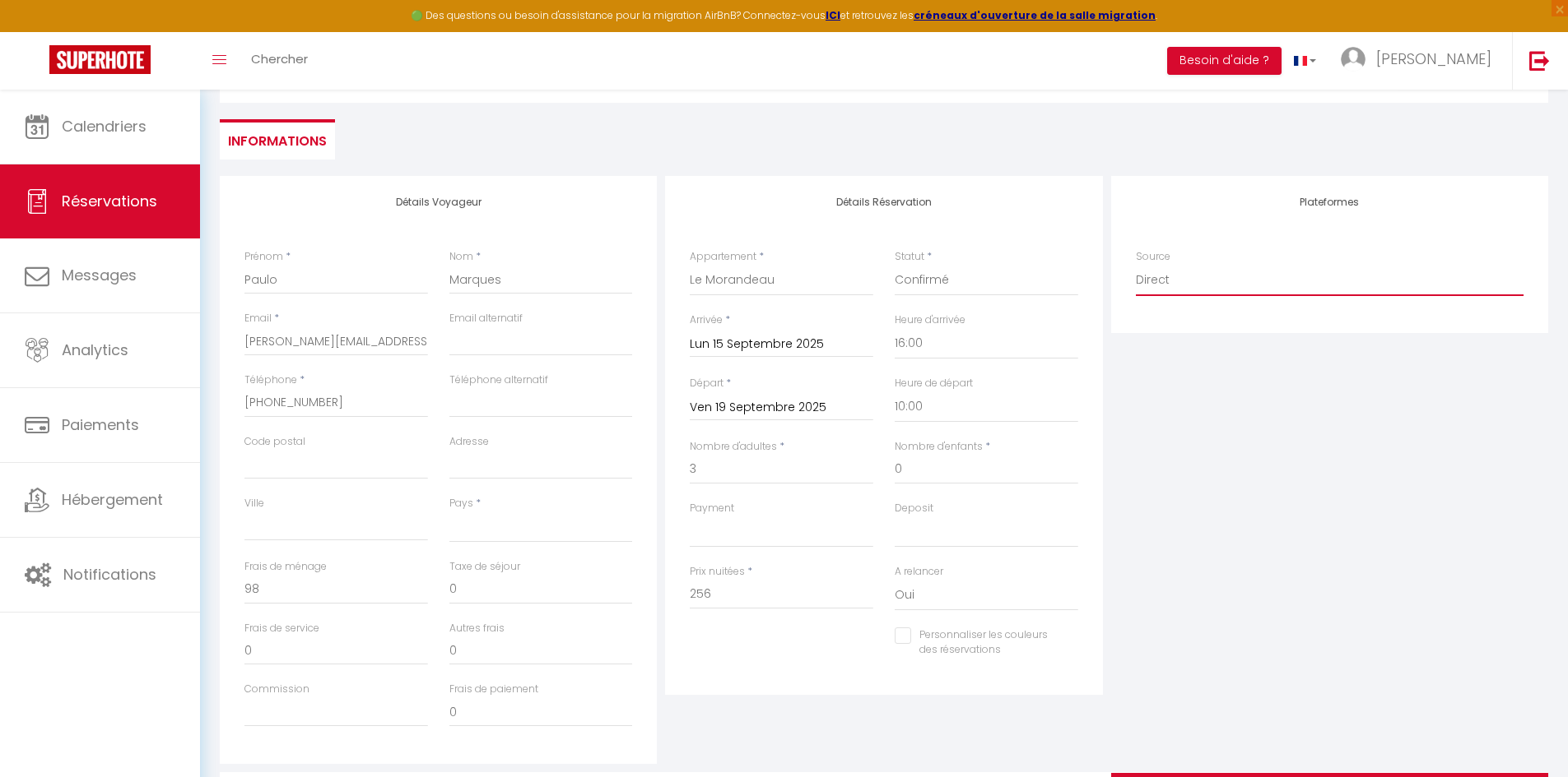
click at [1040, 282] on select "Direct Airbnb.com Booking.com Chalet montagne Expedia Gite de France Homeaway H…" at bounding box center [1329, 281] width 388 height 32
click at [1040, 189] on div "Détails Réservation Appartement * Le Tertre Le Mendo L'instant L’Échappée Cosyr…" at bounding box center [884, 436] width 437 height 519
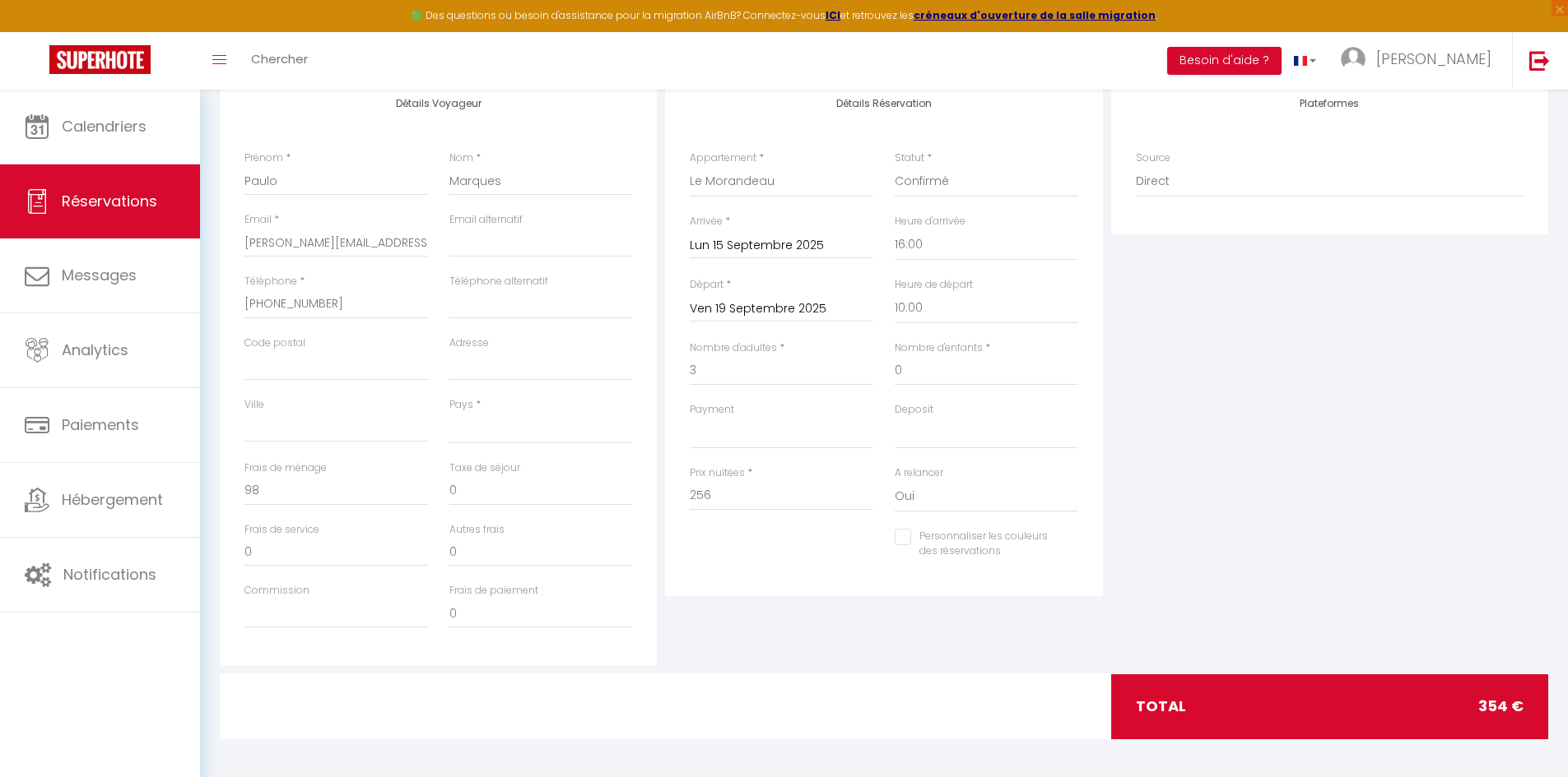
scroll to position [300, 0]
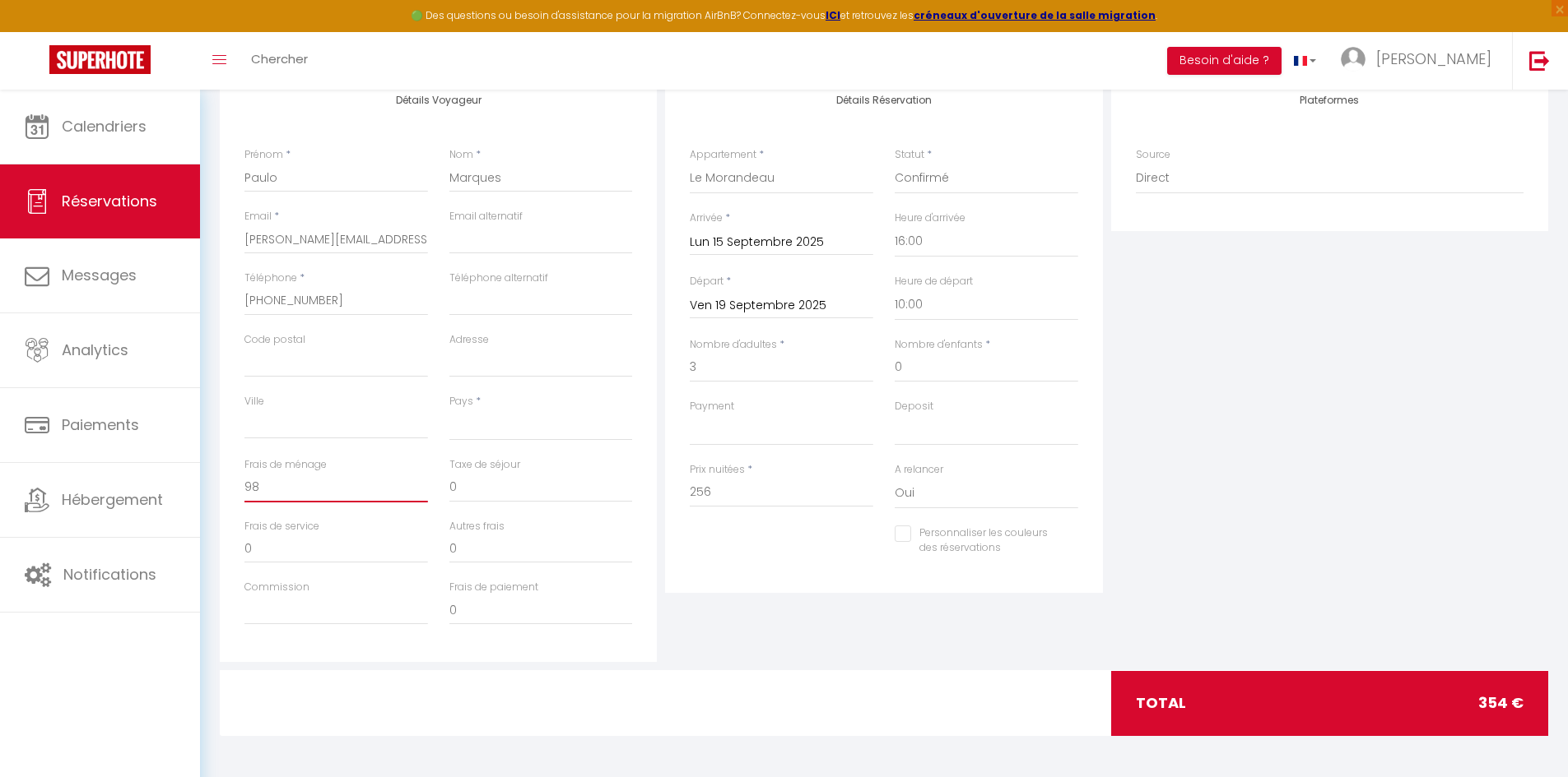
click at [372, 481] on input "98" at bounding box center [336, 488] width 183 height 30
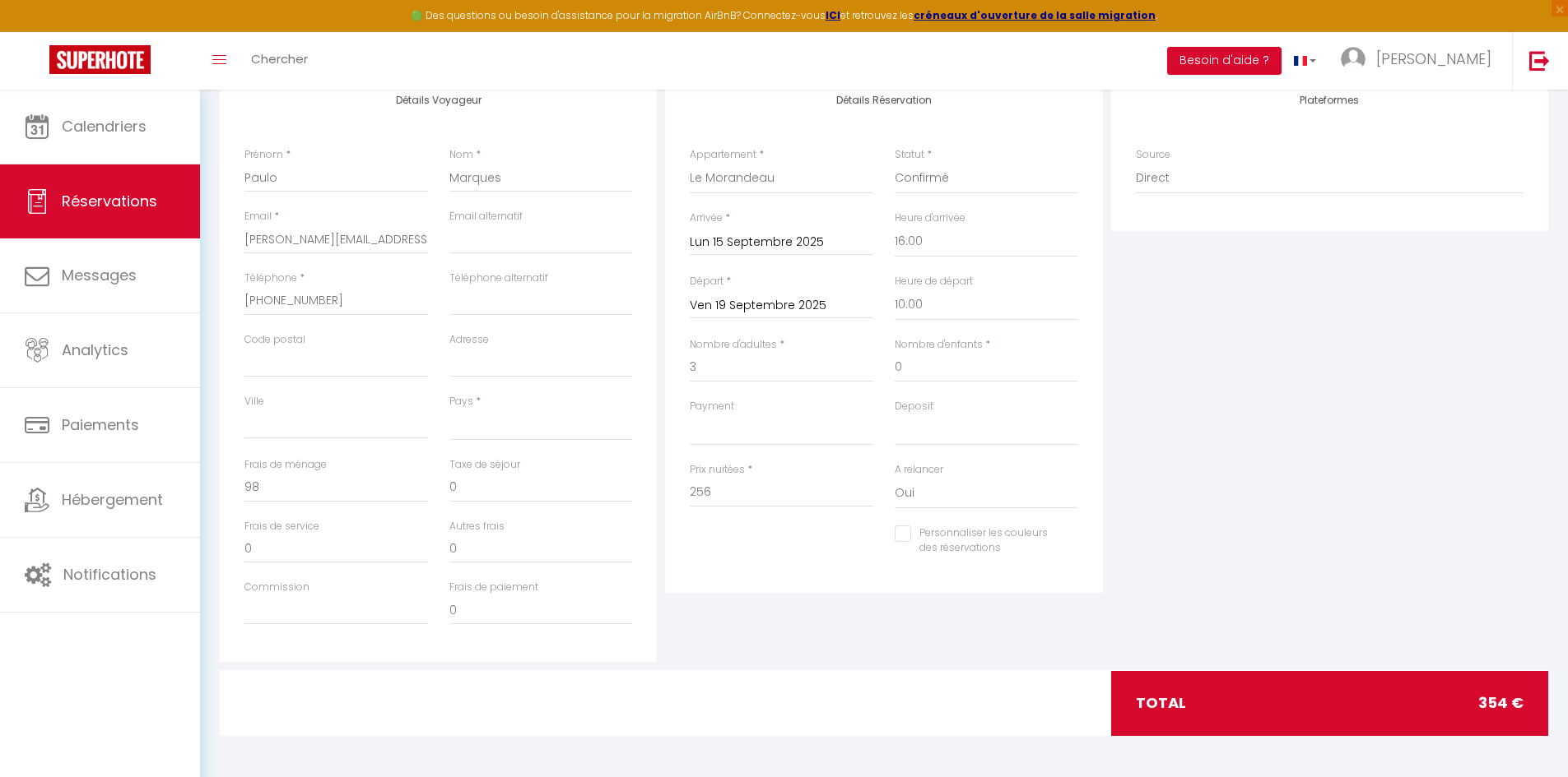
click at [708, 481] on div "Personnaliser les couleurs des réservations #D7092E" at bounding box center [884, 549] width 410 height 47
click at [742, 481] on input "256" at bounding box center [781, 493] width 183 height 30
click at [836, 481] on div "Personnaliser les couleurs des réservations #D7092E" at bounding box center [884, 549] width 410 height 47
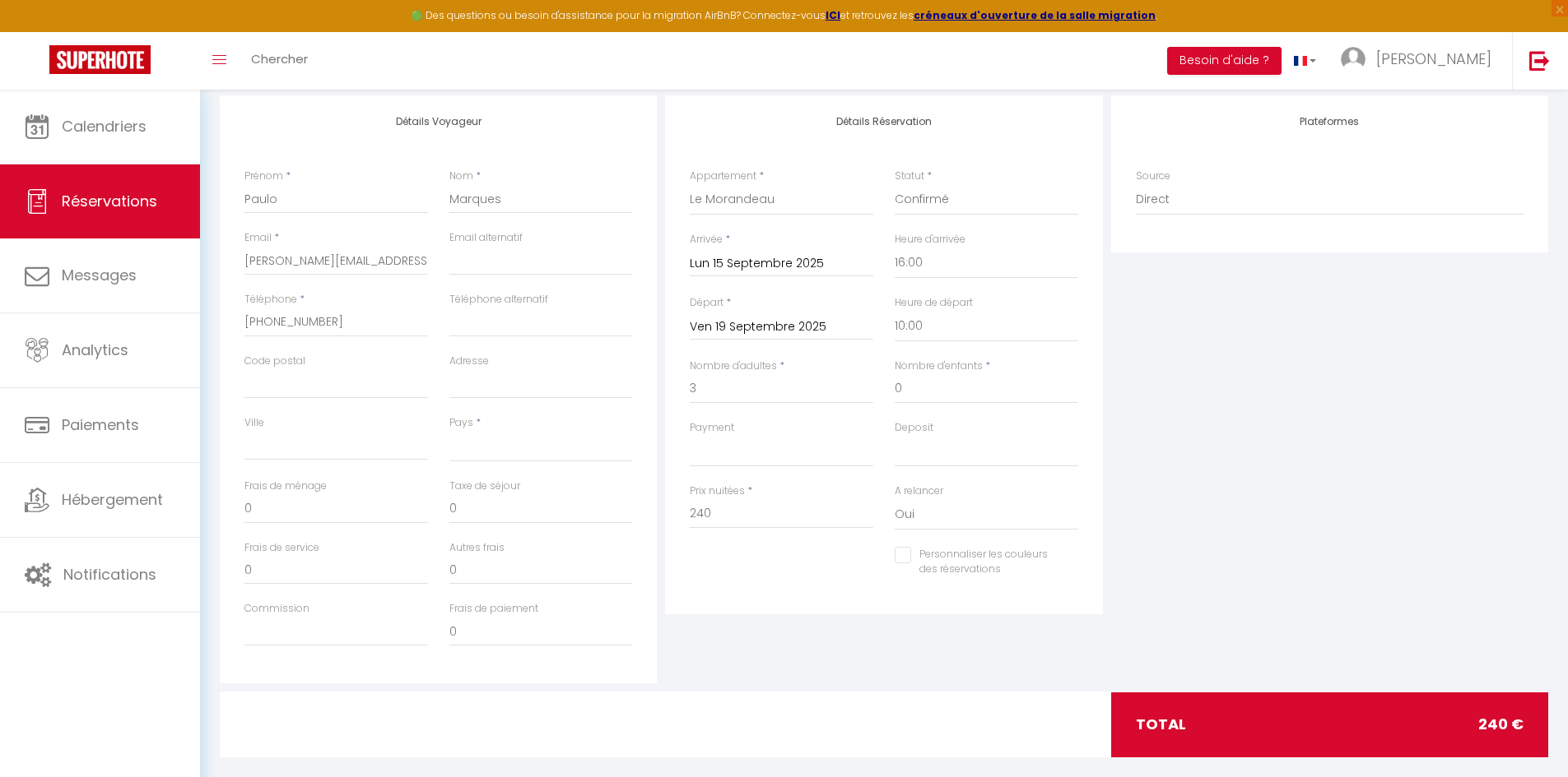
scroll to position [280, 0]
click at [299, 481] on input "0" at bounding box center [336, 509] width 183 height 30
click at [695, 481] on div "Détails Réservation Appartement * Le Tertre Le Mendo L'instant L’Échappée Cosyr…" at bounding box center [883, 388] width 445 height 588
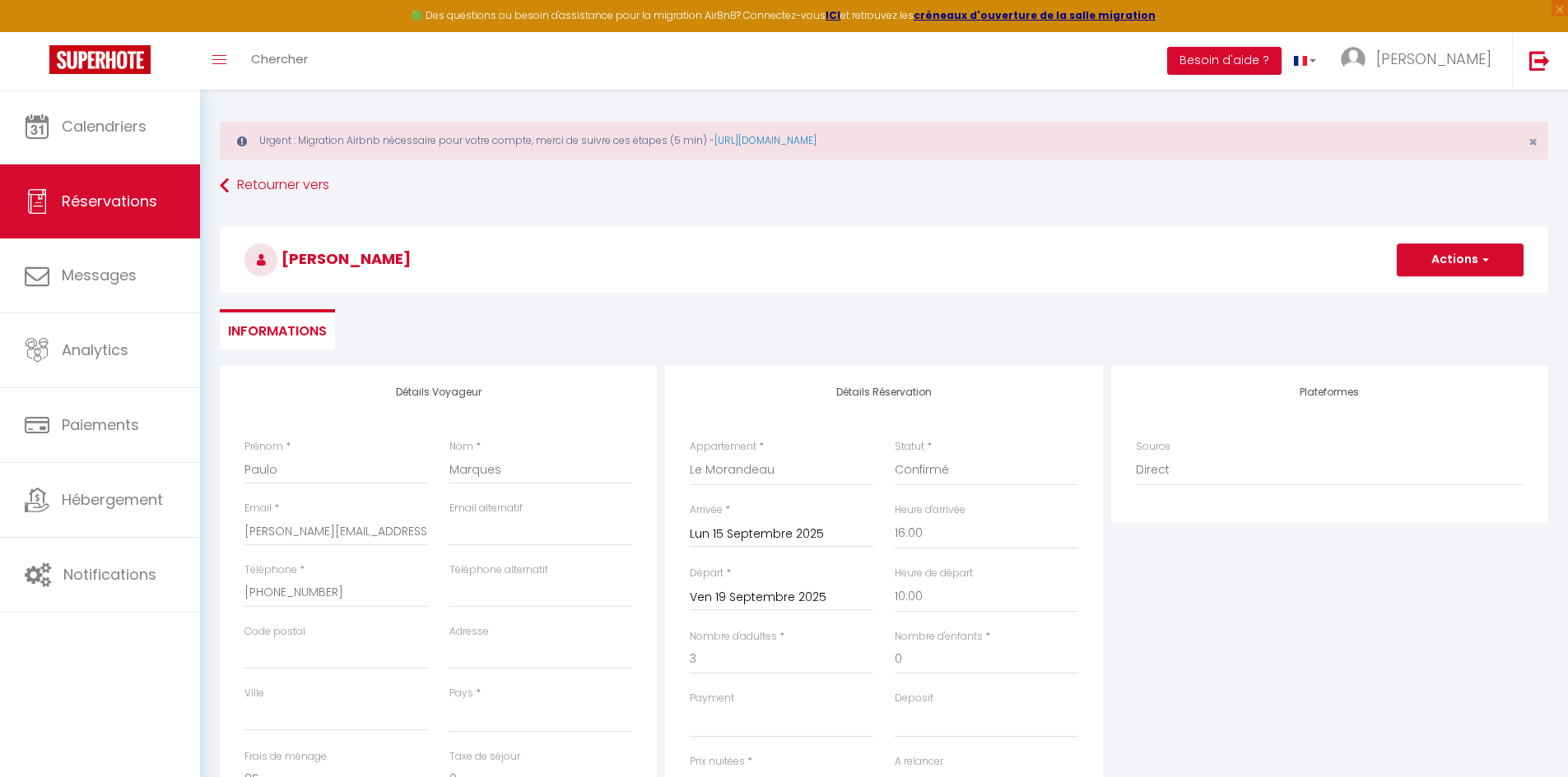
scroll to position [0, 0]
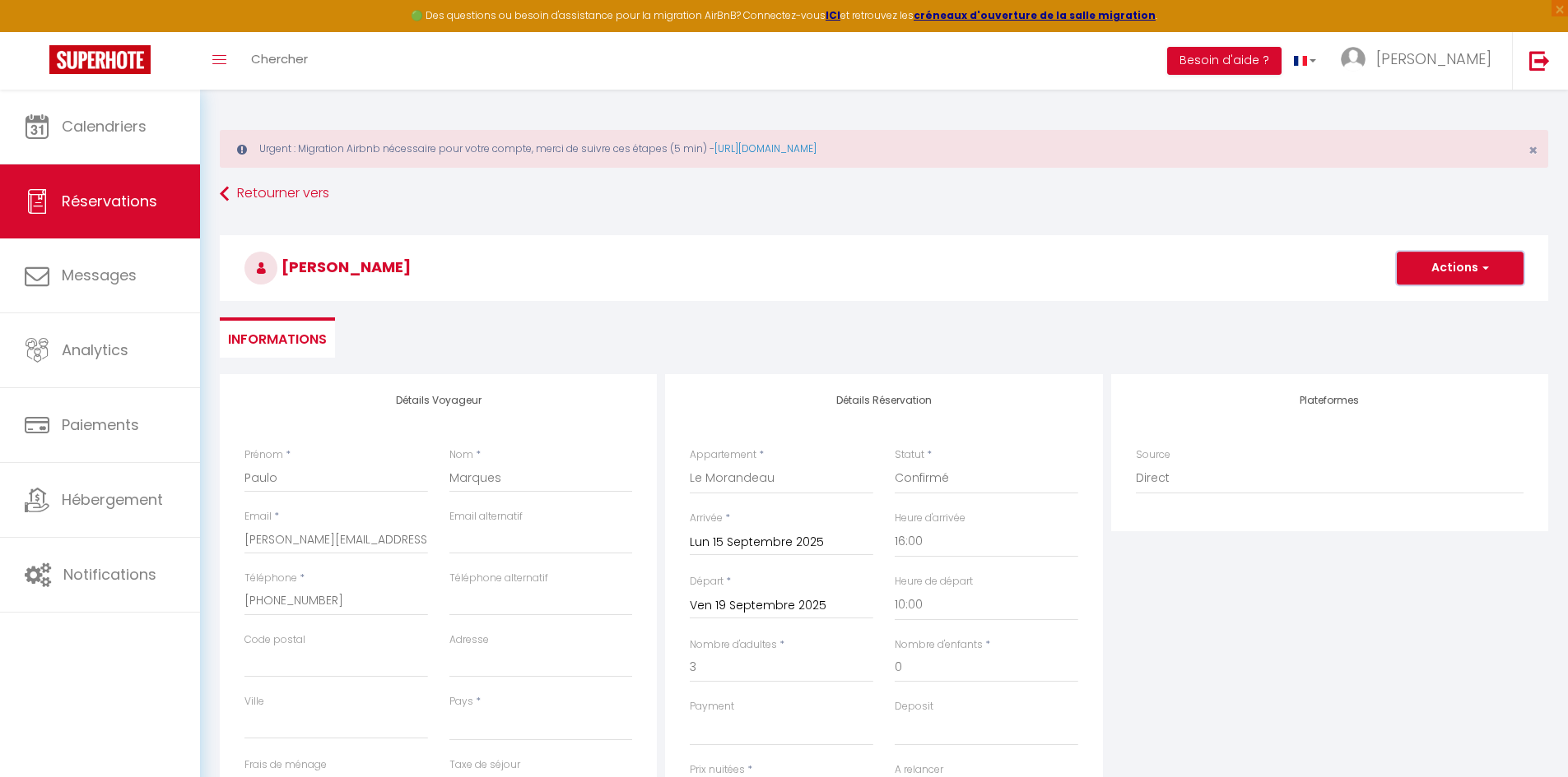
click at [1040, 266] on button "Actions" at bounding box center [1459, 268] width 126 height 33
click at [1040, 298] on link "Enregistrer" at bounding box center [1443, 304] width 130 height 21
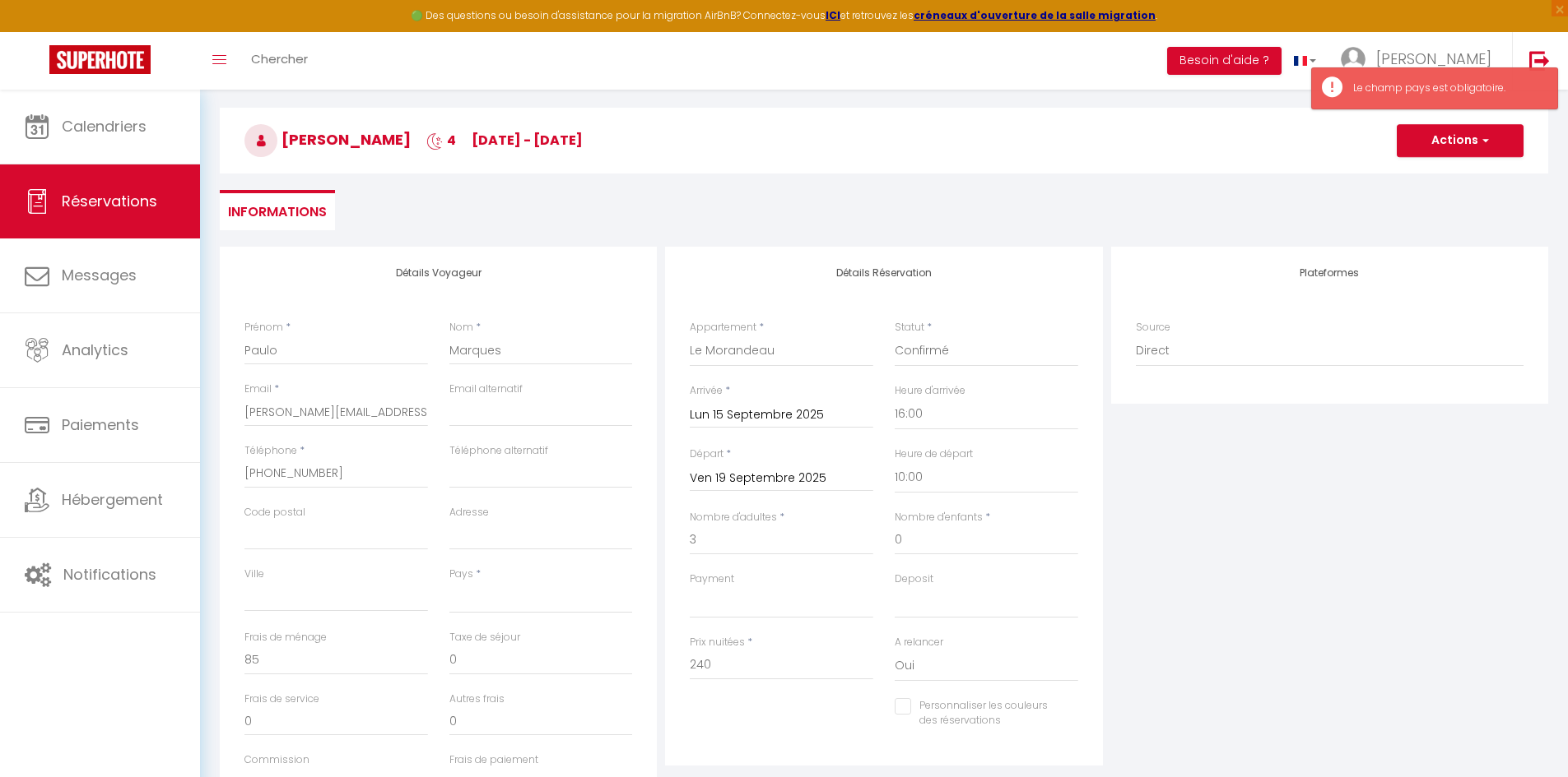
scroll to position [156, 0]
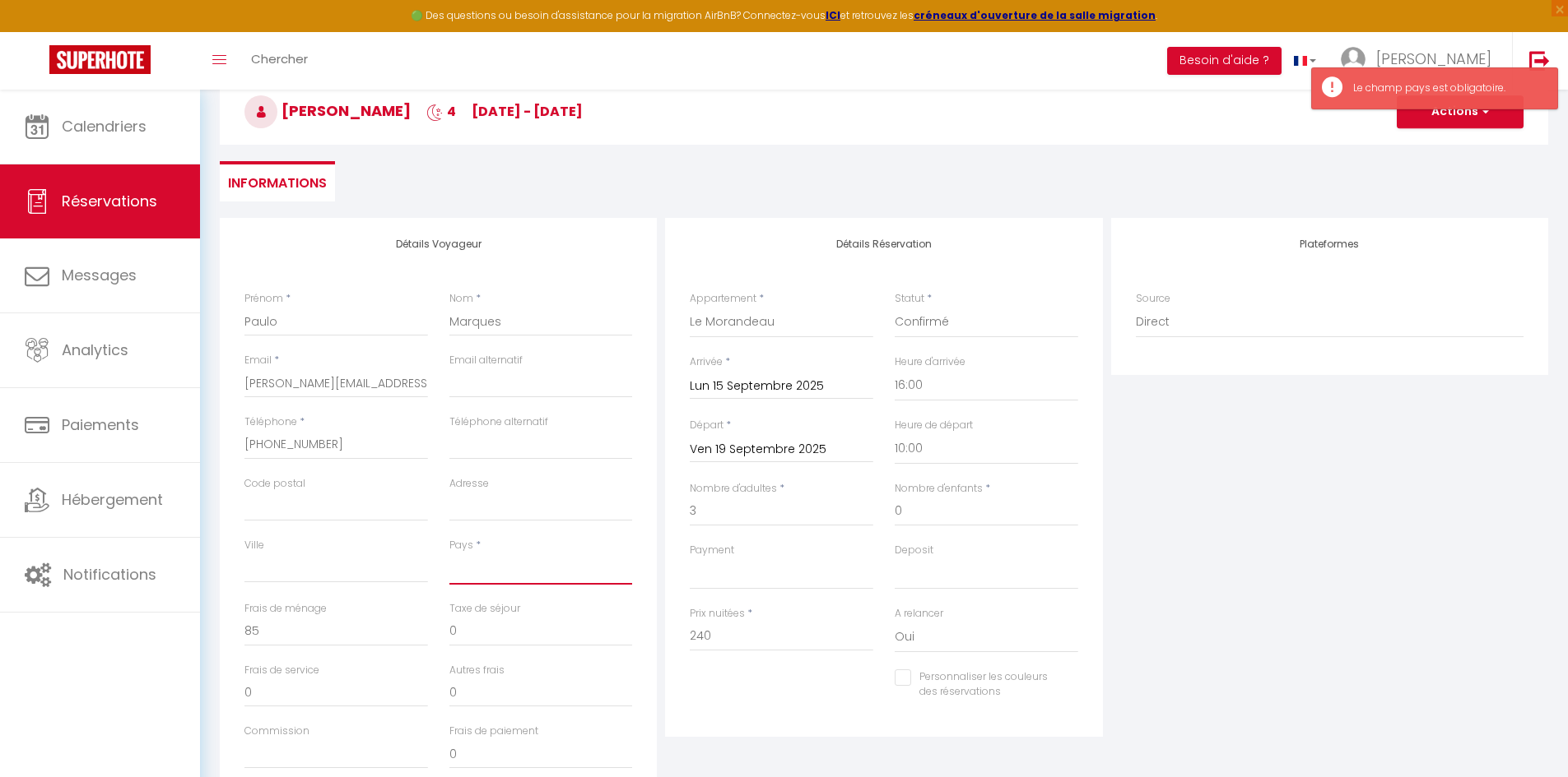
click at [498, 481] on select "France Portugal Afghanistan Albania Algeria American Samoa Andorra Angola Angui…" at bounding box center [541, 569] width 183 height 32
click at [449, 481] on select "France Portugal Afghanistan Albania Algeria American Samoa Andorra Angola Angui…" at bounding box center [541, 569] width 183 height 32
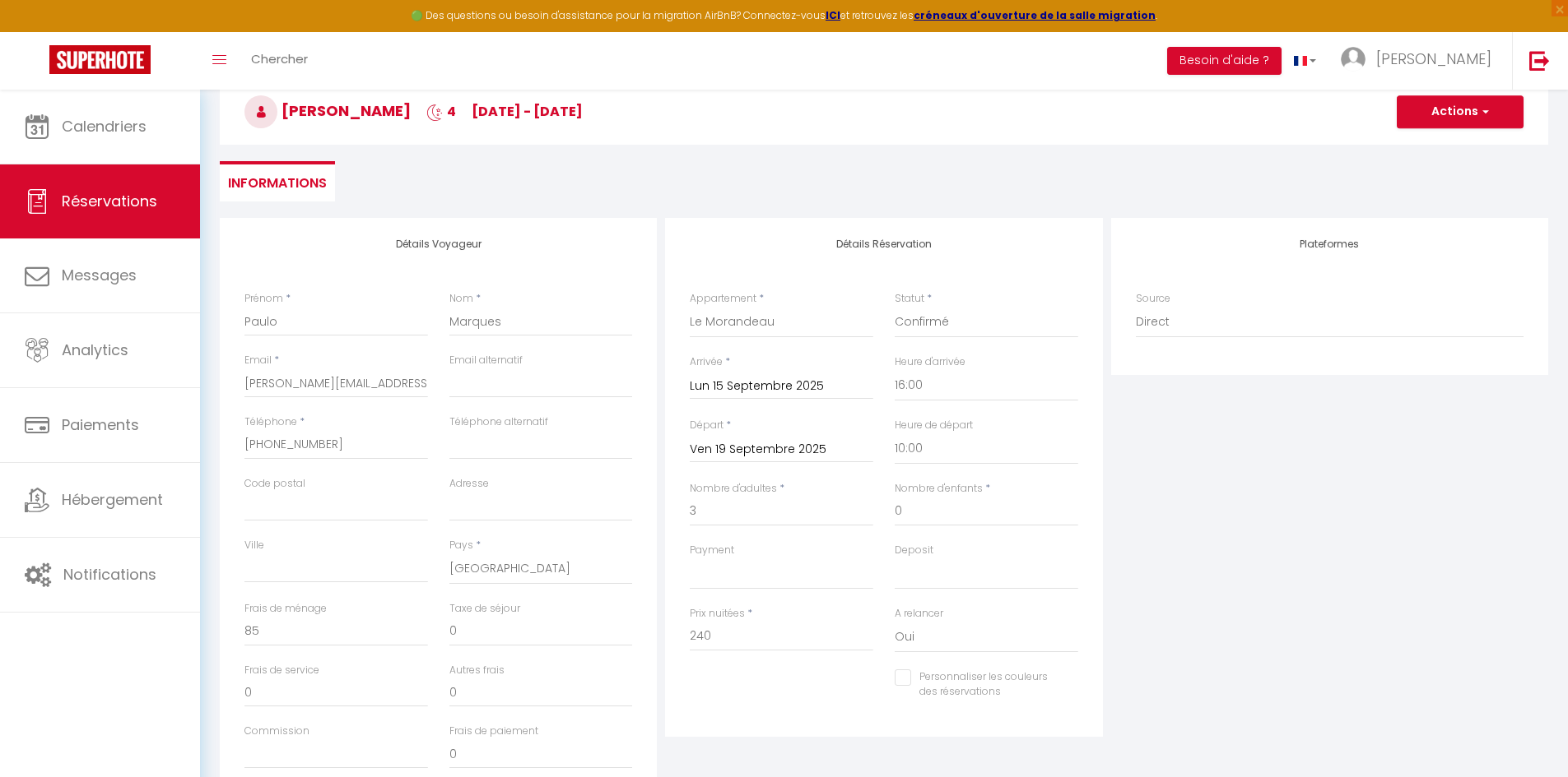
click at [666, 481] on div "Détails Réservation Appartement * Le Tertre Le Mendo L'instant L’Échappée Cosyr…" at bounding box center [884, 478] width 437 height 519
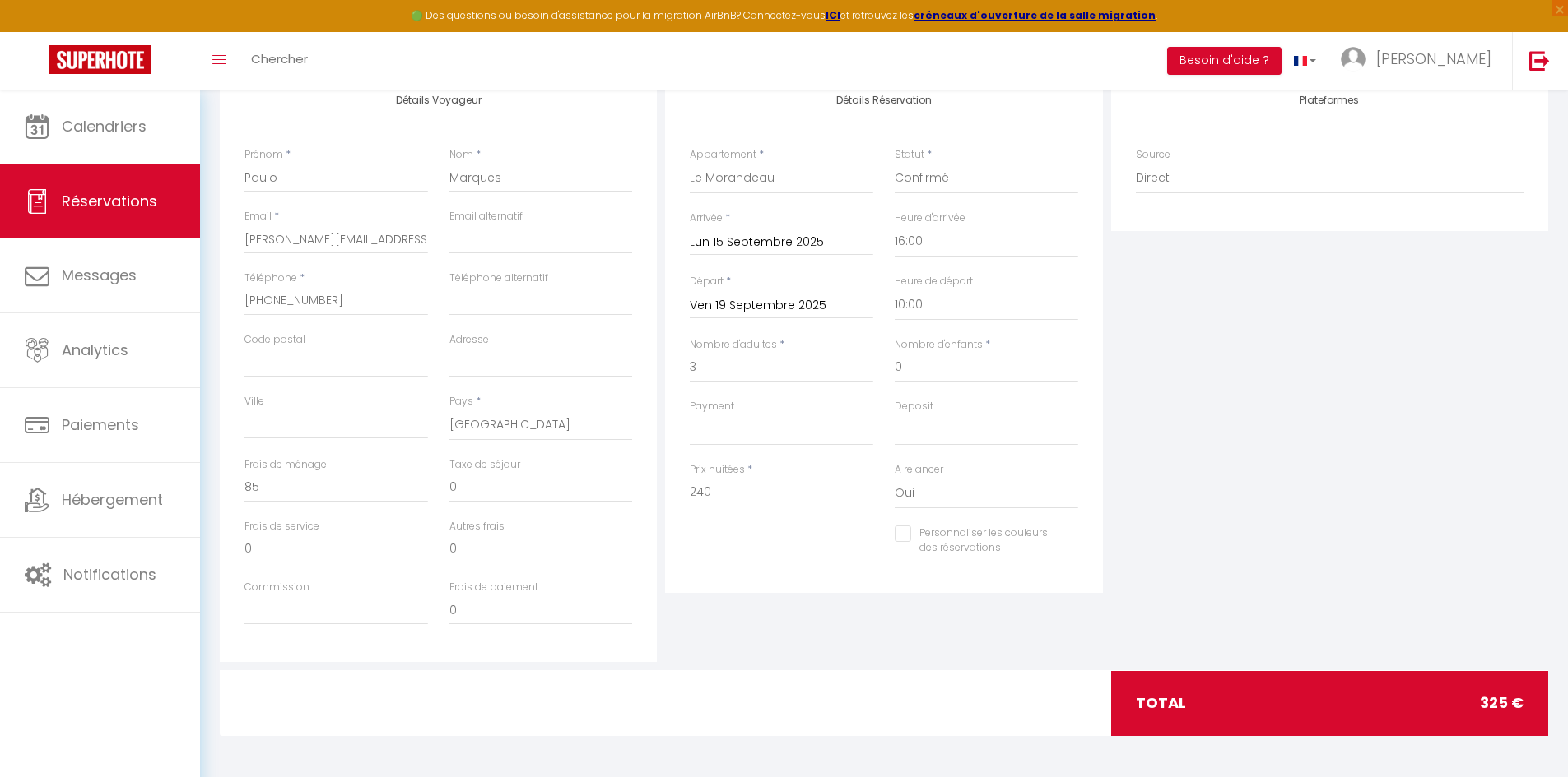
scroll to position [0, 0]
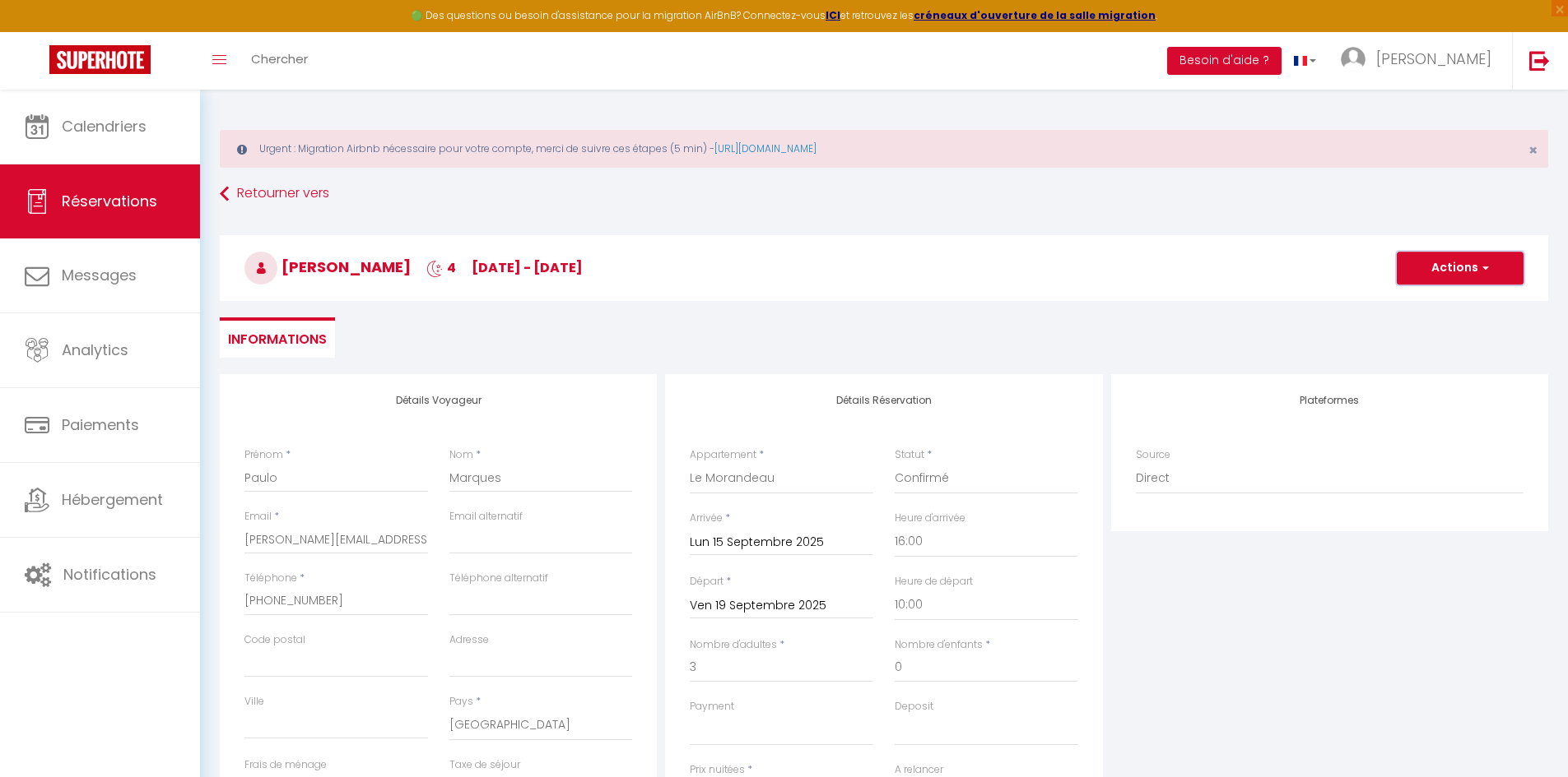
click at [1040, 269] on button "Actions" at bounding box center [1459, 268] width 126 height 33
click at [1040, 299] on link "Enregistrer" at bounding box center [1443, 304] width 130 height 21
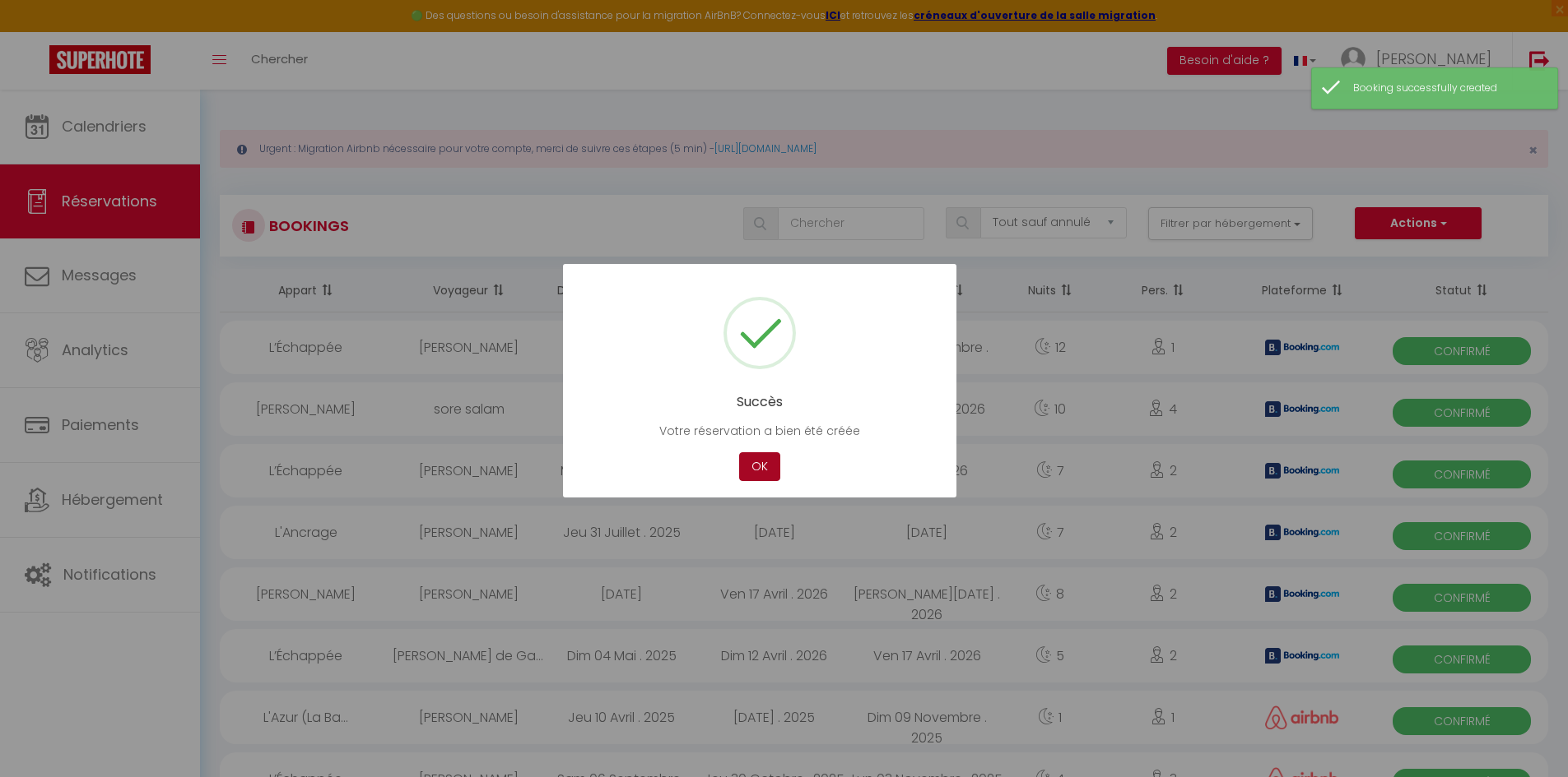
click at [763, 466] on button "OK" at bounding box center [759, 467] width 41 height 29
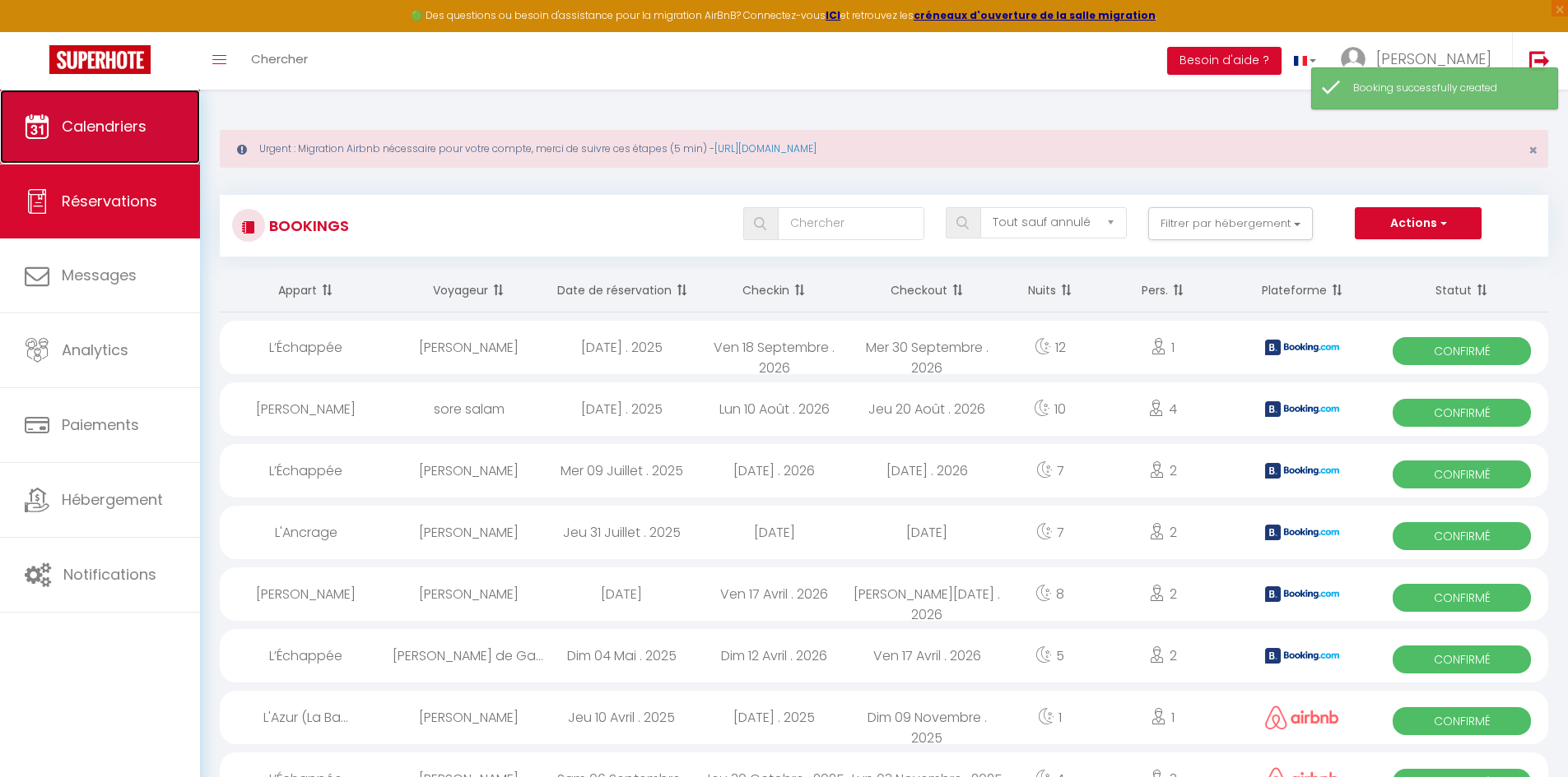
click at [109, 139] on link "Calendriers" at bounding box center [100, 126] width 200 height 74
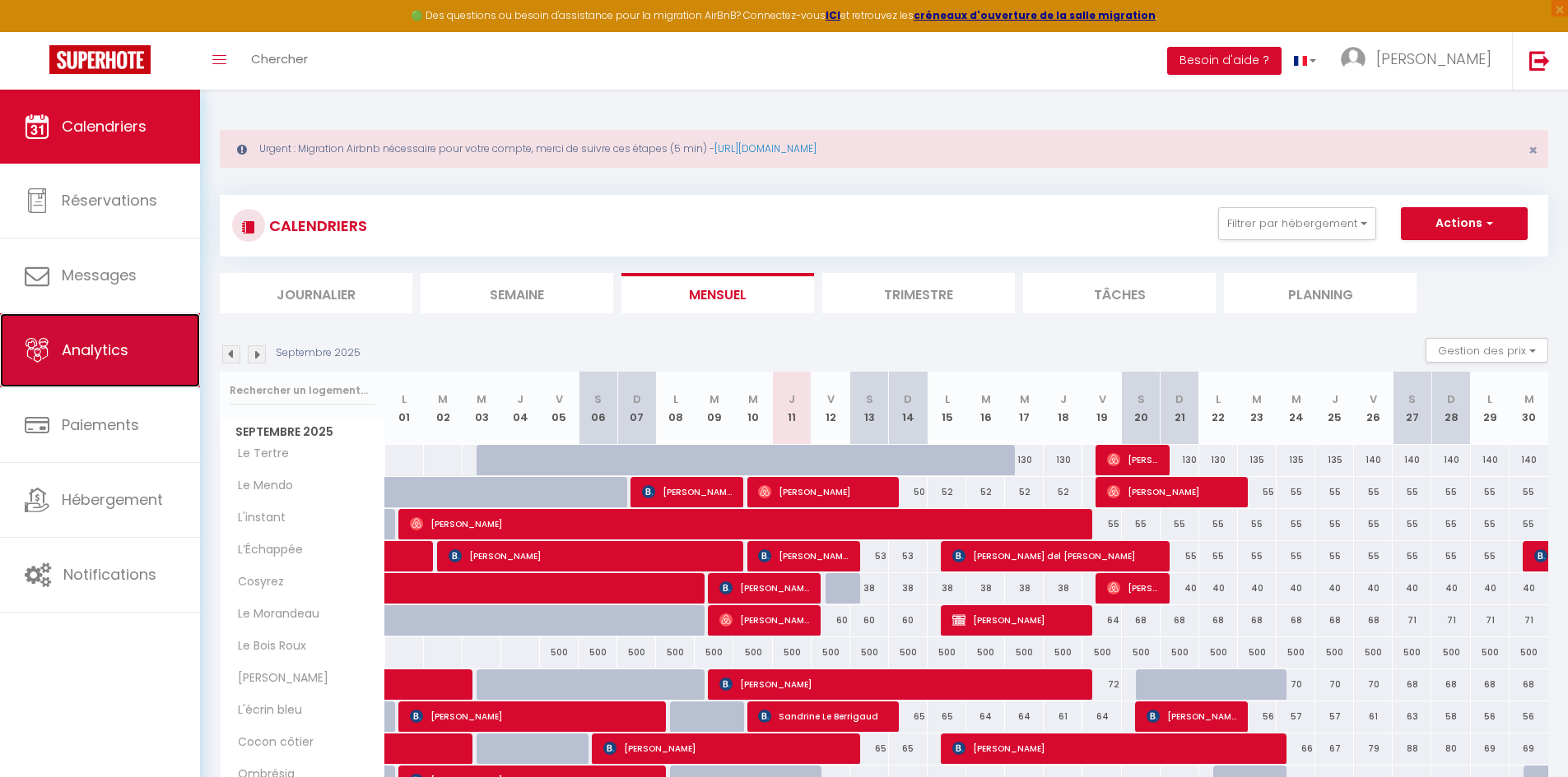
click at [112, 380] on link "Analytics" at bounding box center [100, 350] width 200 height 74
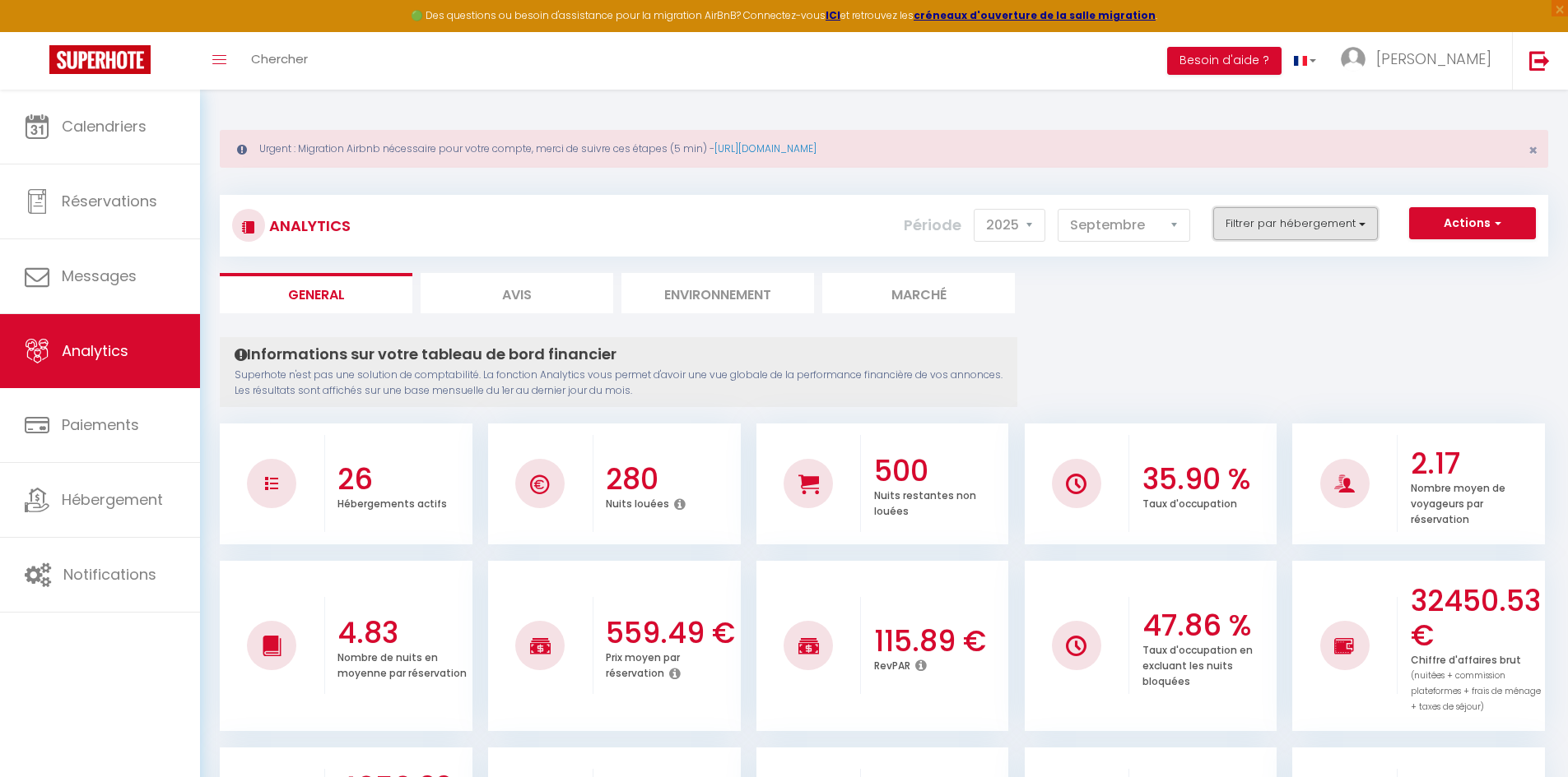
click at [1040, 212] on button "Filtrer par hébergement" at bounding box center [1295, 224] width 165 height 33
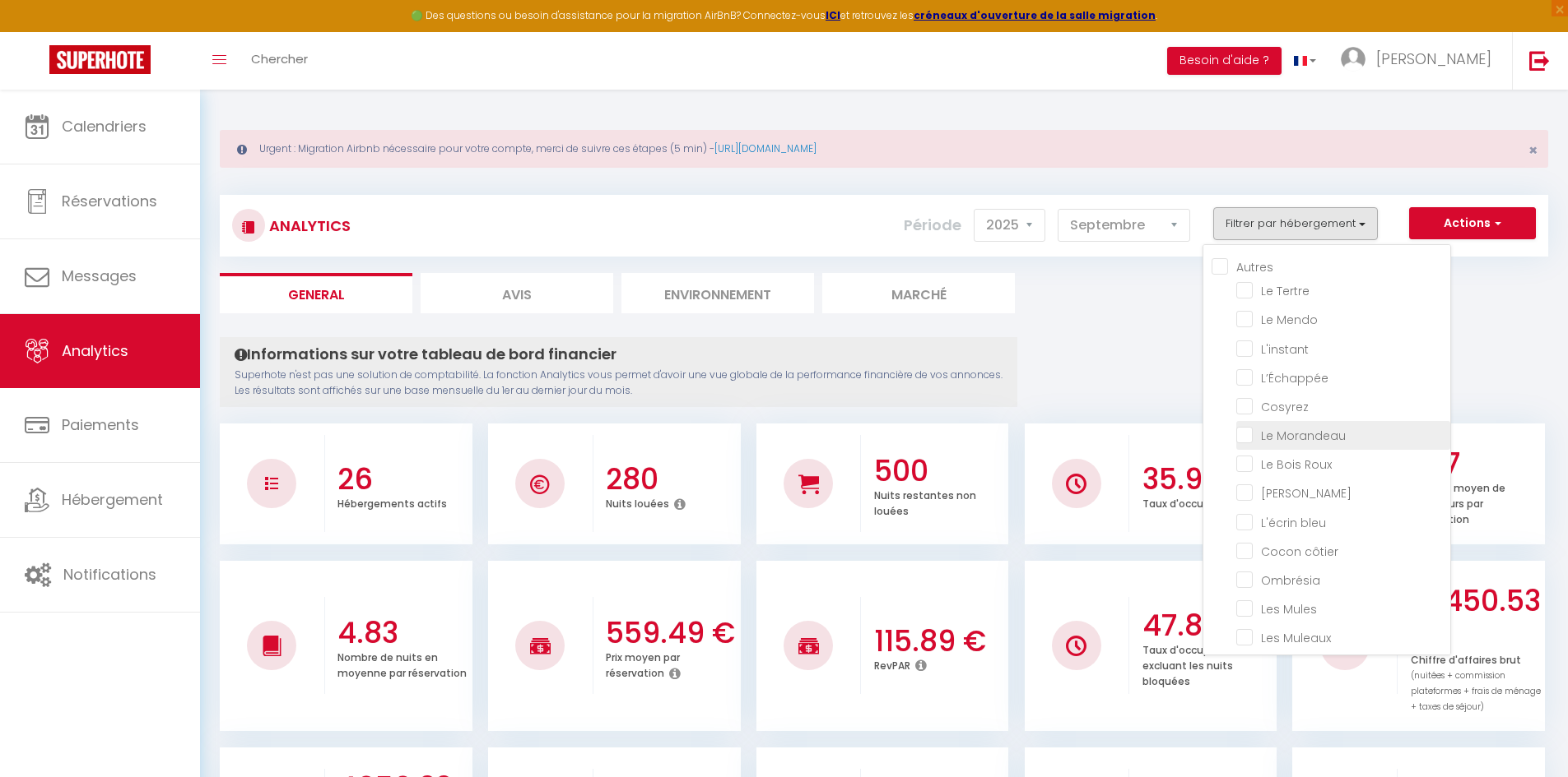
click at [1040, 441] on Morandeau "checkbox" at bounding box center [1343, 434] width 214 height 17
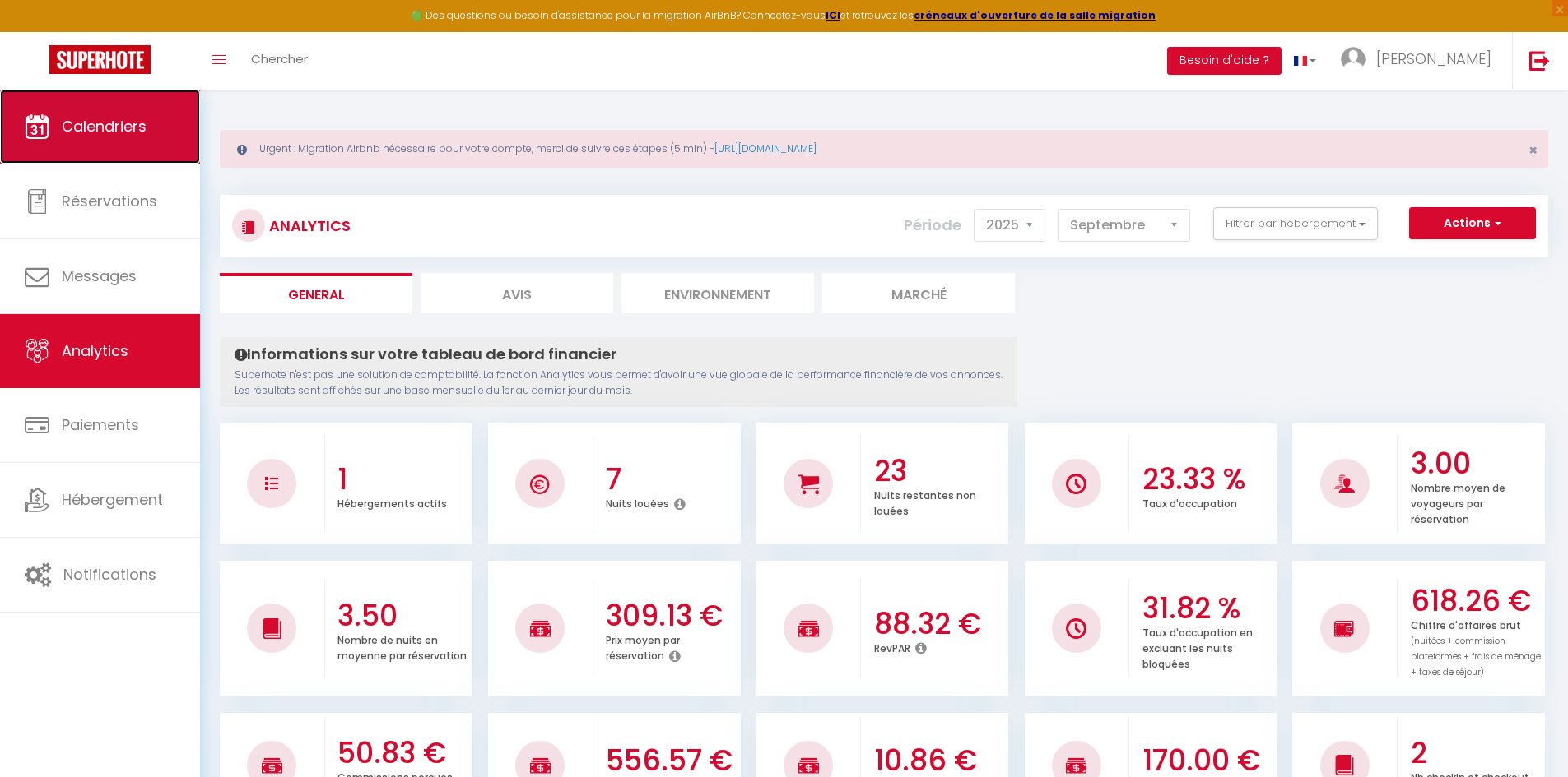
click at [154, 110] on link "Calendriers" at bounding box center [100, 126] width 200 height 74
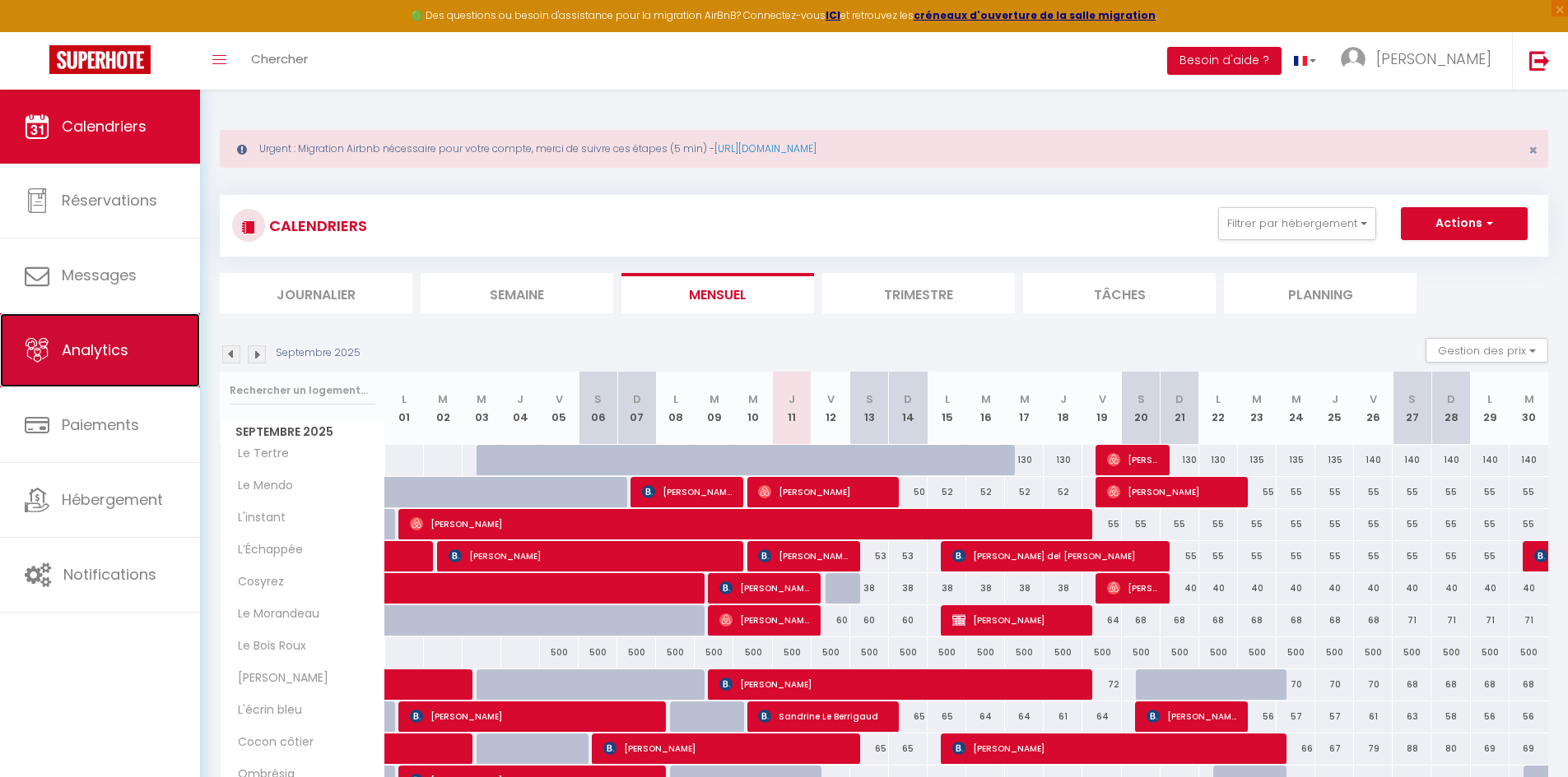
click at [126, 327] on link "Analytics" at bounding box center [100, 350] width 200 height 74
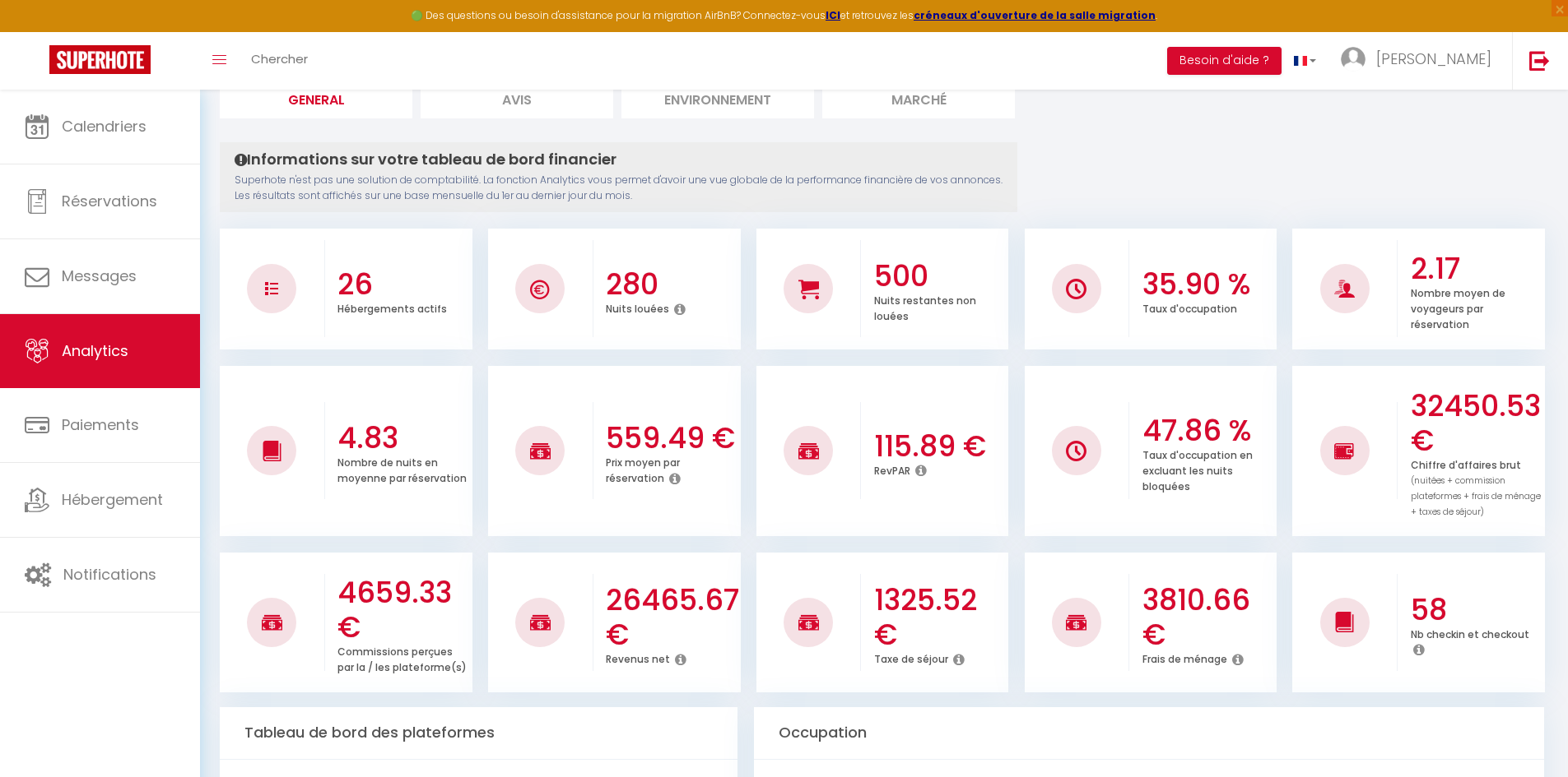
scroll to position [196, 0]
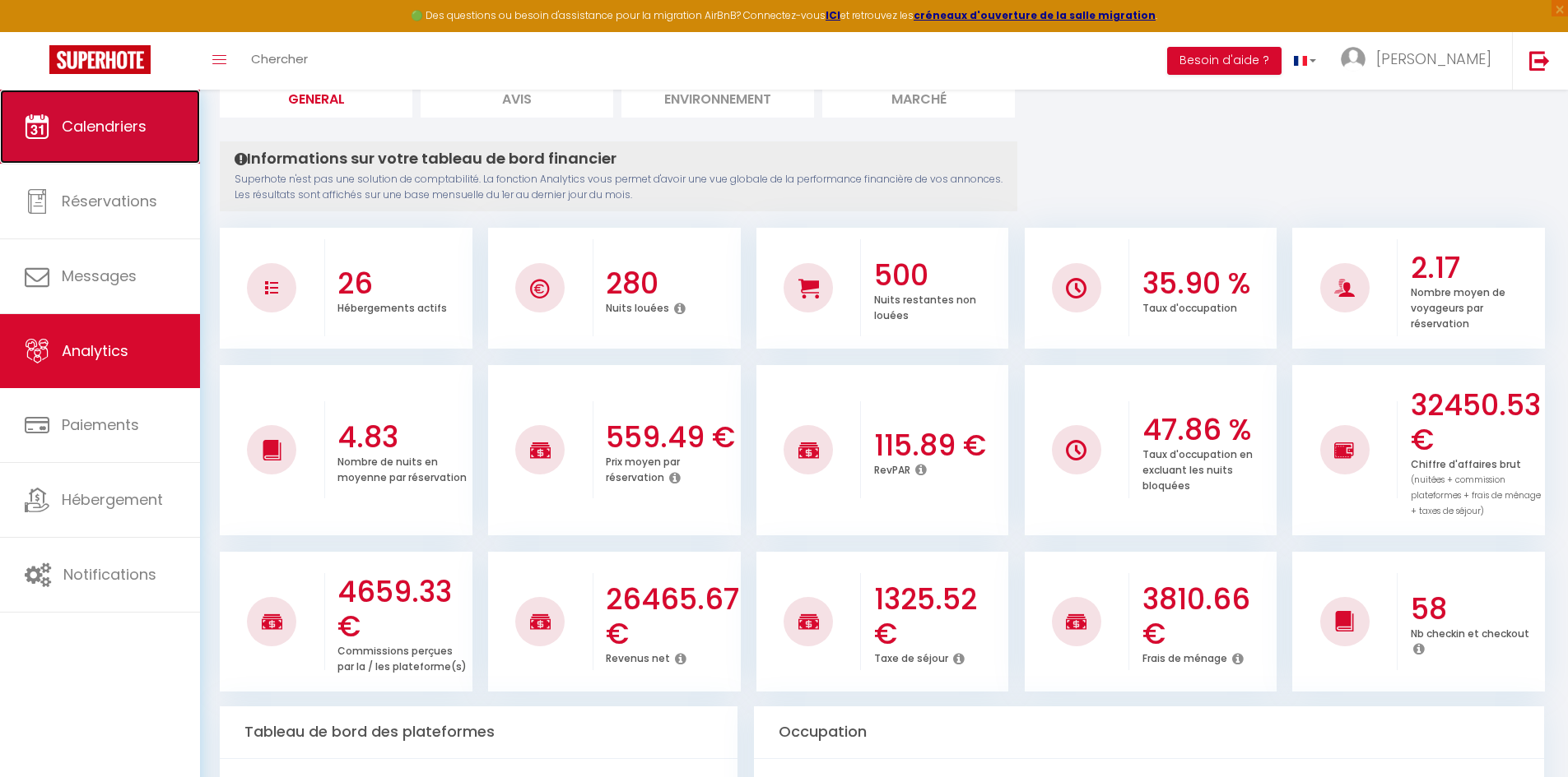
click at [102, 101] on link "Calendriers" at bounding box center [100, 126] width 200 height 74
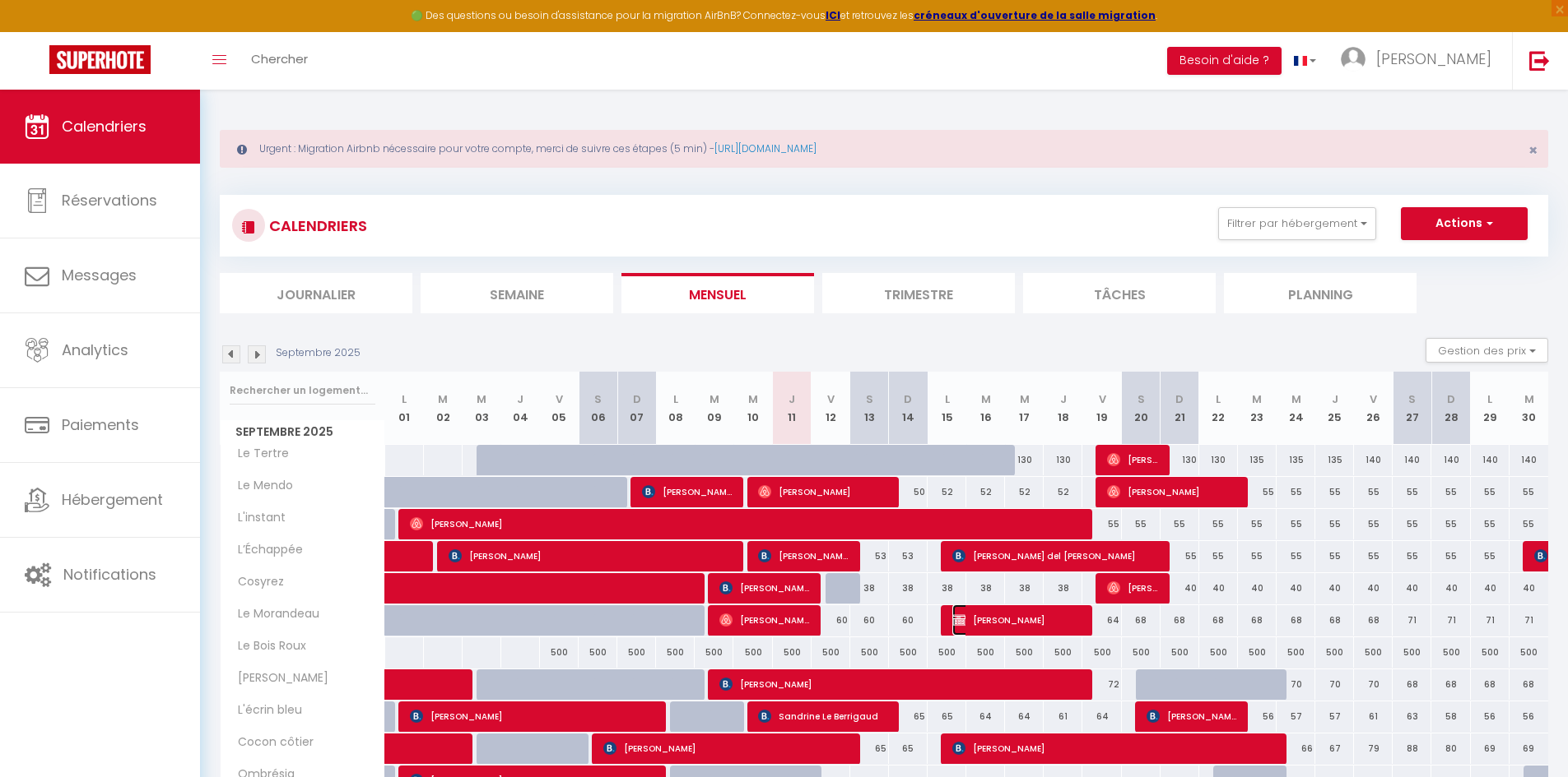
click at [999, 481] on span "[PERSON_NAME]" at bounding box center [1016, 620] width 129 height 32
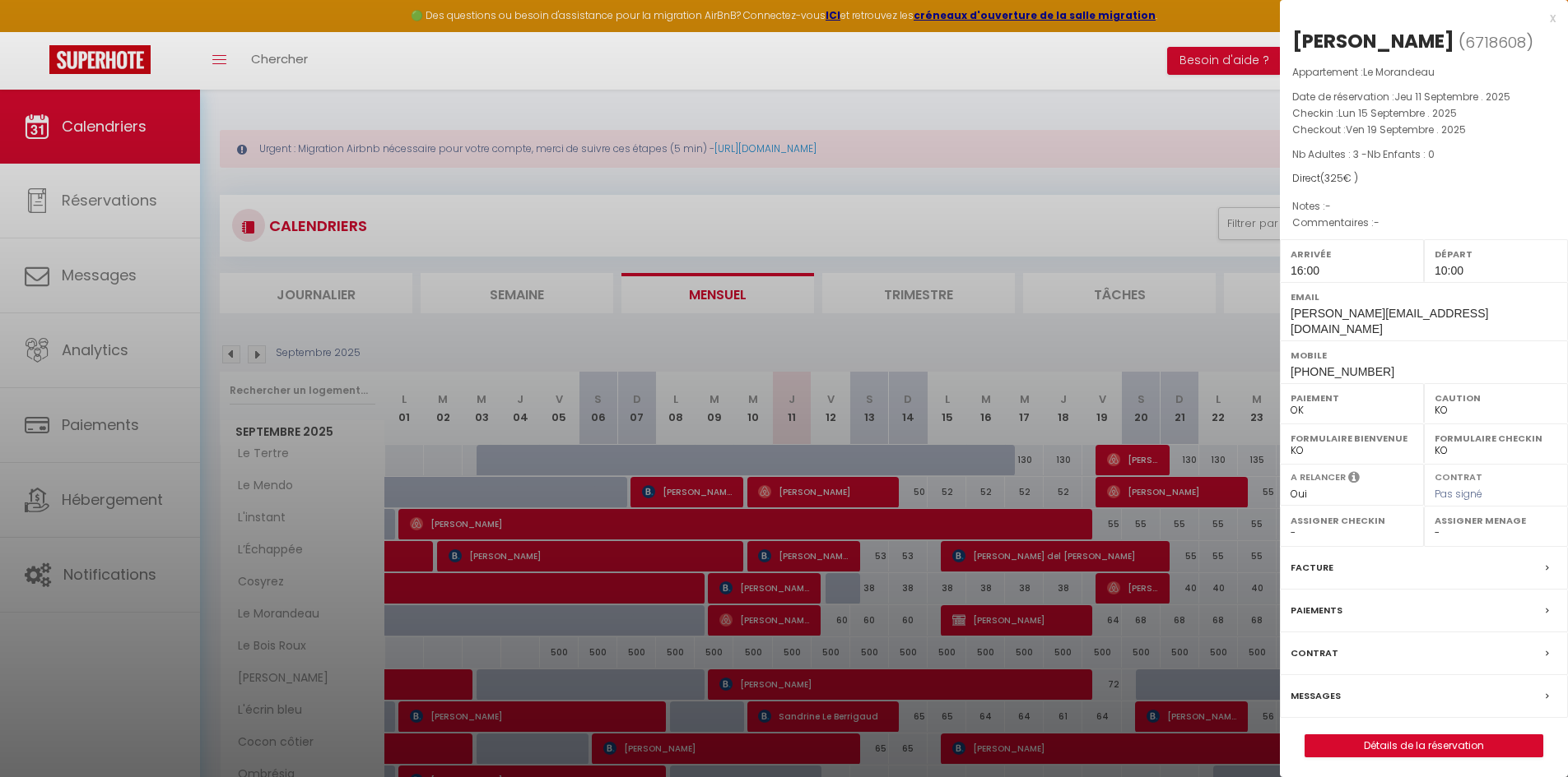
click at [786, 481] on div at bounding box center [784, 388] width 1568 height 777
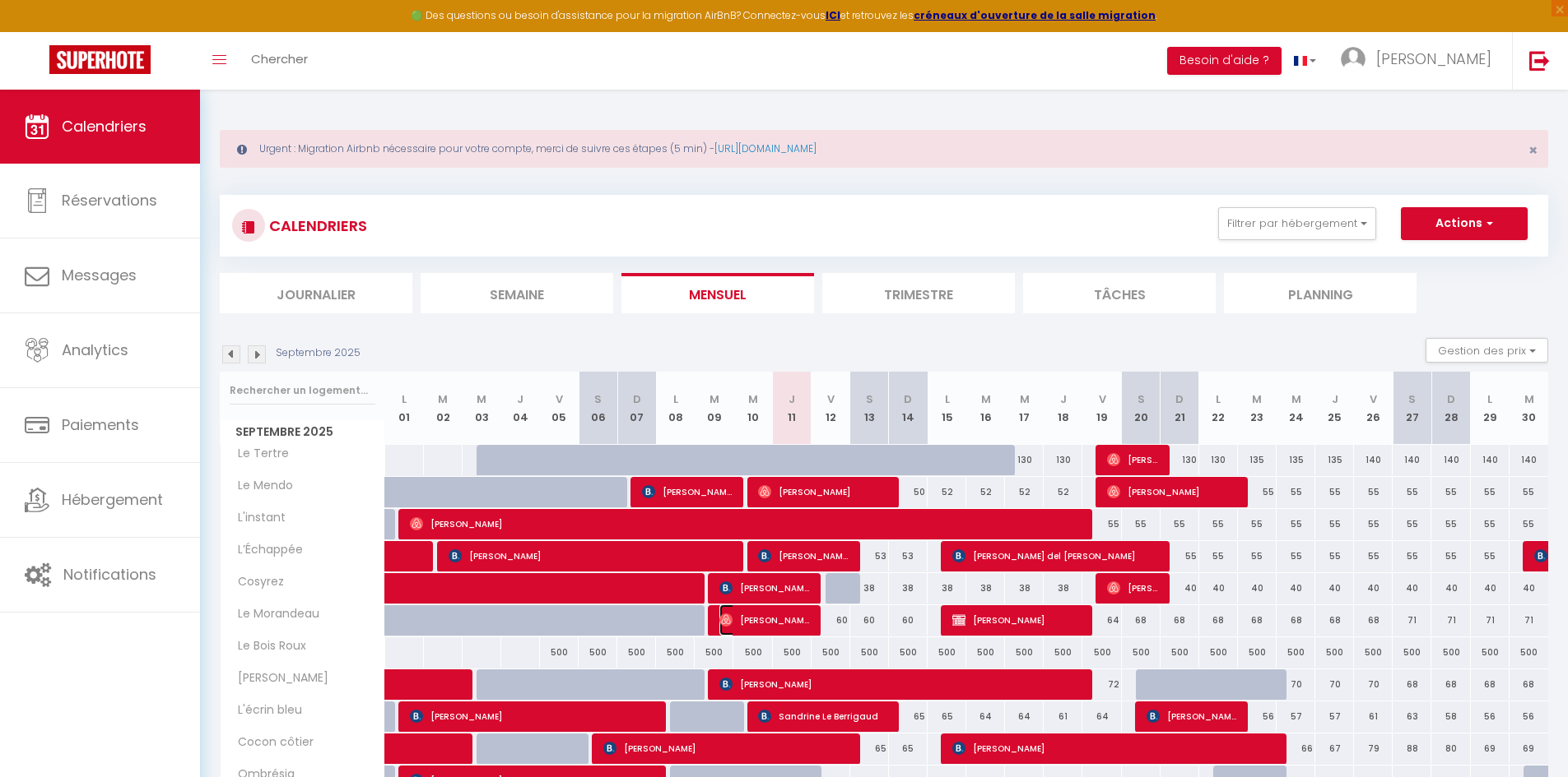
click at [783, 481] on span "[PERSON_NAME]" at bounding box center [764, 620] width 90 height 32
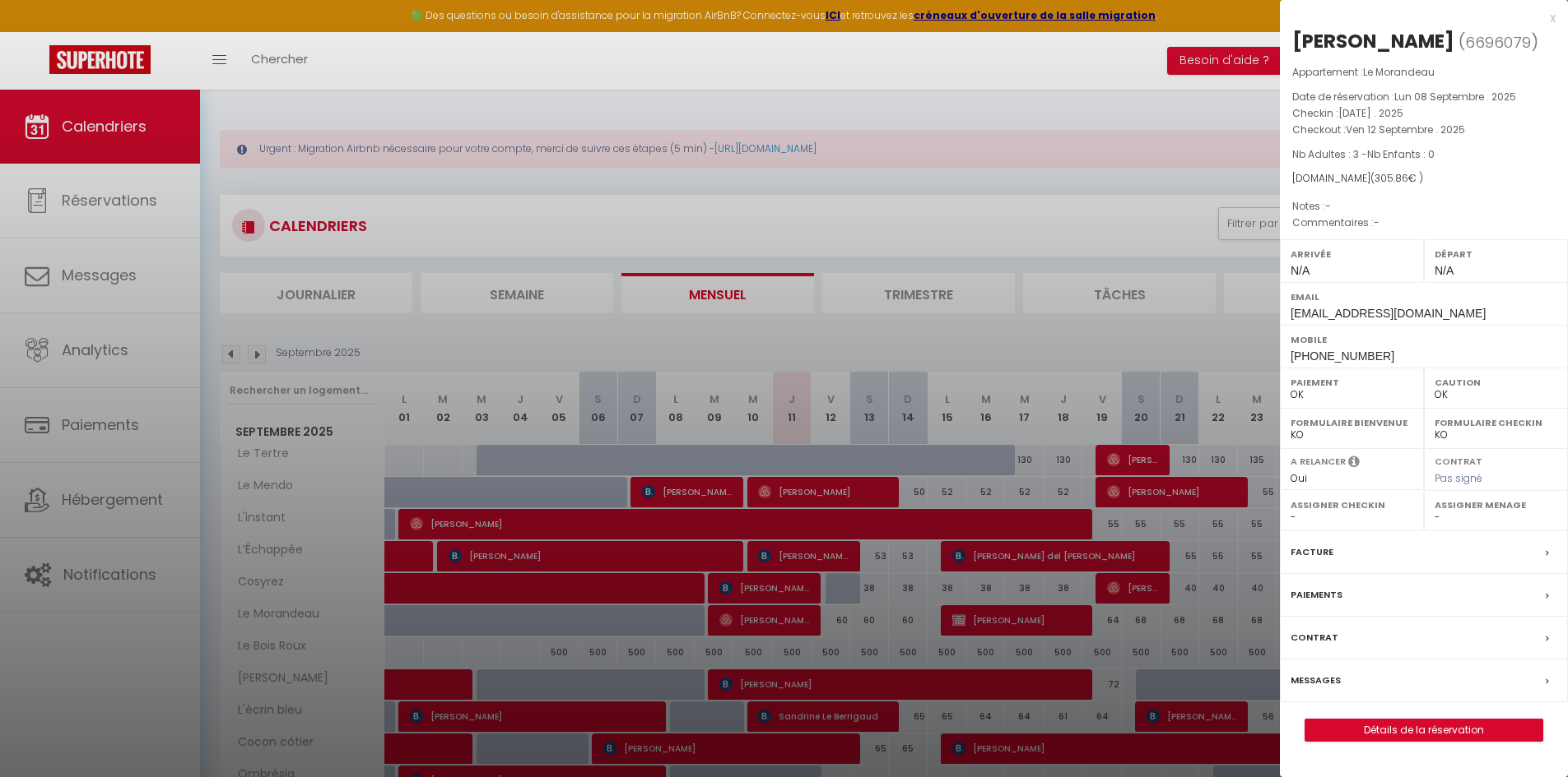
click at [1040, 20] on div "x" at bounding box center [1417, 18] width 276 height 20
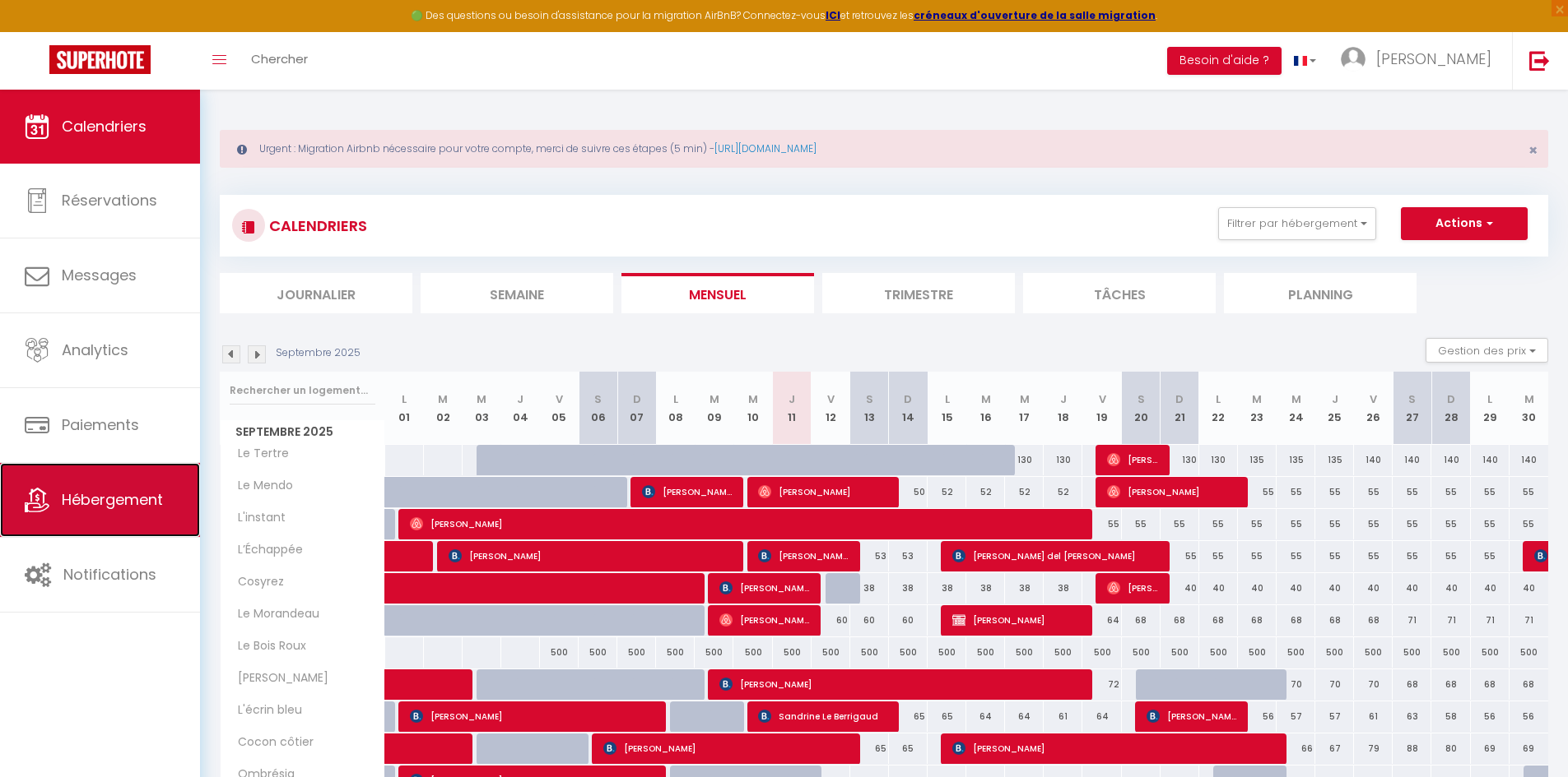
click at [126, 481] on span "Hébergement" at bounding box center [111, 499] width 101 height 20
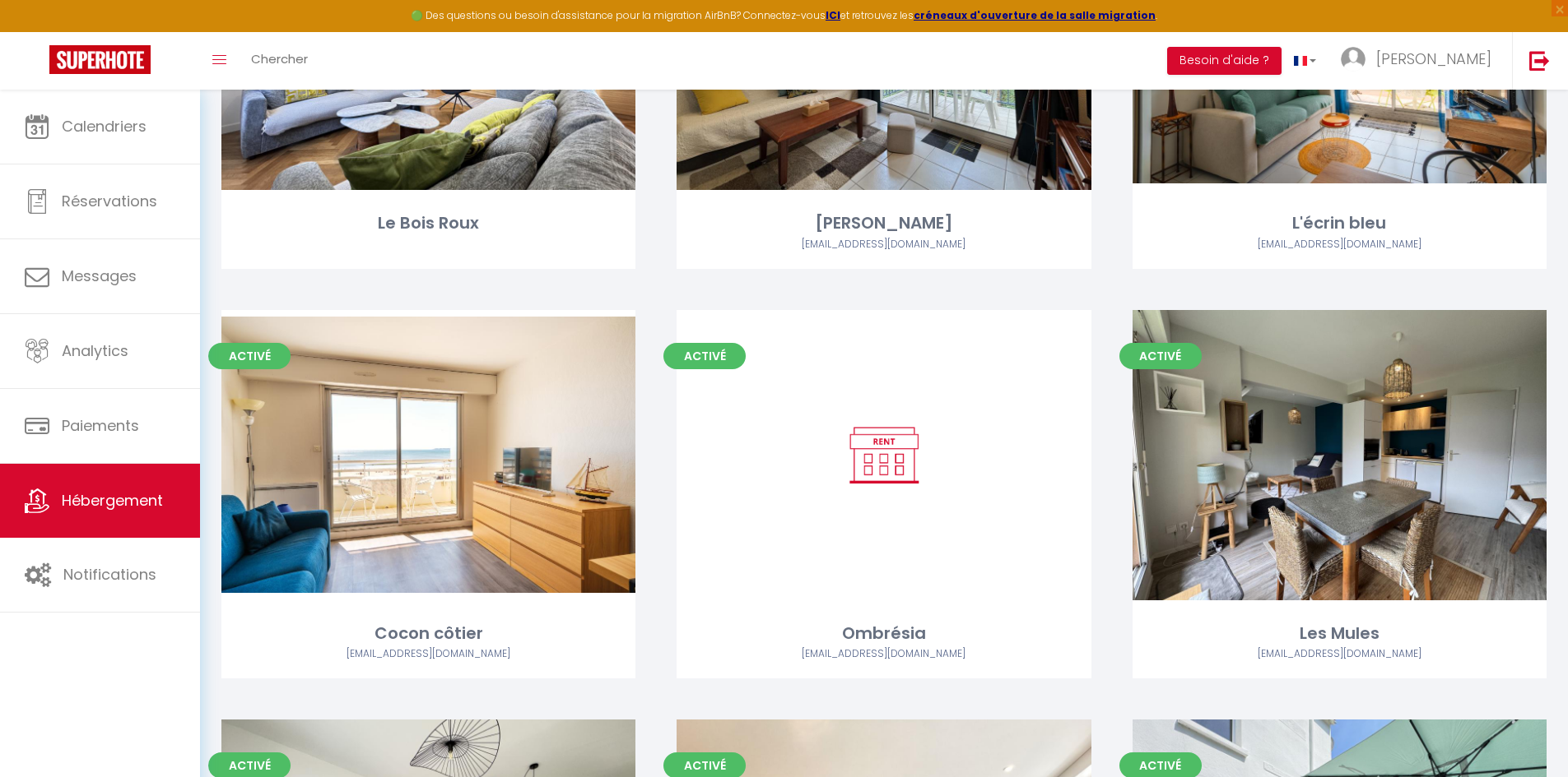
scroll to position [1201, 0]
click at [674, 383] on div "Activé Editer Ombrésia prvolailles@orange.fr" at bounding box center [883, 514] width 455 height 410
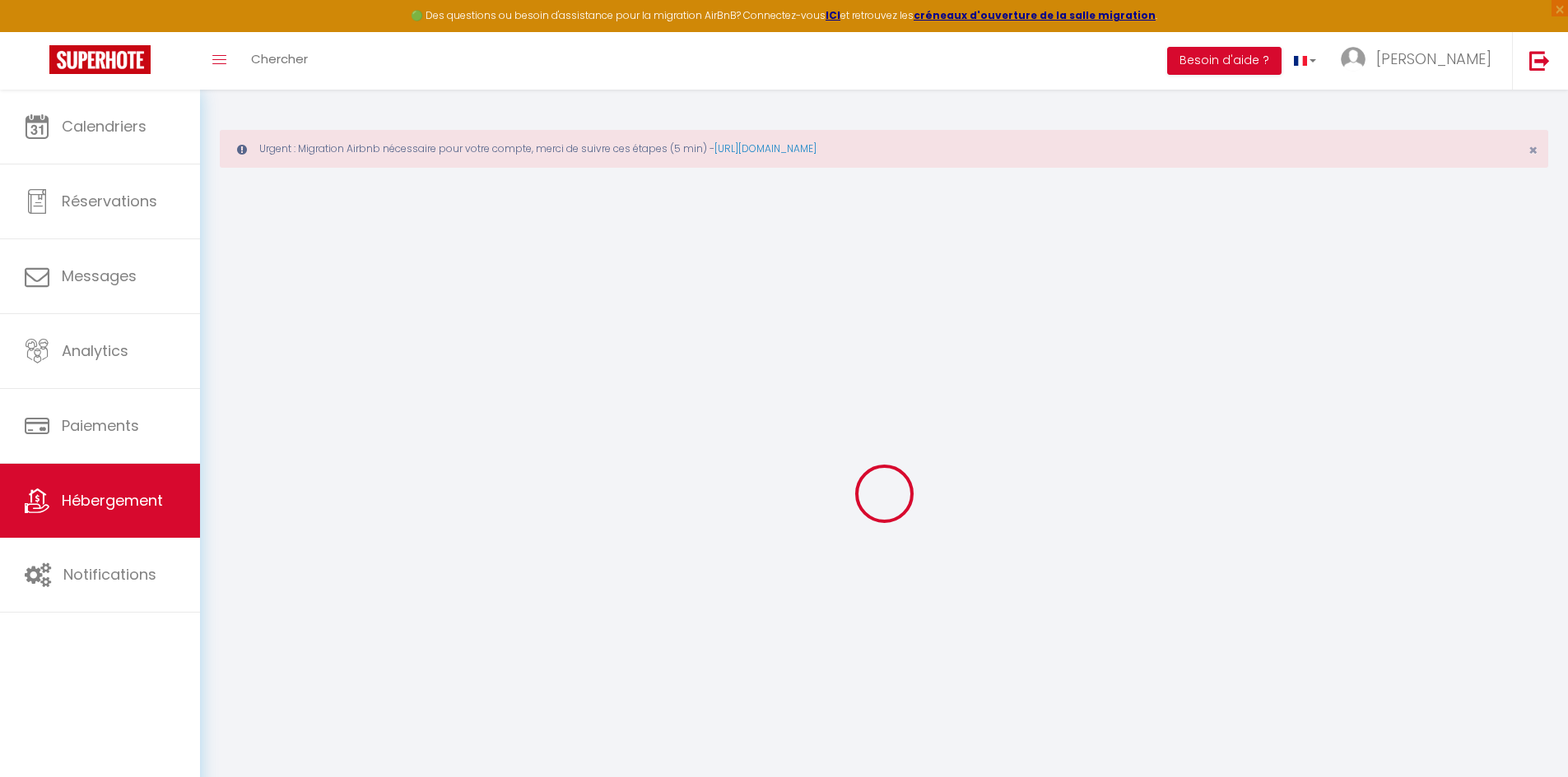
scroll to position [89, 0]
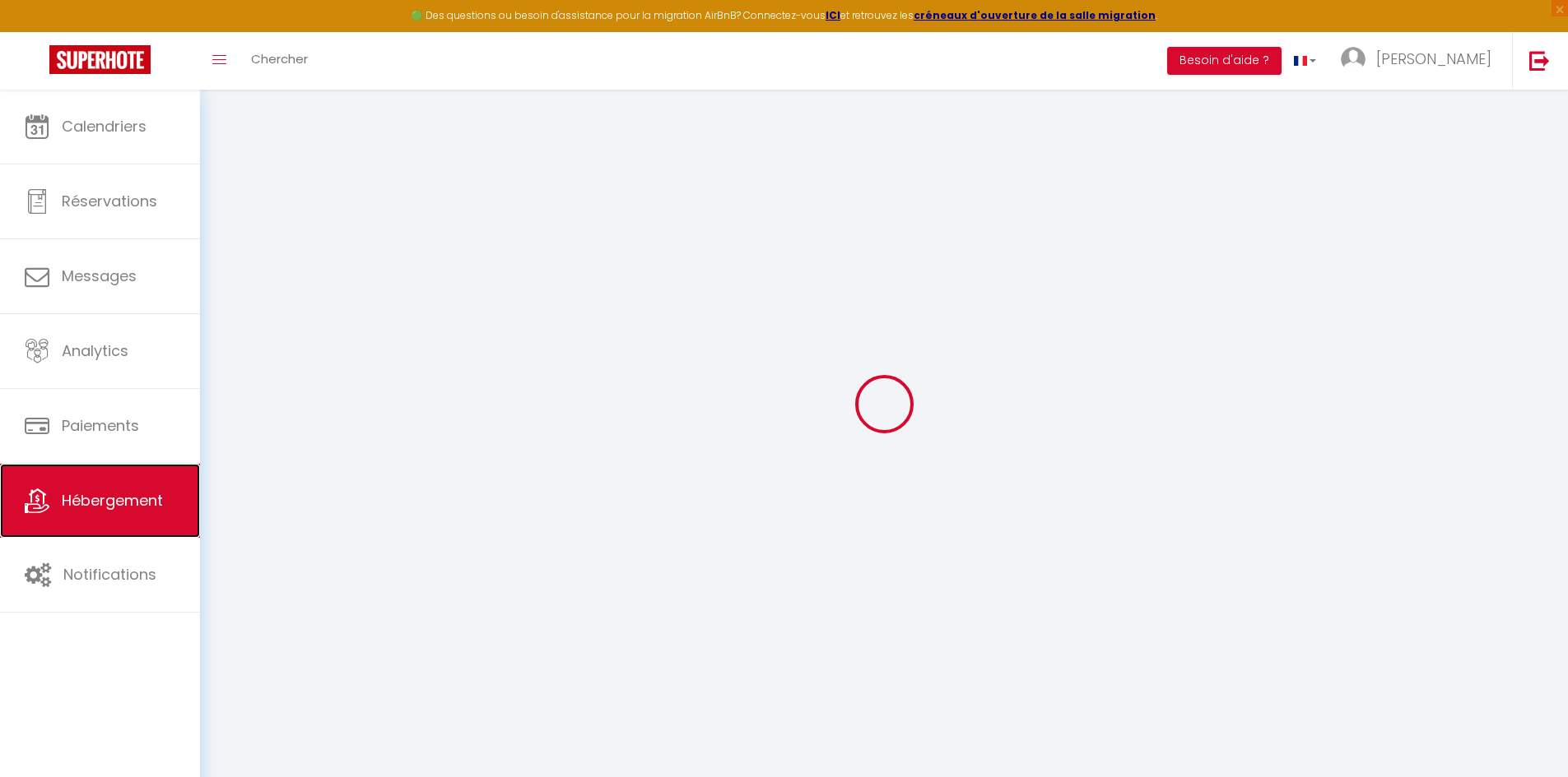
click at [113, 481] on span "Hébergement" at bounding box center [111, 500] width 101 height 20
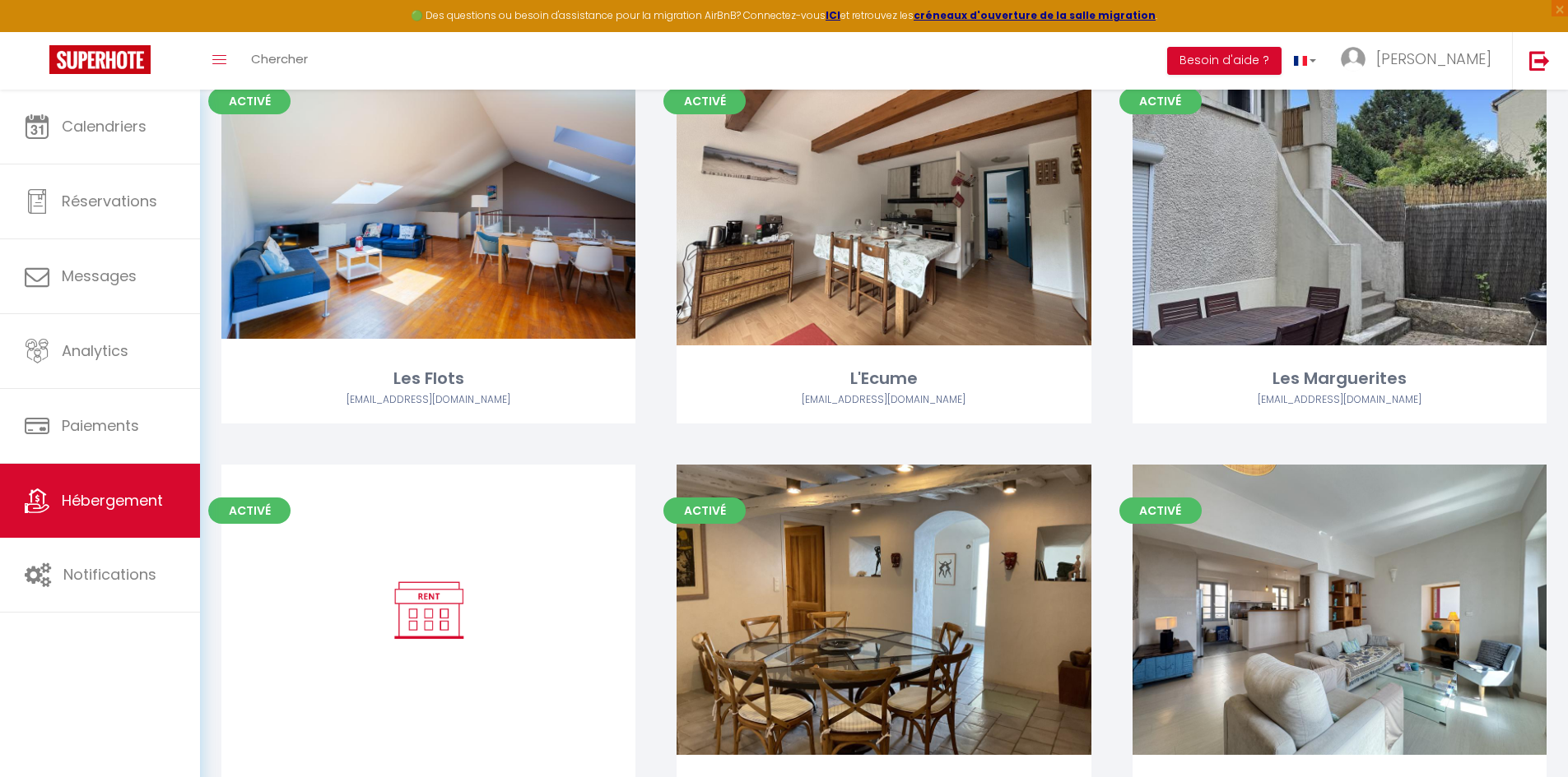
scroll to position [2403, 0]
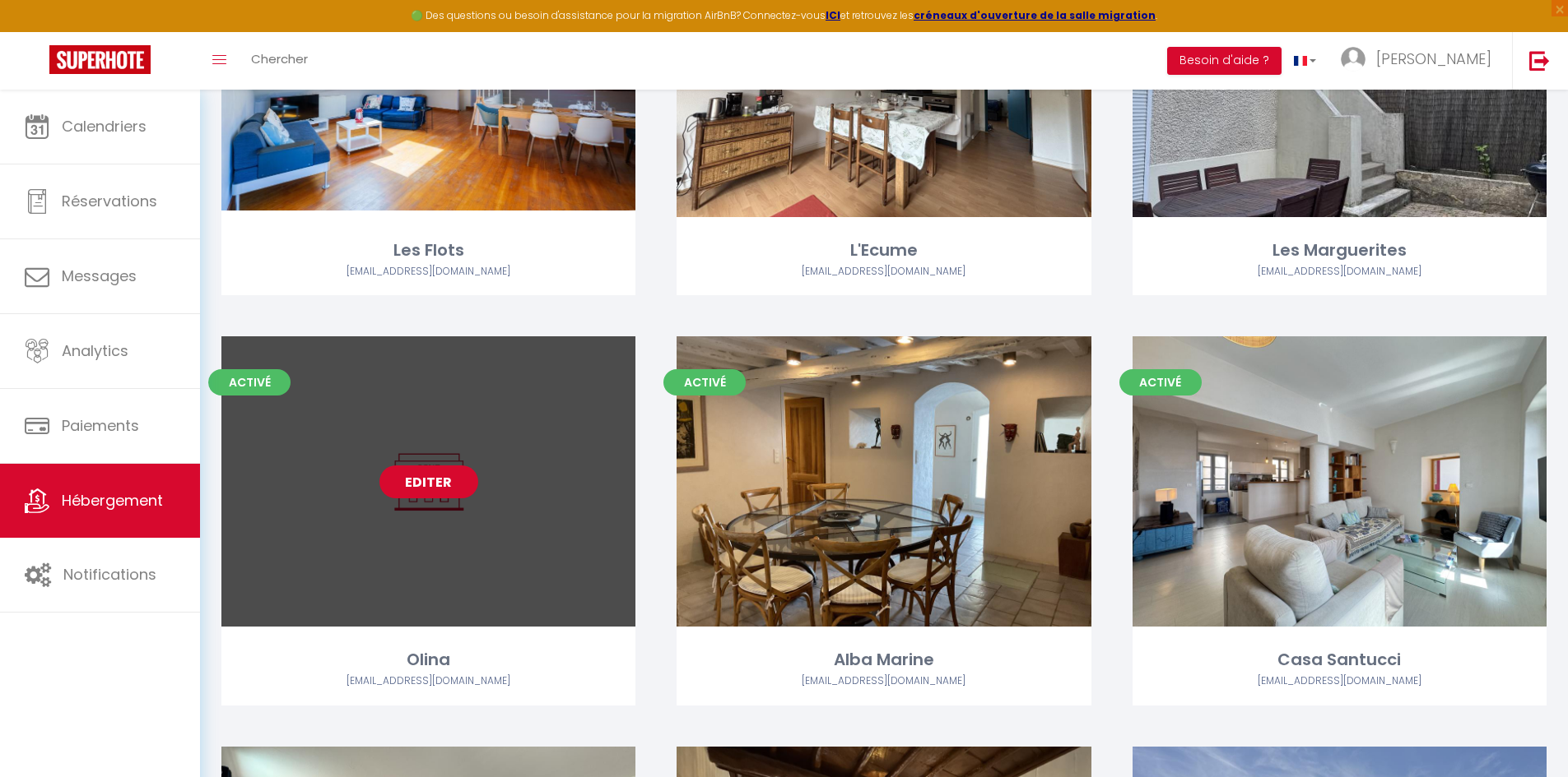
click at [423, 475] on link "Editer" at bounding box center [428, 482] width 99 height 33
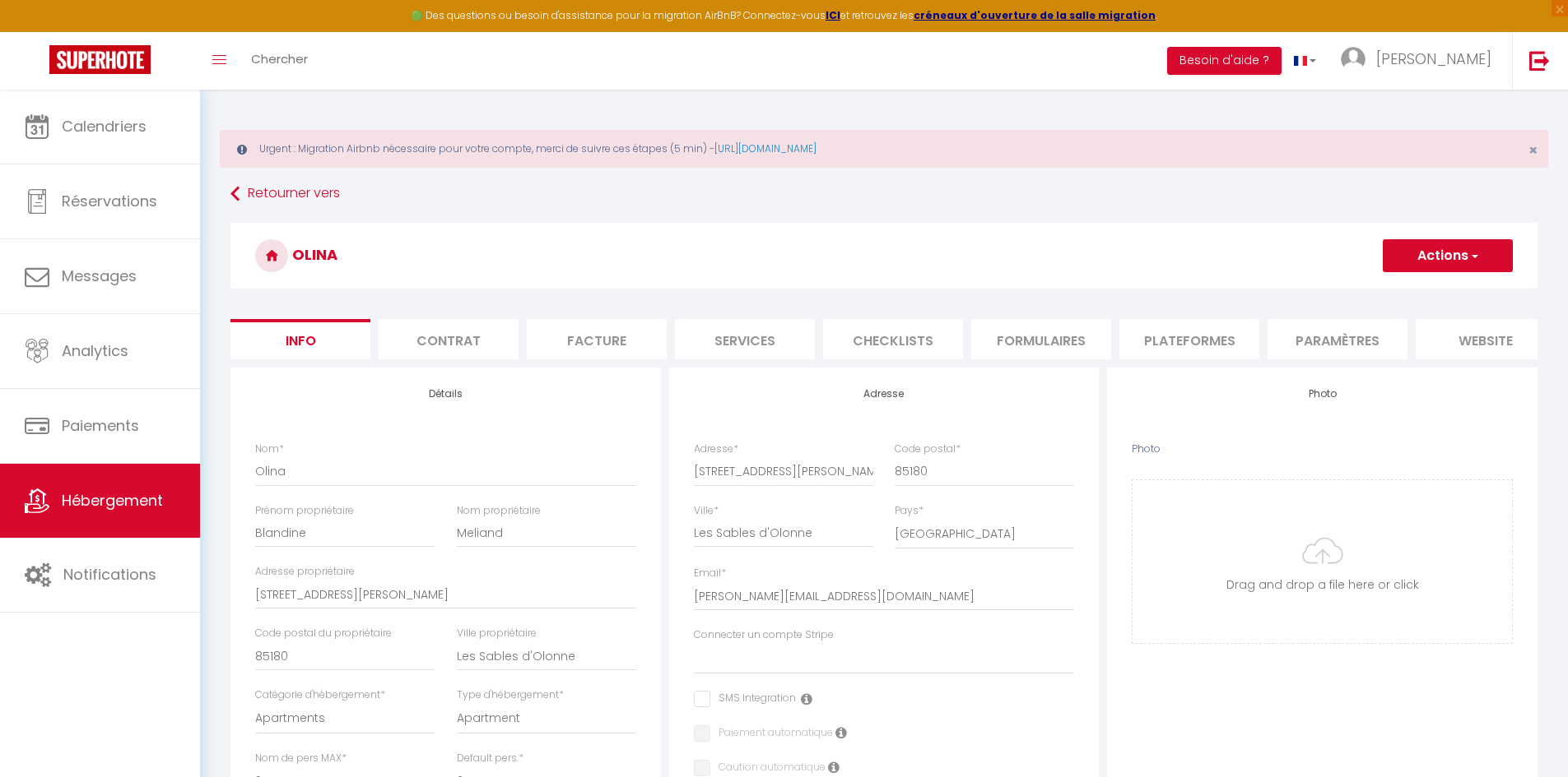
click at [1040, 332] on li "Plateformes" at bounding box center [1188, 339] width 140 height 40
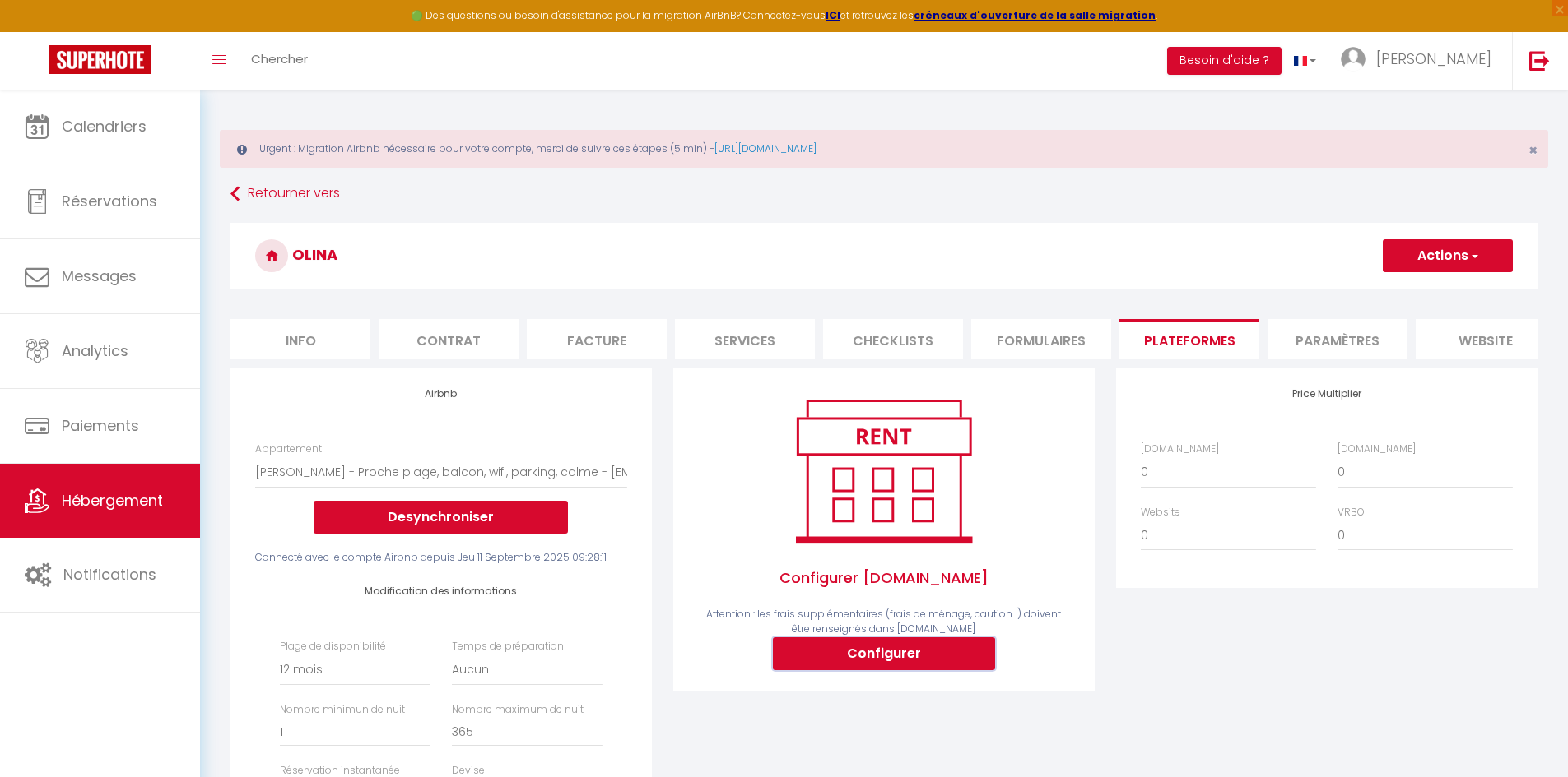
click at [954, 481] on button "Configurer" at bounding box center [884, 654] width 222 height 33
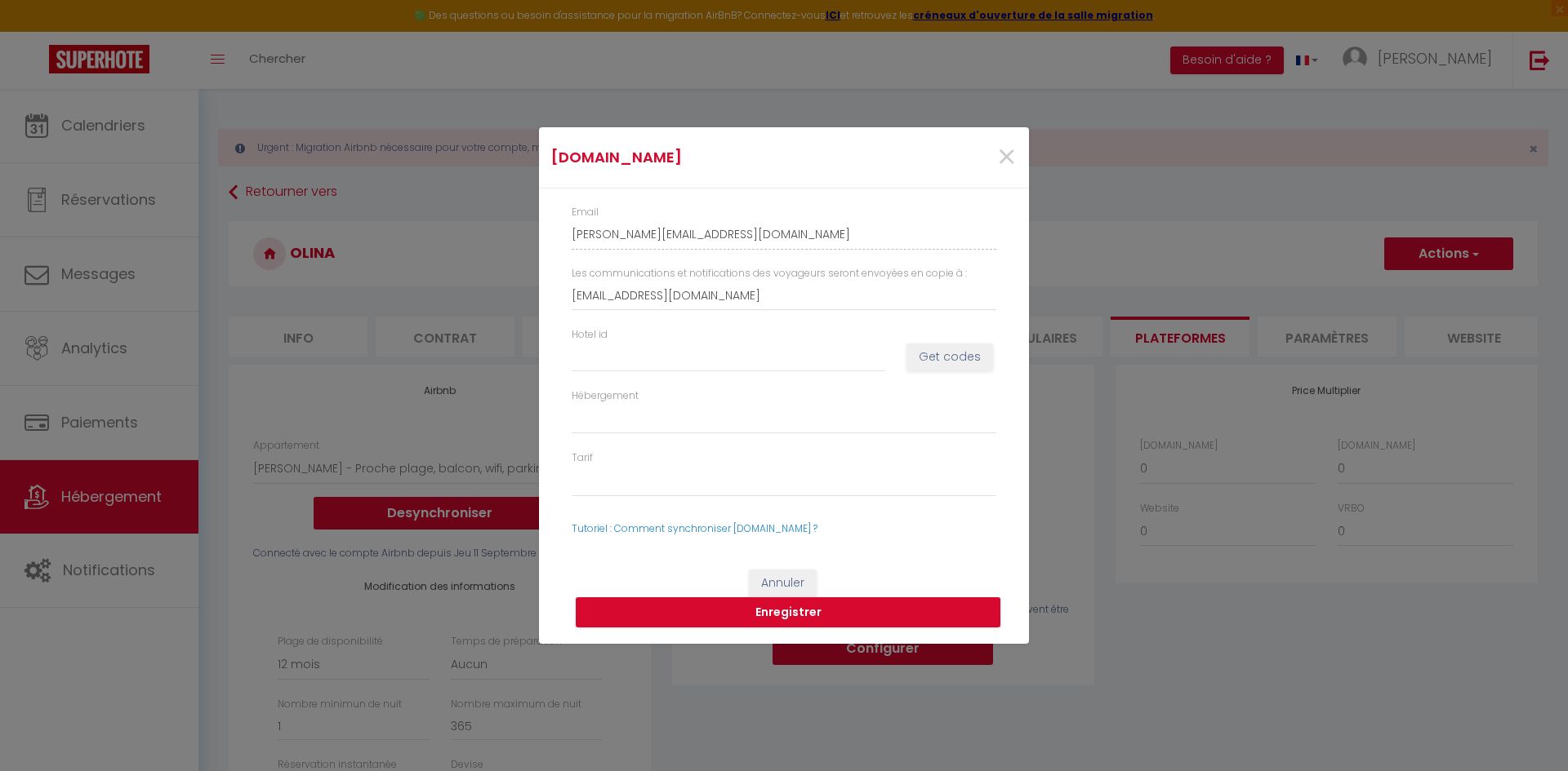
click at [683, 373] on div "Hotel id Get codes" at bounding box center [784, 358] width 446 height 61
click at [678, 362] on input "Hotel id" at bounding box center [727, 357] width 313 height 30
click at [947, 352] on button "Get codes" at bounding box center [949, 358] width 86 height 28
click at [1006, 149] on span "×" at bounding box center [1006, 158] width 20 height 49
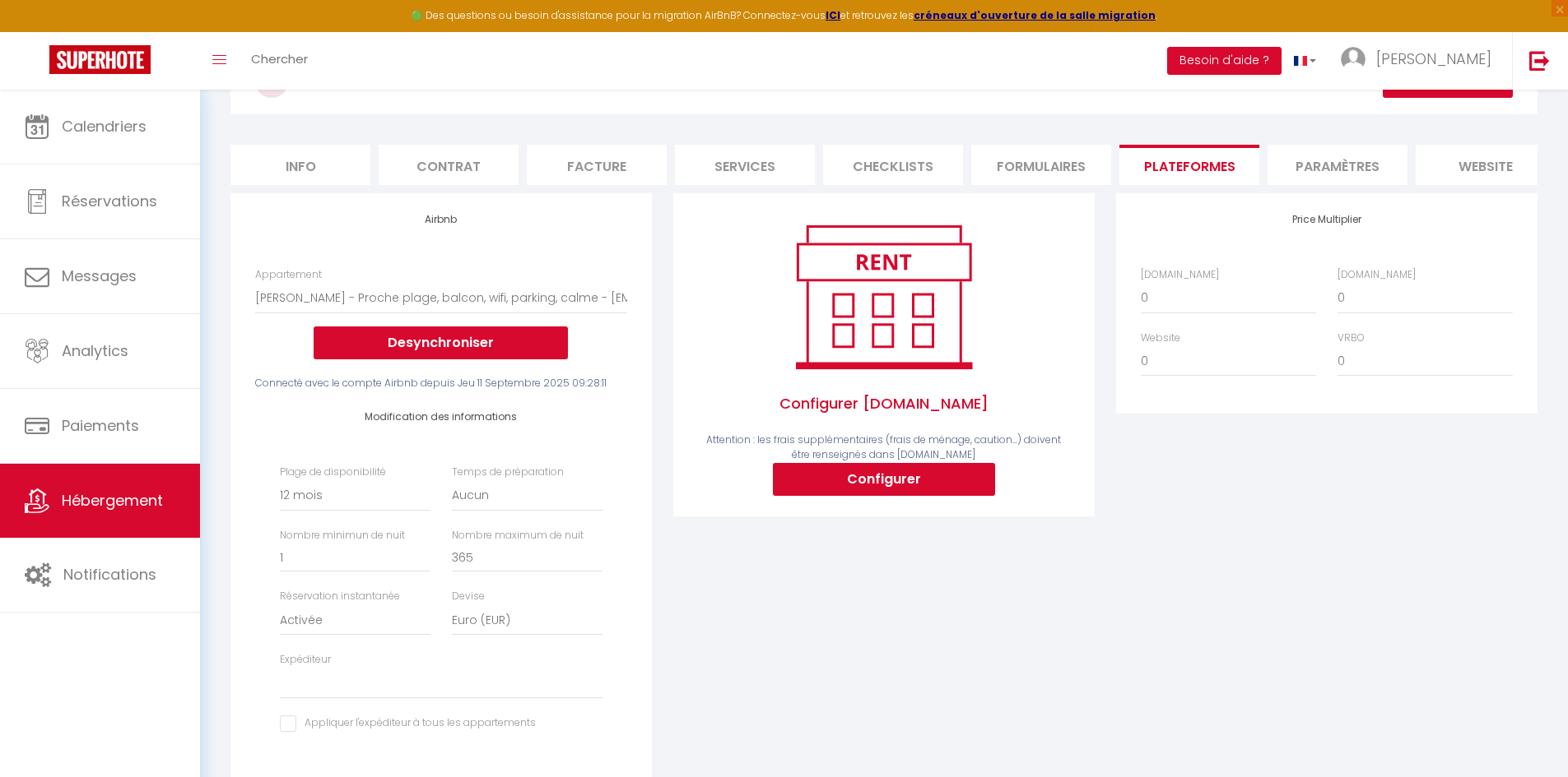
scroll to position [175, 0]
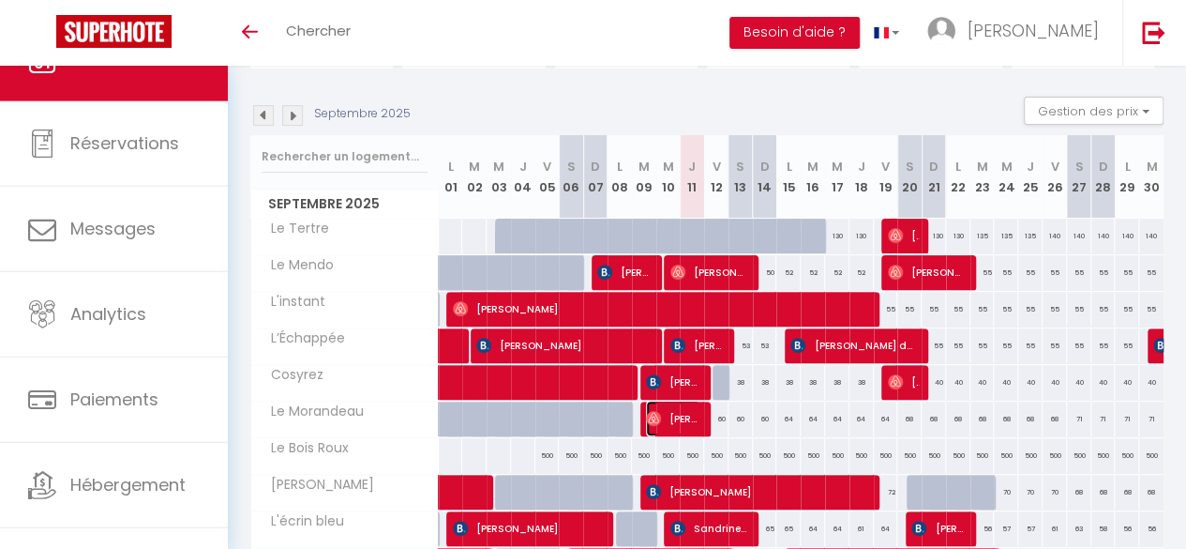
click at [678, 419] on span "[PERSON_NAME]" at bounding box center [673, 418] width 54 height 36
select select "OK"
select select "0"
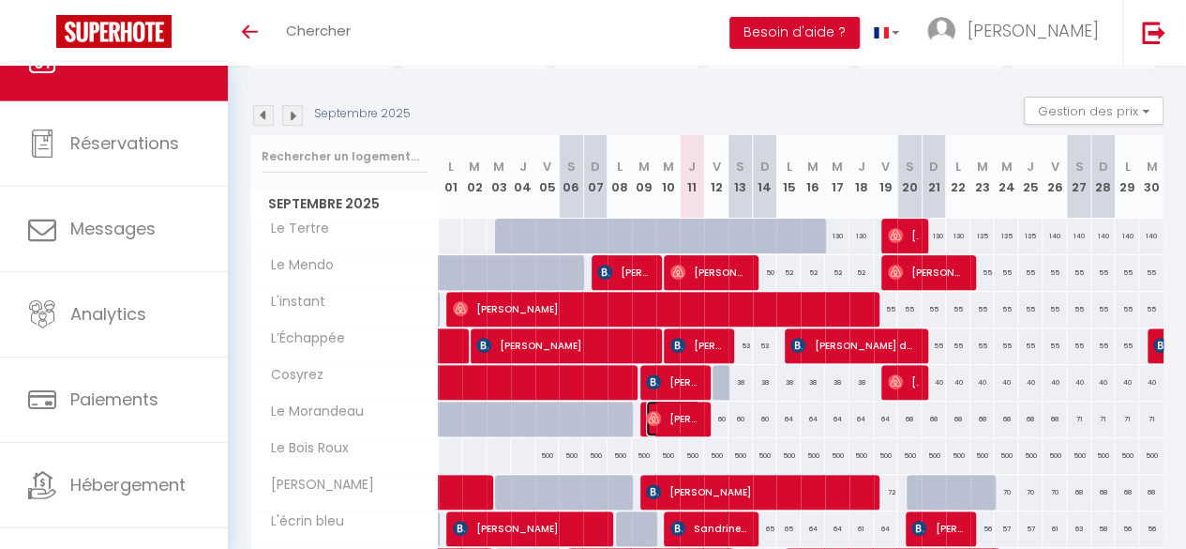
select select "1"
select select
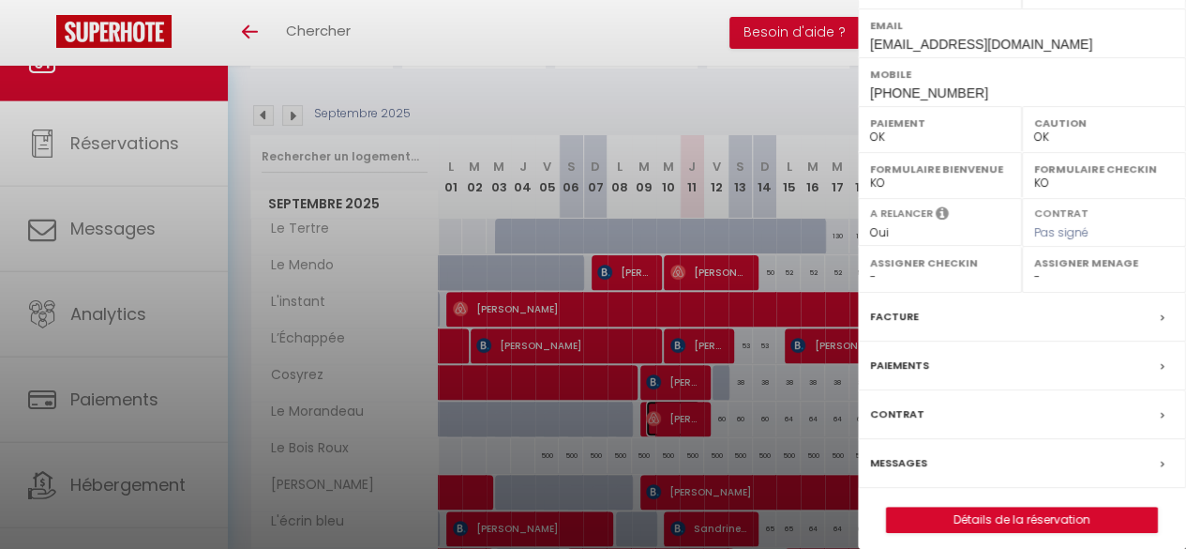
scroll to position [321, 0]
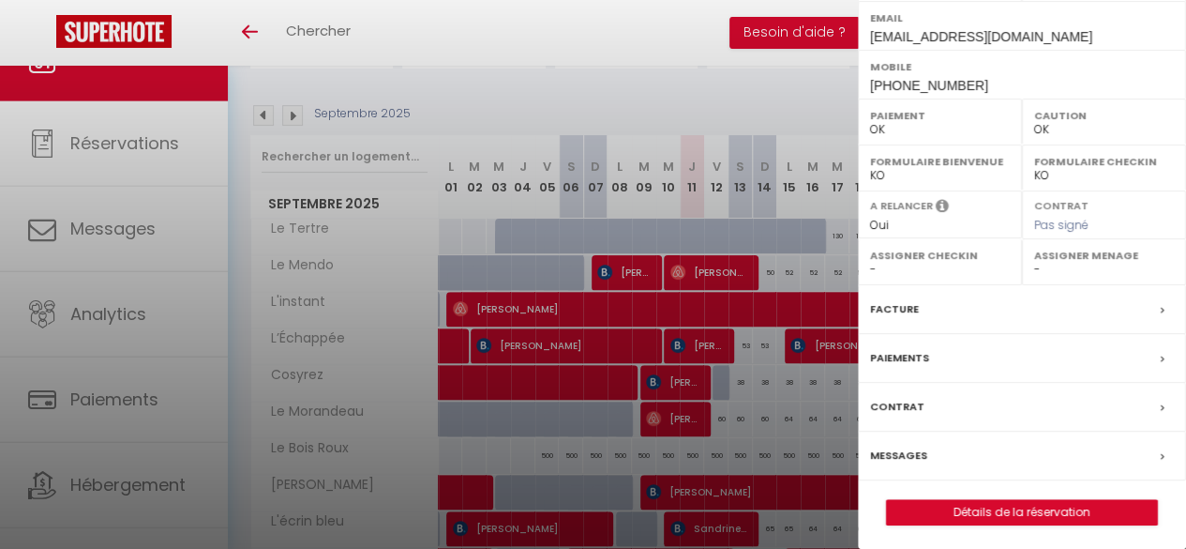
click at [908, 311] on label "Facture" at bounding box center [894, 309] width 49 height 20
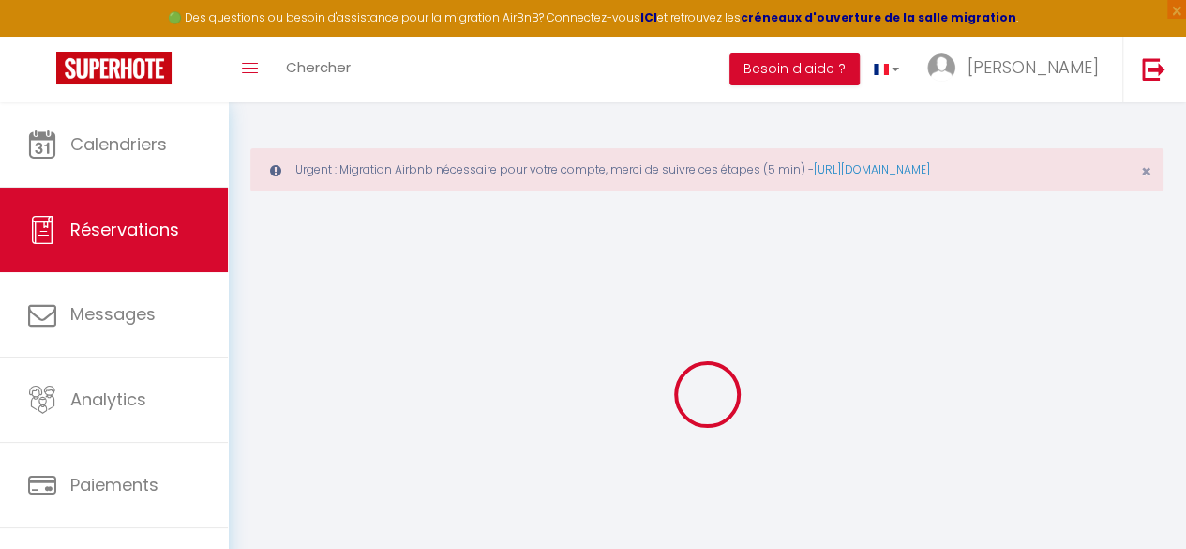
scroll to position [102, 0]
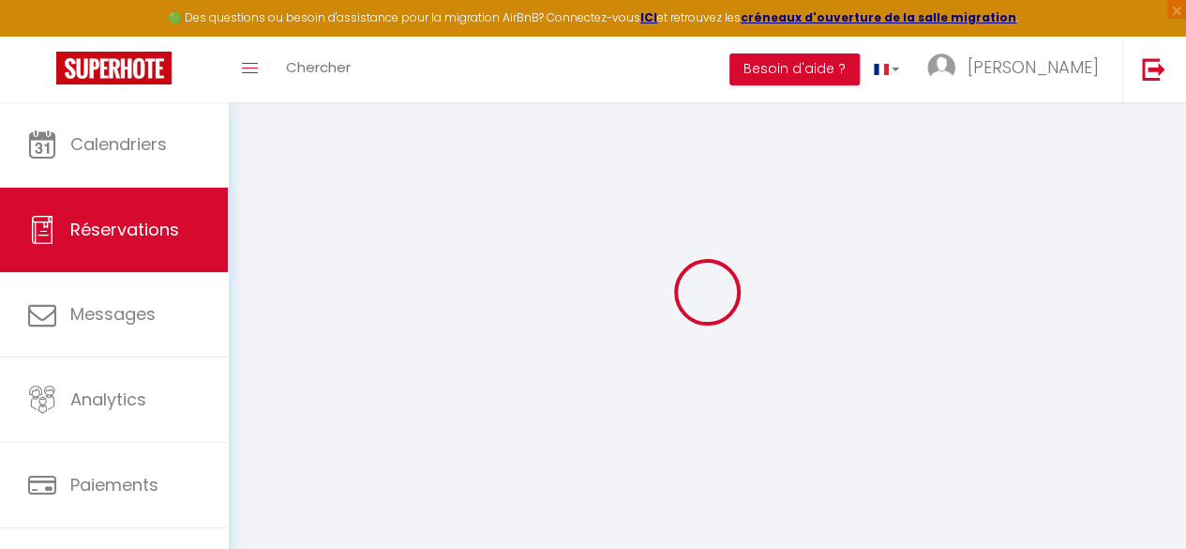
select select "other"
select select "cleaning"
select select "taxes"
select select
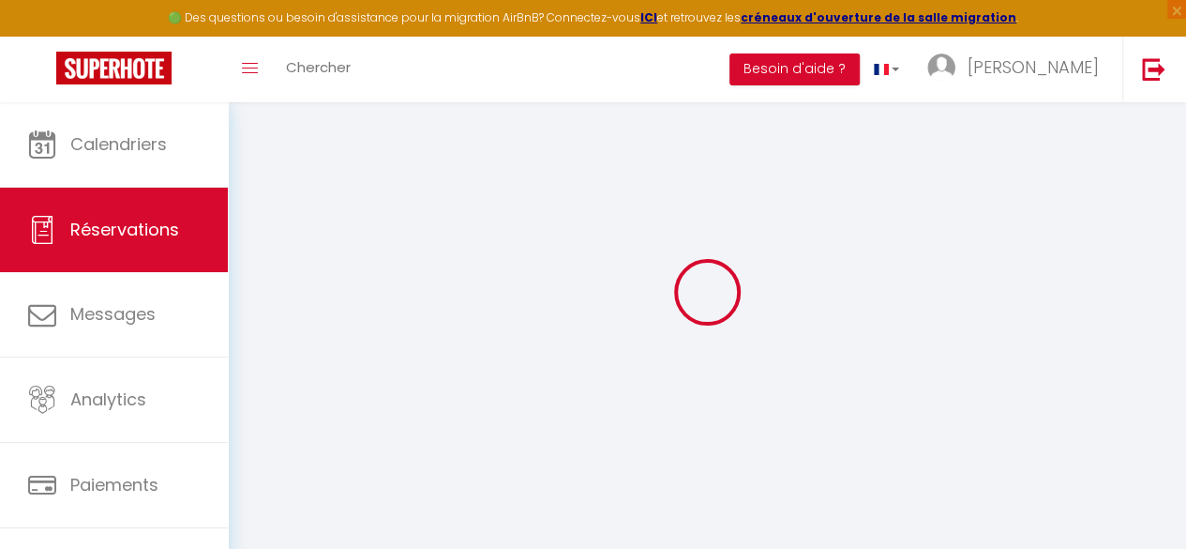
select select
checkbox input "false"
select index
select select
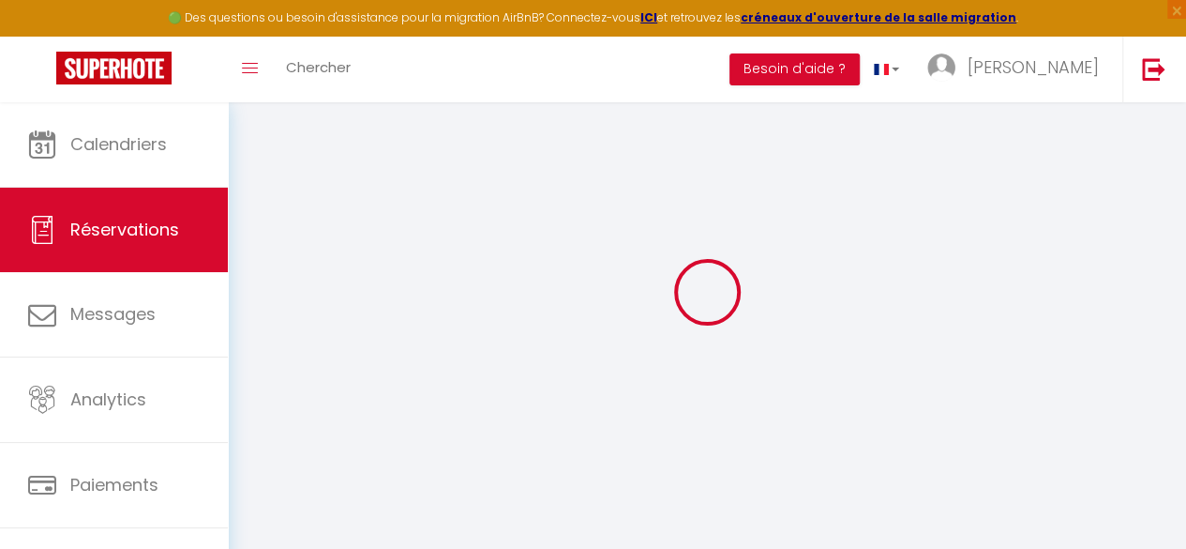
select select
checkbox input "false"
select index
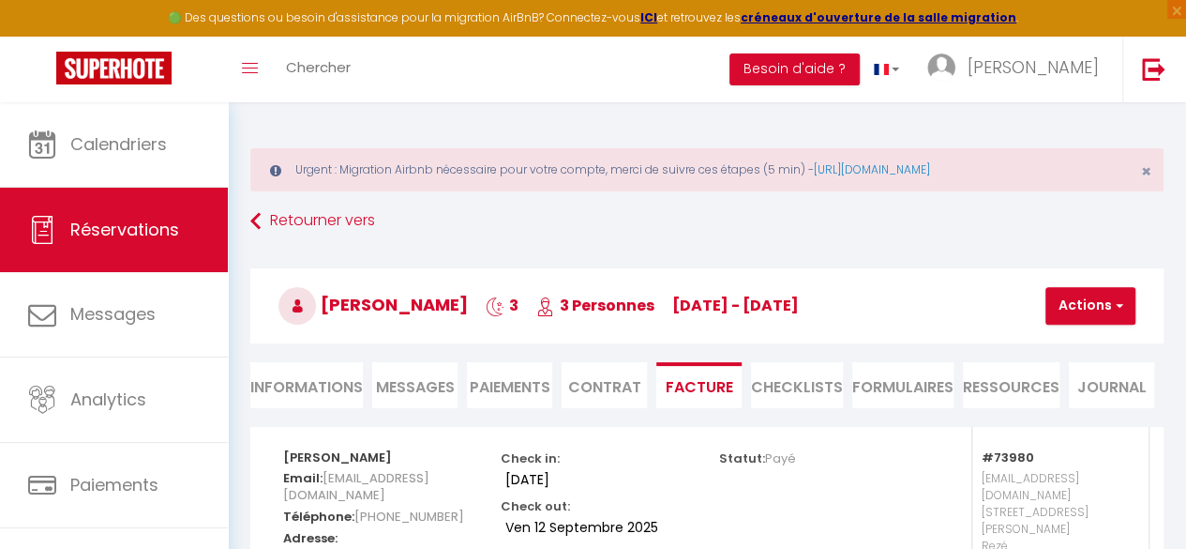
scroll to position [8, 0]
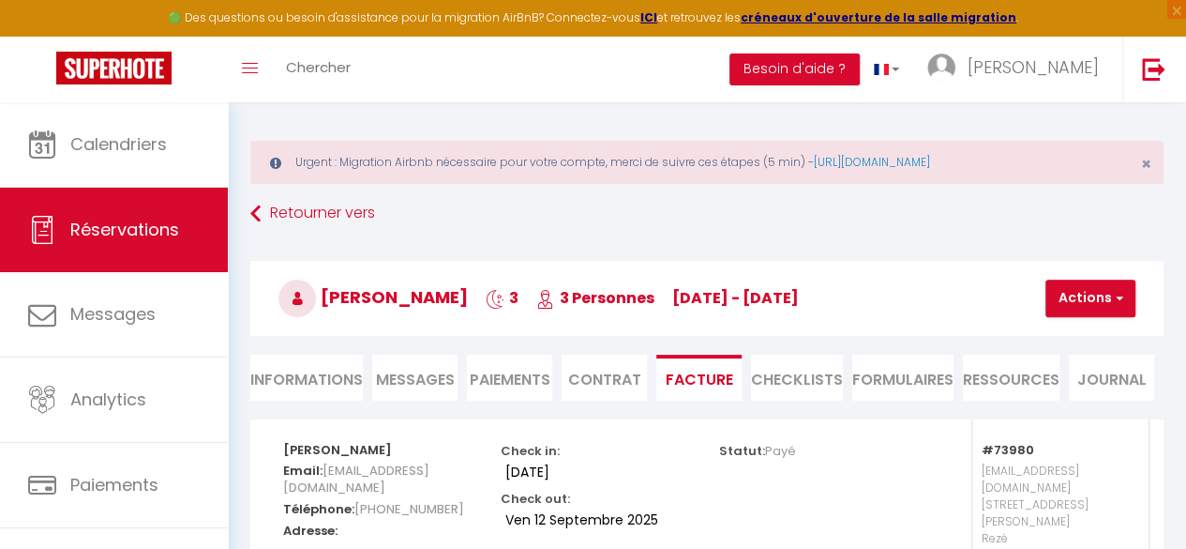
click at [435, 290] on span "[PERSON_NAME]" at bounding box center [373, 296] width 189 height 23
drag, startPoint x: 435, startPoint y: 290, endPoint x: 356, endPoint y: 291, distance: 78.8
click at [356, 291] on span "[PERSON_NAME]" at bounding box center [373, 296] width 189 height 23
copy span "[PERSON_NAME]"
click at [553, 431] on div "Check in: [DATE] Check out: [DATE]" at bounding box center [597, 485] width 193 height 133
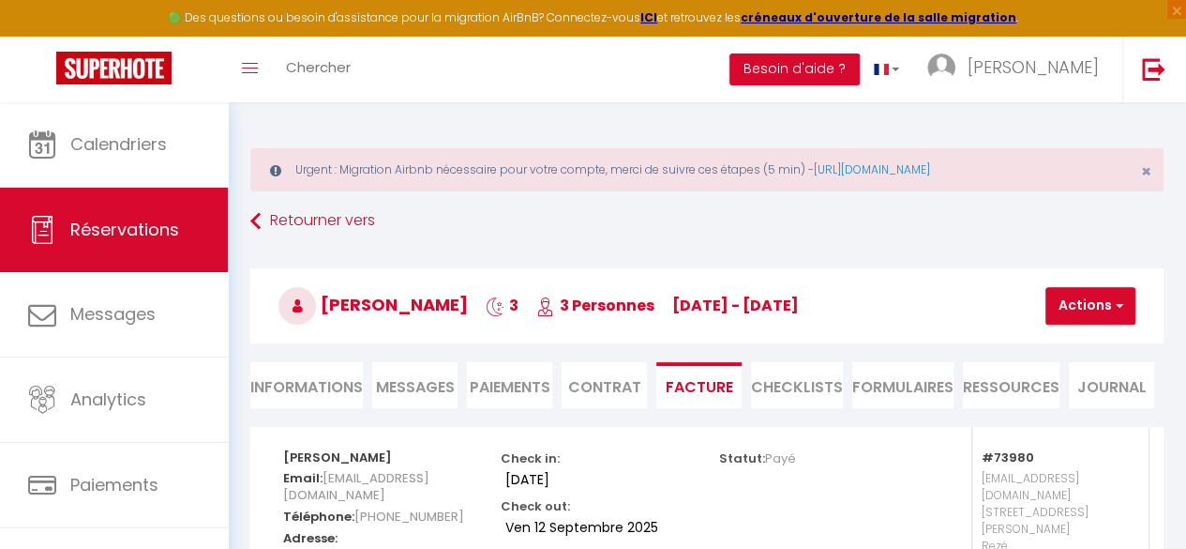
scroll to position [37, 0]
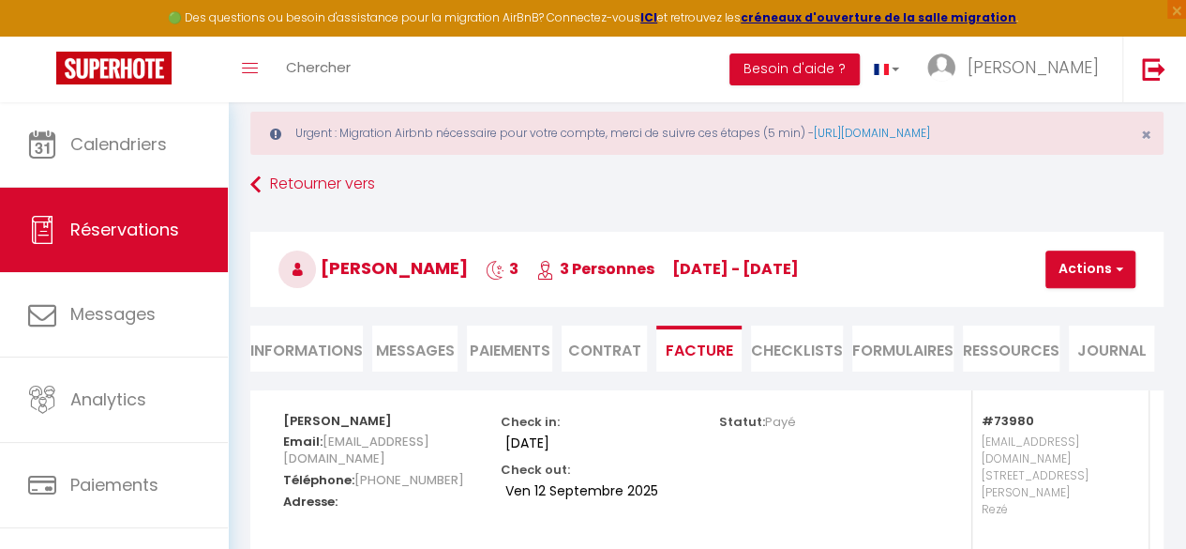
click at [276, 340] on li "Informations" at bounding box center [306, 348] width 113 height 46
select select
select index
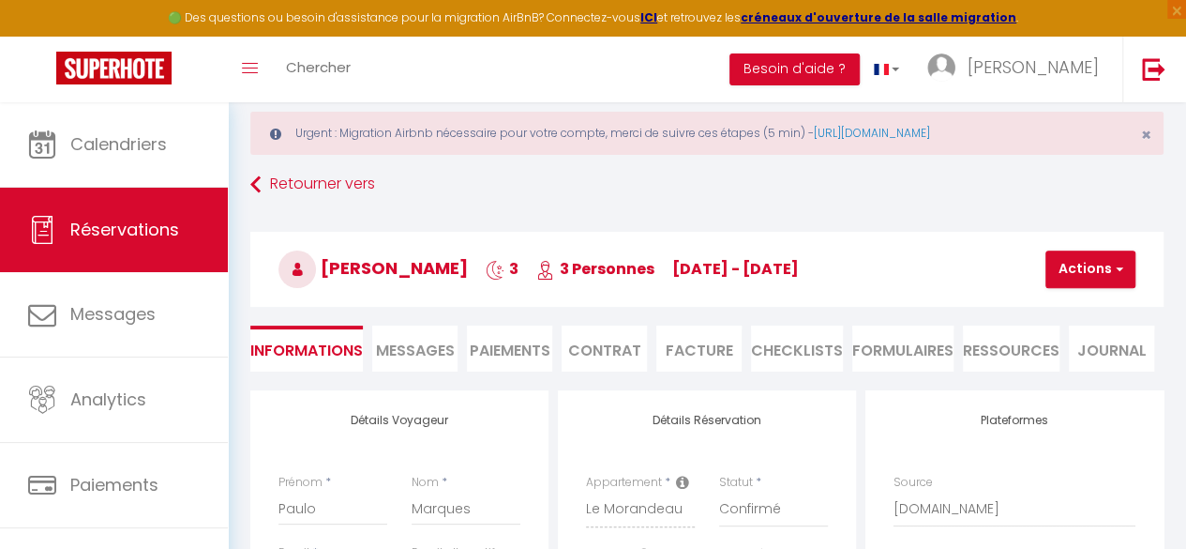
scroll to position [243, 0]
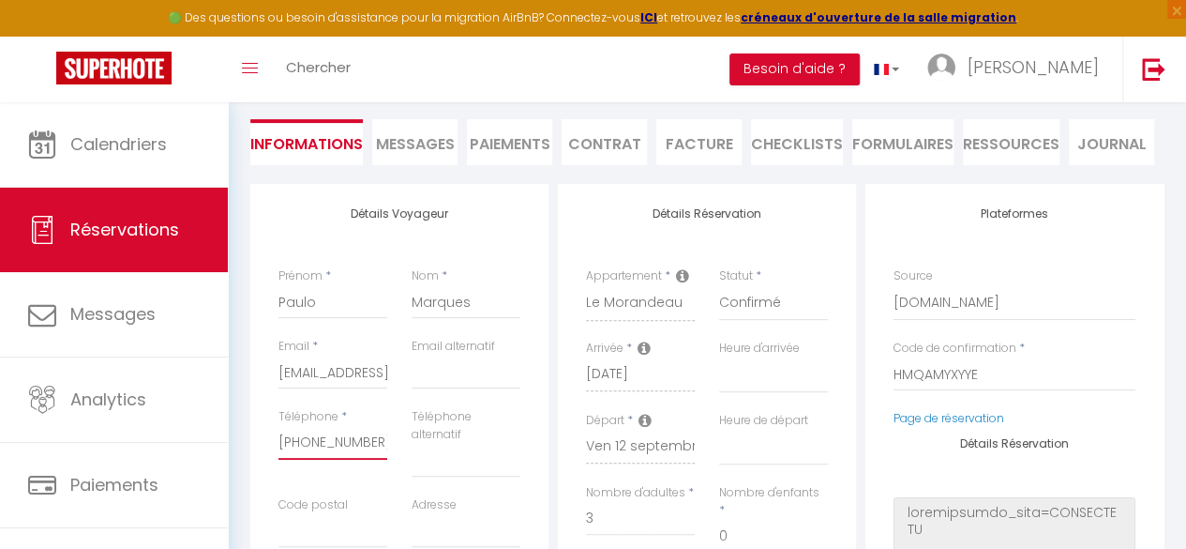
drag, startPoint x: 368, startPoint y: 442, endPoint x: 269, endPoint y: 432, distance: 98.9
click at [269, 432] on div "Téléphone * [PHONE_NUMBER]" at bounding box center [332, 452] width 133 height 88
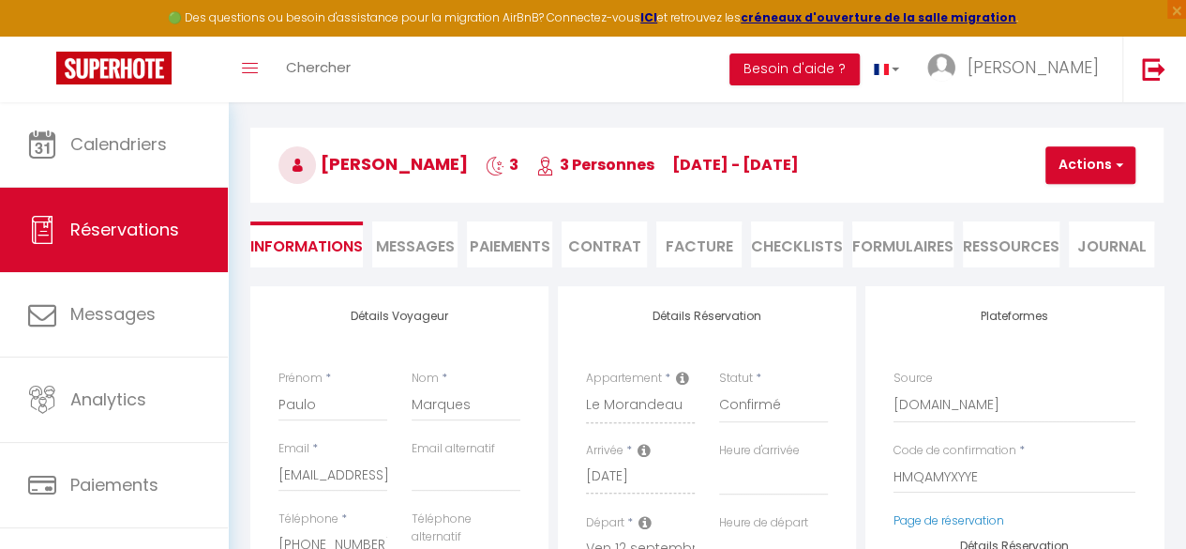
scroll to position [0, 0]
